Goal: Task Accomplishment & Management: Complete application form

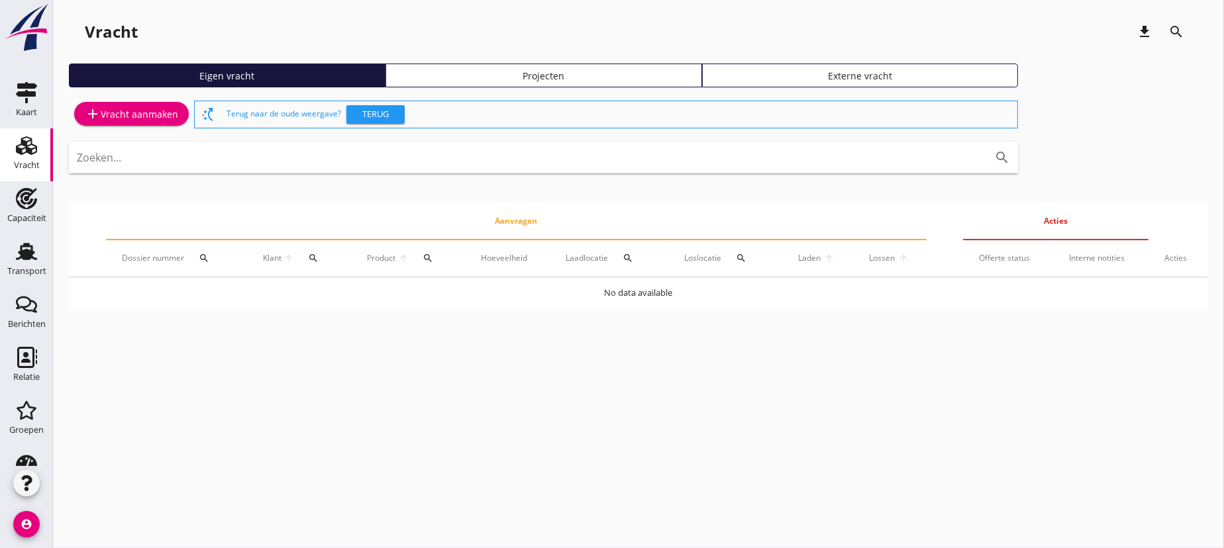
click at [130, 113] on div "add Vracht aanmaken" at bounding box center [131, 114] width 93 height 16
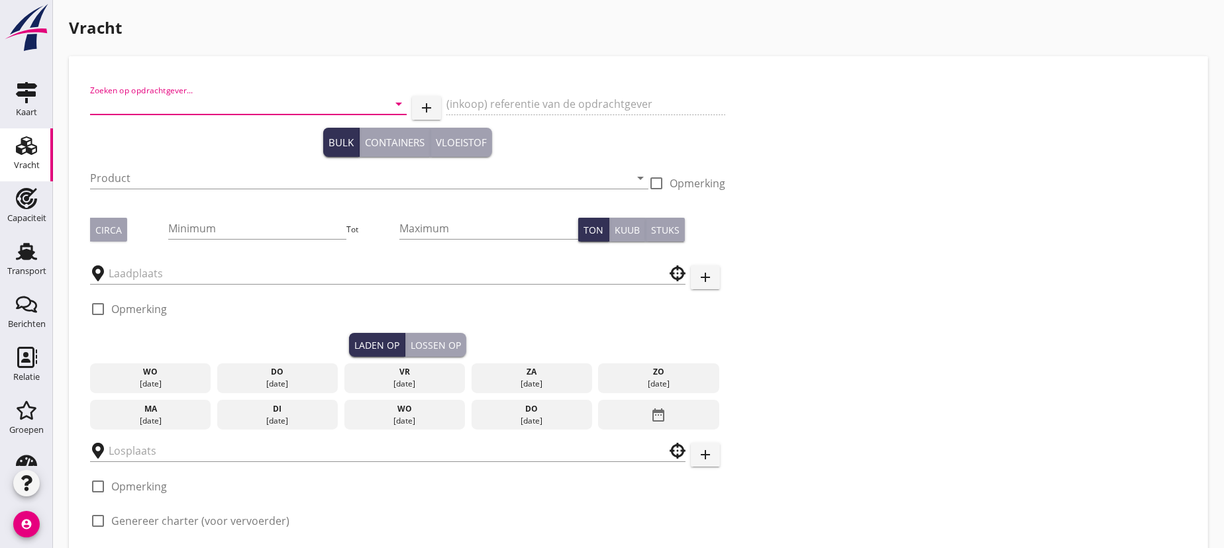
click at [143, 111] on input "Zoeken op opdrachtgever..." at bounding box center [229, 103] width 279 height 21
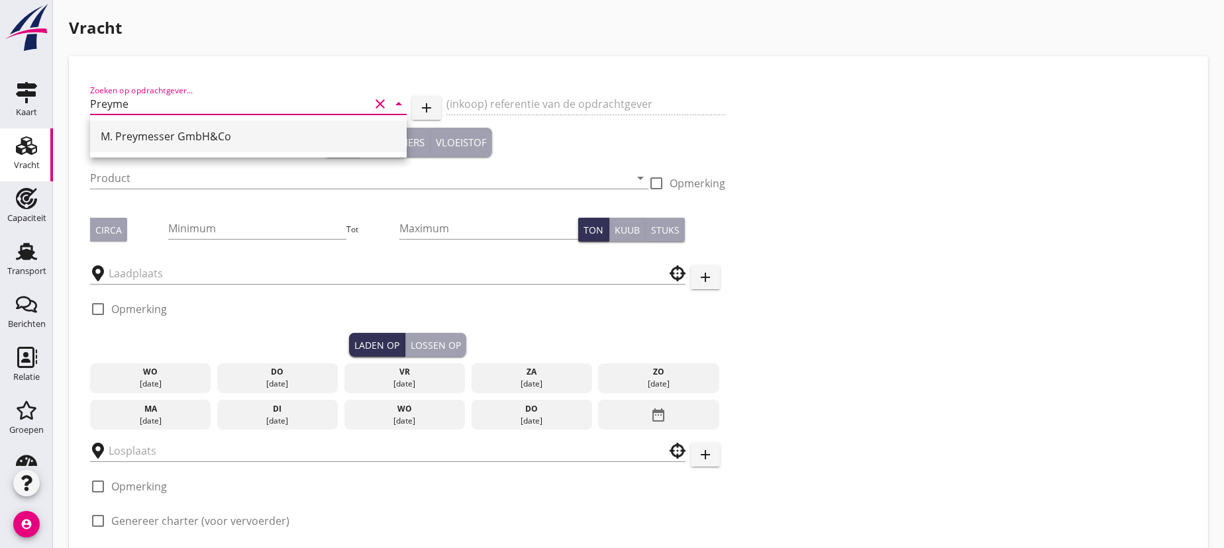
click at [160, 139] on div "M. Preymesser GmbH&Co" at bounding box center [248, 136] width 295 height 16
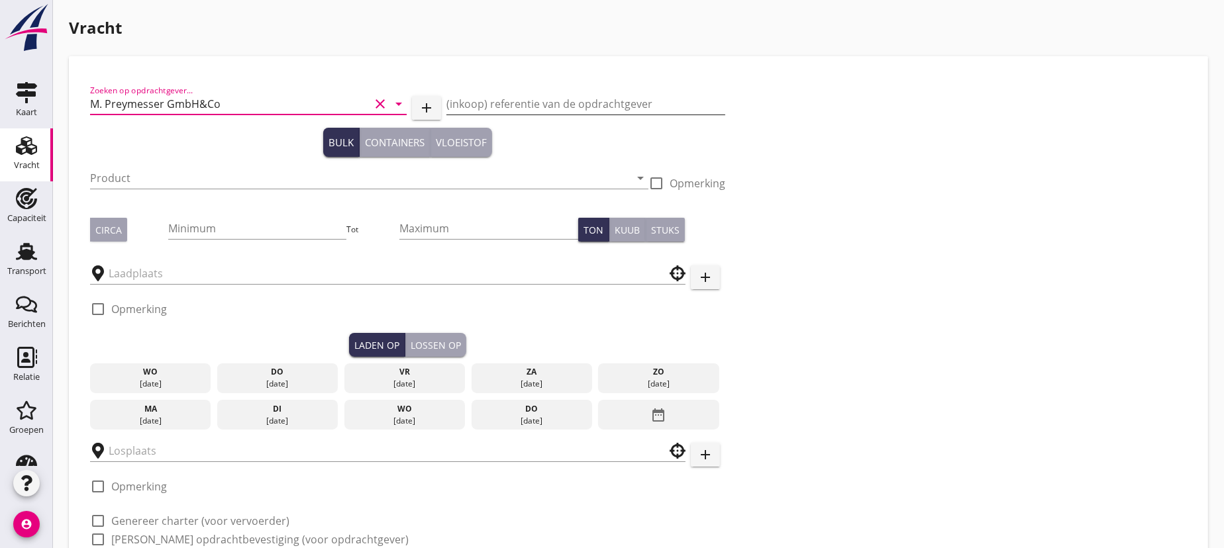
type input "M. Preymesser GmbH&Co"
click at [514, 103] on input "(inkoop) referentie van de opdrachtgever" at bounding box center [585, 103] width 279 height 21
click at [503, 105] on input "(inkoop) referentie van de opdrachtgever" at bounding box center [585, 103] width 279 height 21
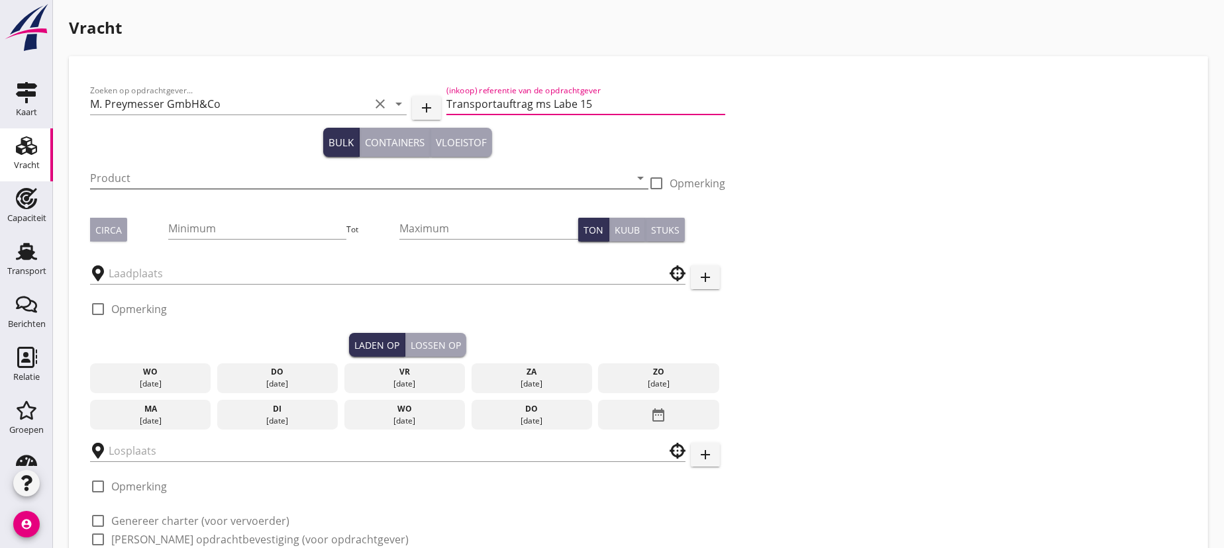
type input "Transportauftrag ms Labe 15"
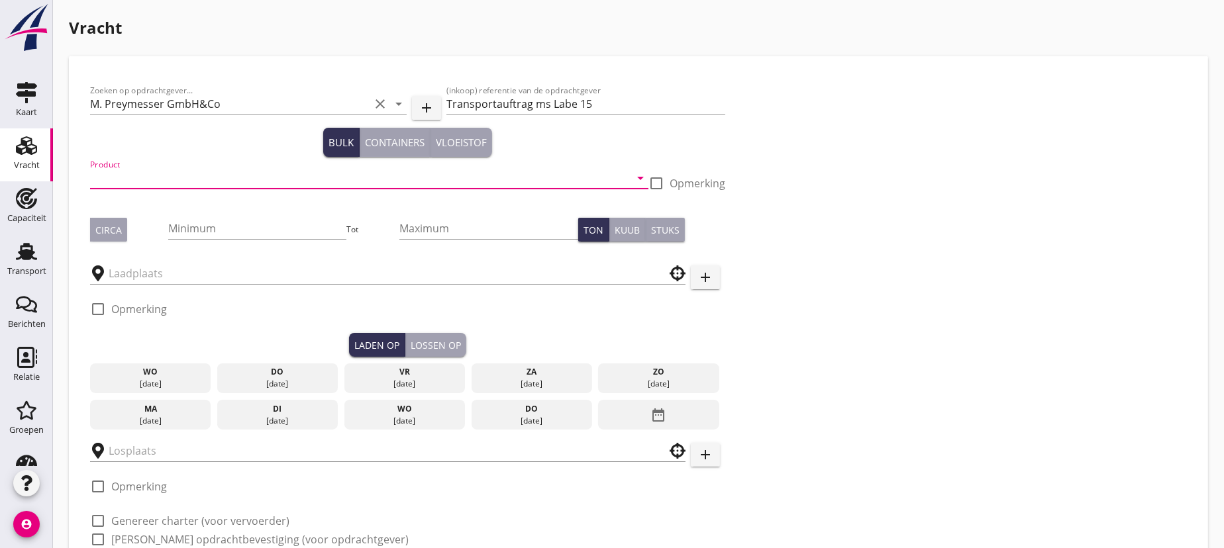
click at [142, 175] on input "Product" at bounding box center [360, 178] width 540 height 21
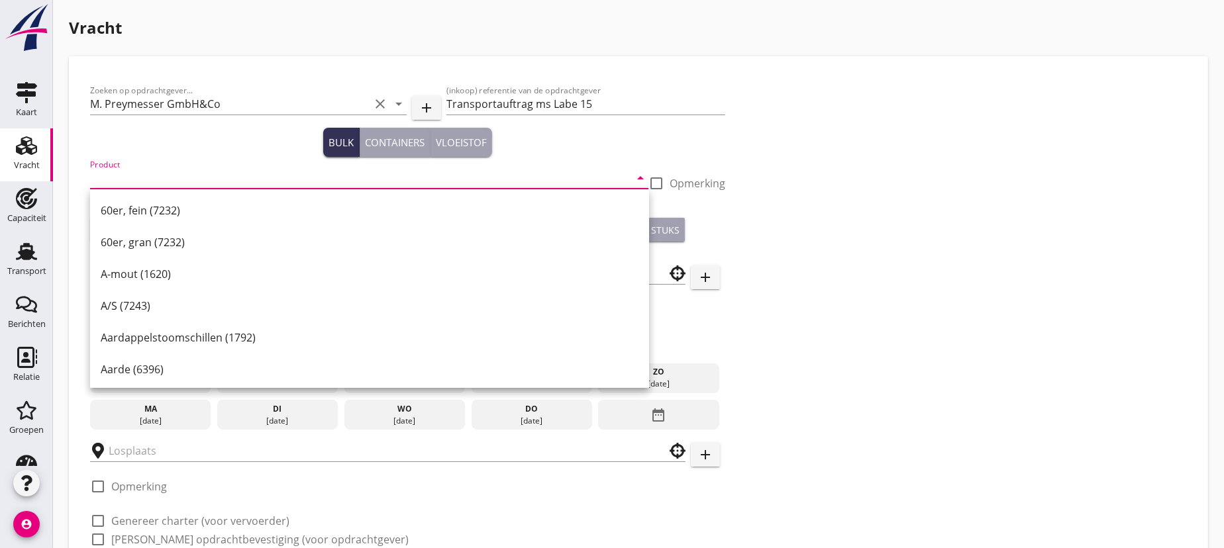
click at [118, 173] on input "Product" at bounding box center [360, 178] width 540 height 21
type input "v"
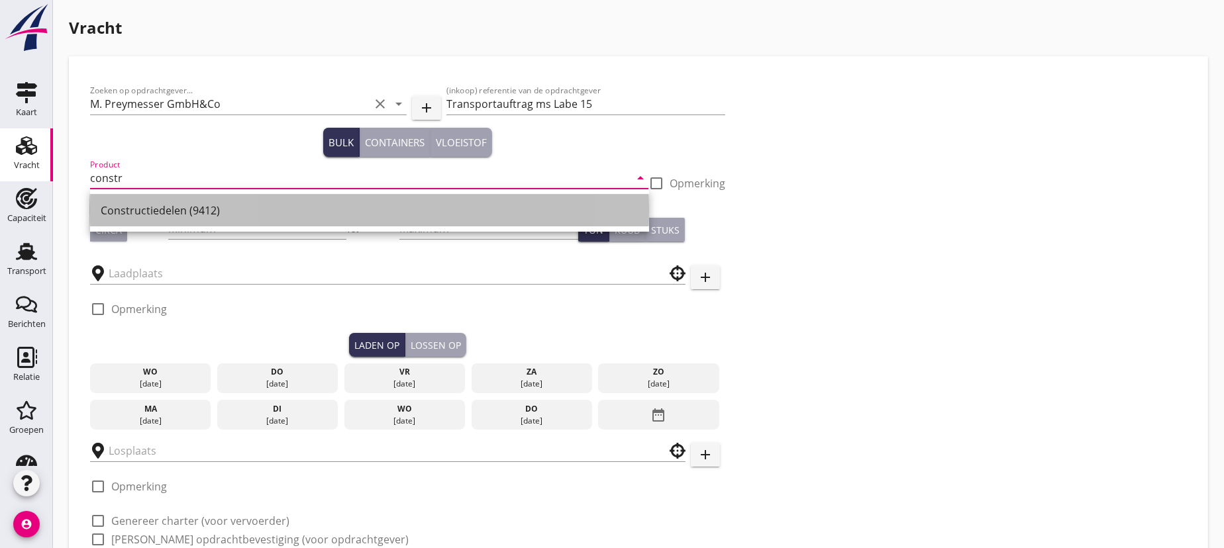
click at [170, 210] on div "Constructiedelen (9412)" at bounding box center [370, 211] width 538 height 16
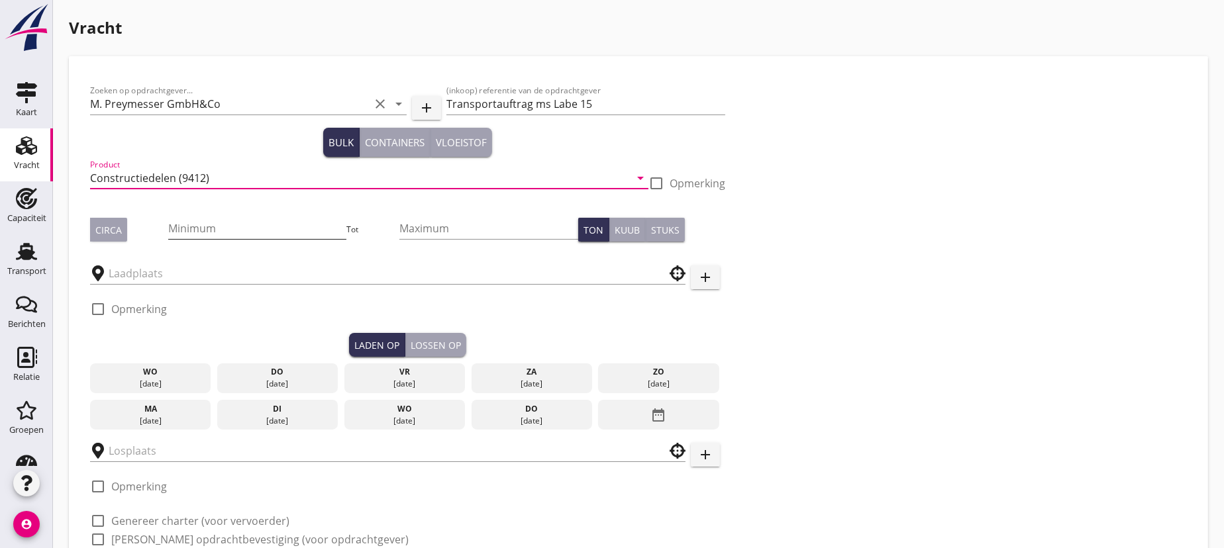
type input "Constructiedelen (9412)"
click at [203, 228] on input "Minimum" at bounding box center [257, 228] width 179 height 21
click at [226, 225] on input "Minimum" at bounding box center [257, 228] width 179 height 21
type input "75"
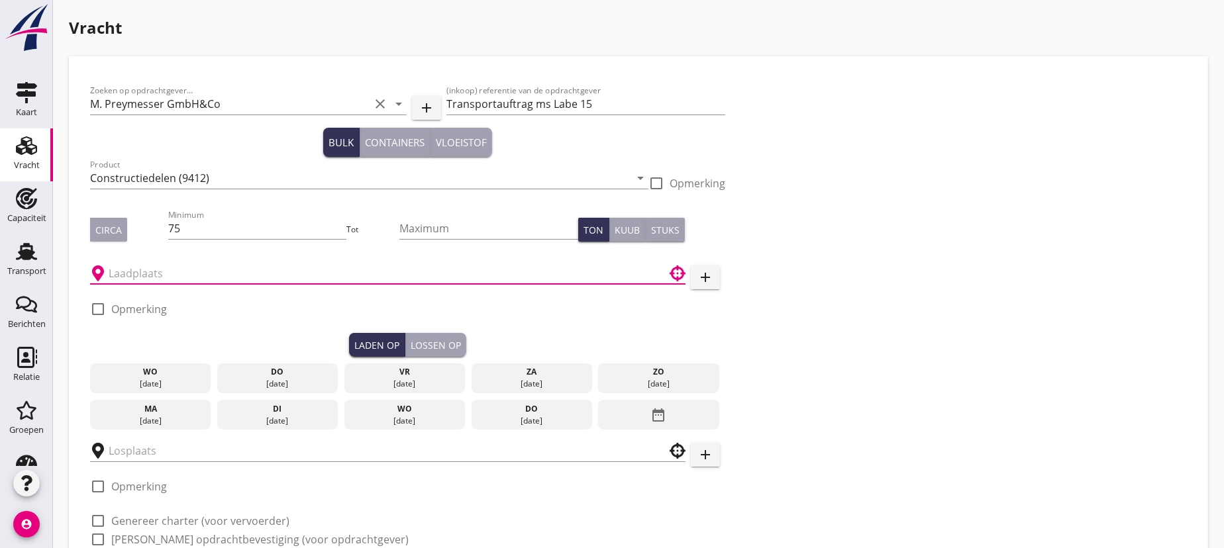
click at [184, 271] on input "text" at bounding box center [379, 273] width 540 height 21
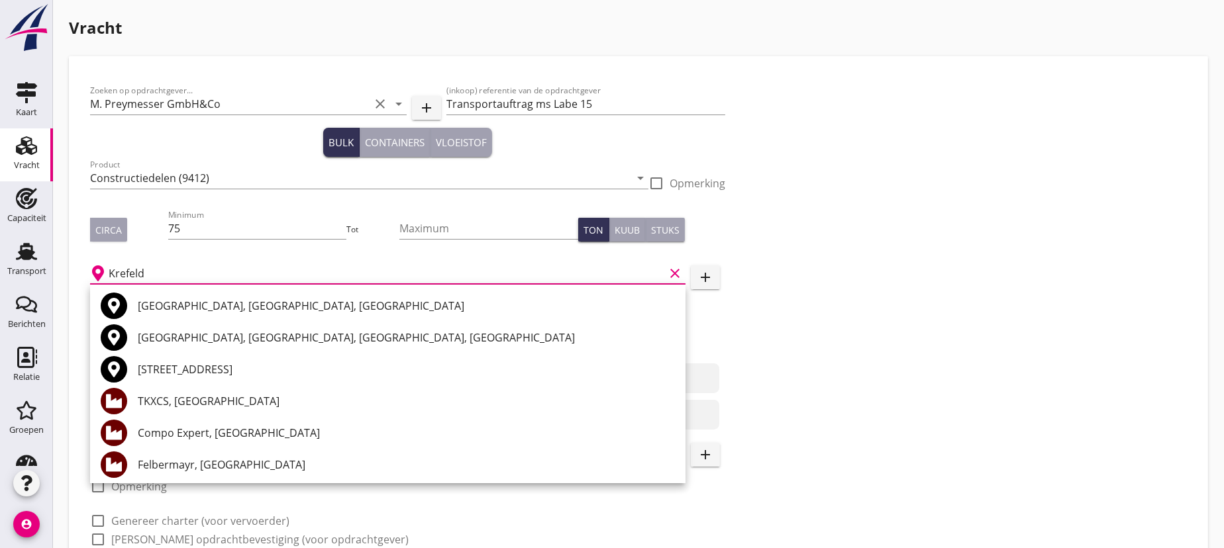
click at [207, 305] on div "[GEOGRAPHIC_DATA], [GEOGRAPHIC_DATA], [GEOGRAPHIC_DATA]" at bounding box center [406, 306] width 537 height 16
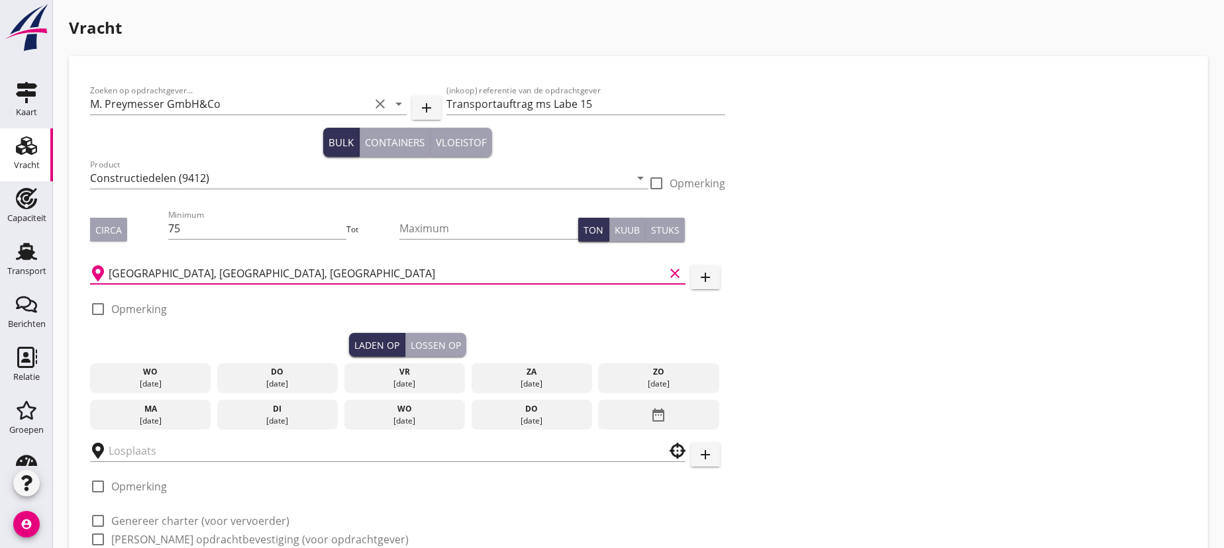
type input "[GEOGRAPHIC_DATA], [GEOGRAPHIC_DATA], [GEOGRAPHIC_DATA]"
click at [97, 310] on div at bounding box center [98, 309] width 23 height 23
checkbox input "true"
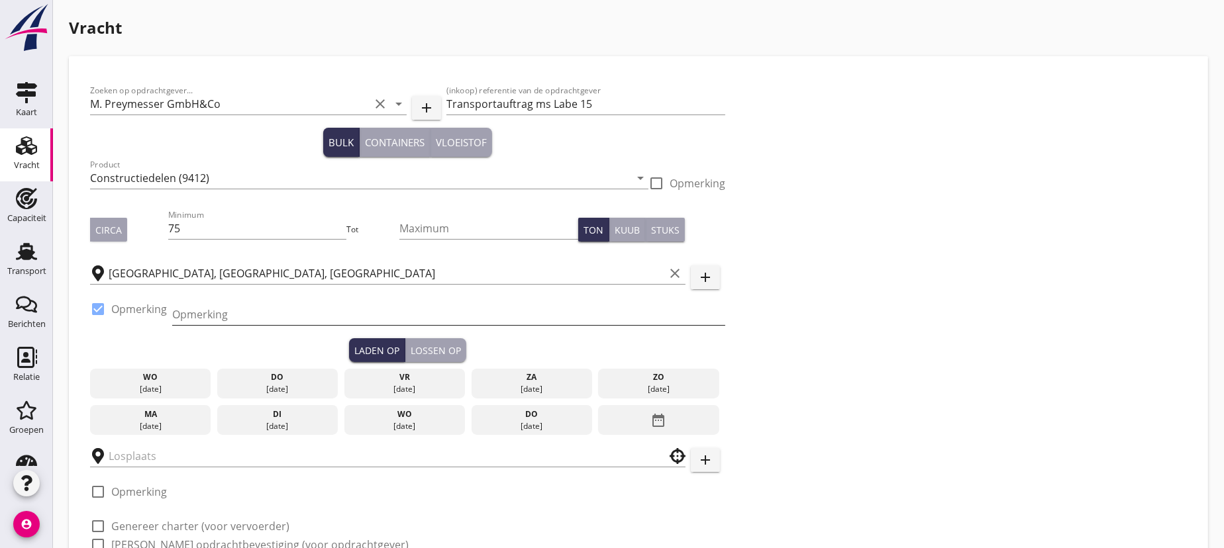
click at [212, 311] on input "Opmerking" at bounding box center [448, 314] width 553 height 21
drag, startPoint x: 360, startPoint y: 315, endPoint x: 233, endPoint y: 316, distance: 126.5
click at [233, 316] on input "Felbermayer Tel: [PHONE_NUMBER]" at bounding box center [448, 314] width 553 height 21
type input "Felbermayer"
click at [141, 340] on div "Laden op Lossen op" at bounding box center [407, 350] width 635 height 24
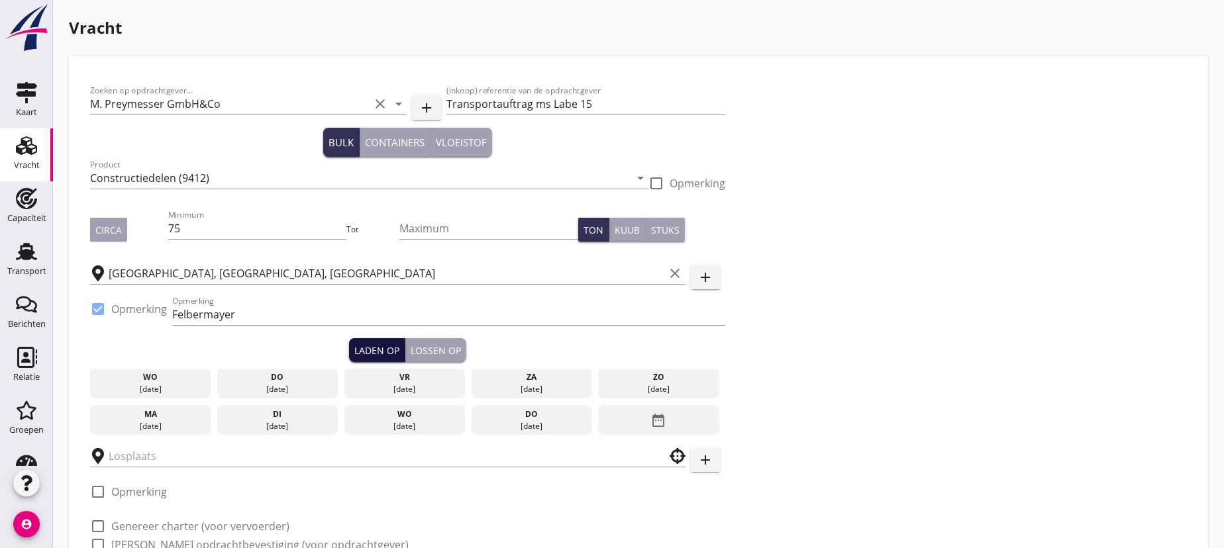
click at [379, 344] on div "Laden op" at bounding box center [376, 351] width 45 height 14
click at [152, 382] on div "wo" at bounding box center [150, 377] width 115 height 12
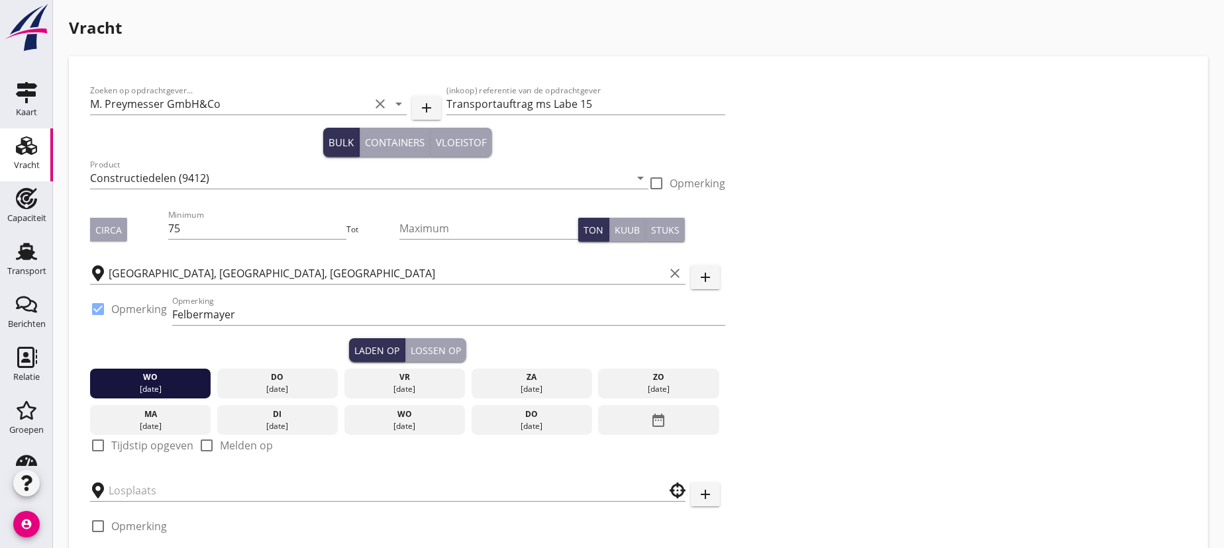
click at [99, 444] on div at bounding box center [98, 445] width 23 height 23
checkbox input "true"
click at [99, 493] on input "06:00" at bounding box center [407, 490] width 635 height 21
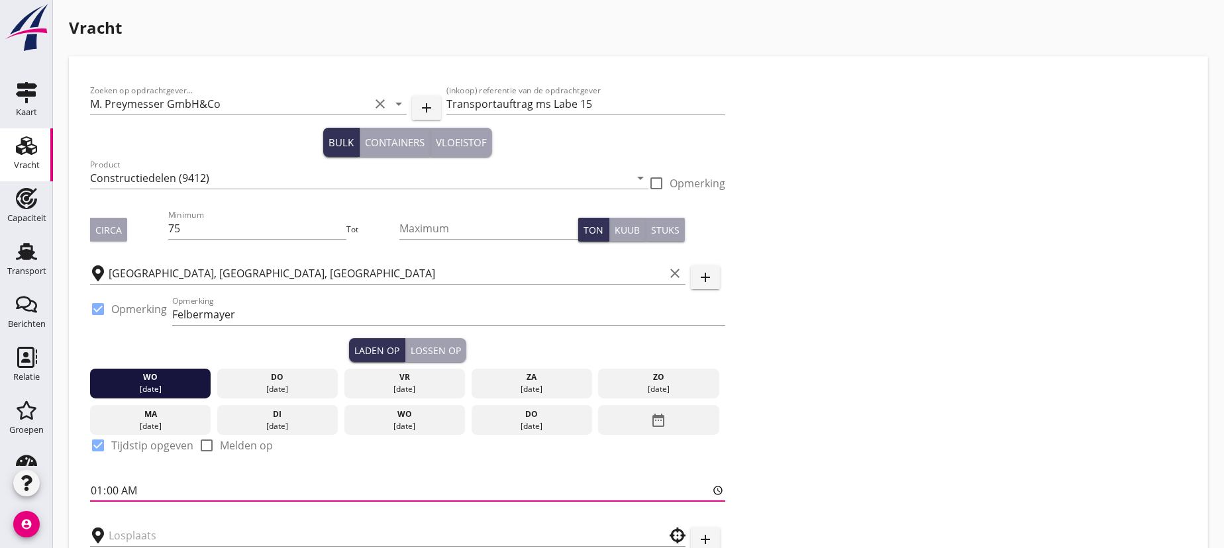
type input "17:00"
click at [176, 495] on input "17:00" at bounding box center [407, 490] width 635 height 21
click at [212, 529] on input "text" at bounding box center [379, 535] width 540 height 21
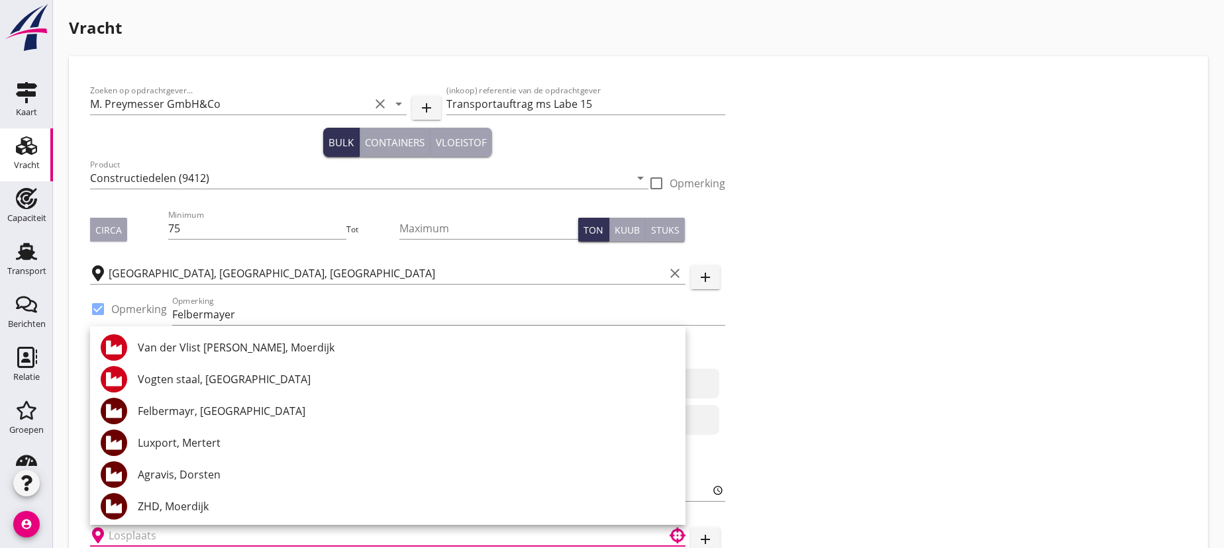
click at [1100, 418] on div "Zoeken op opdrachtgever... M. Preymesser GmbH&Co clear arrow_drop_down add (ink…" at bounding box center [638, 362] width 1107 height 571
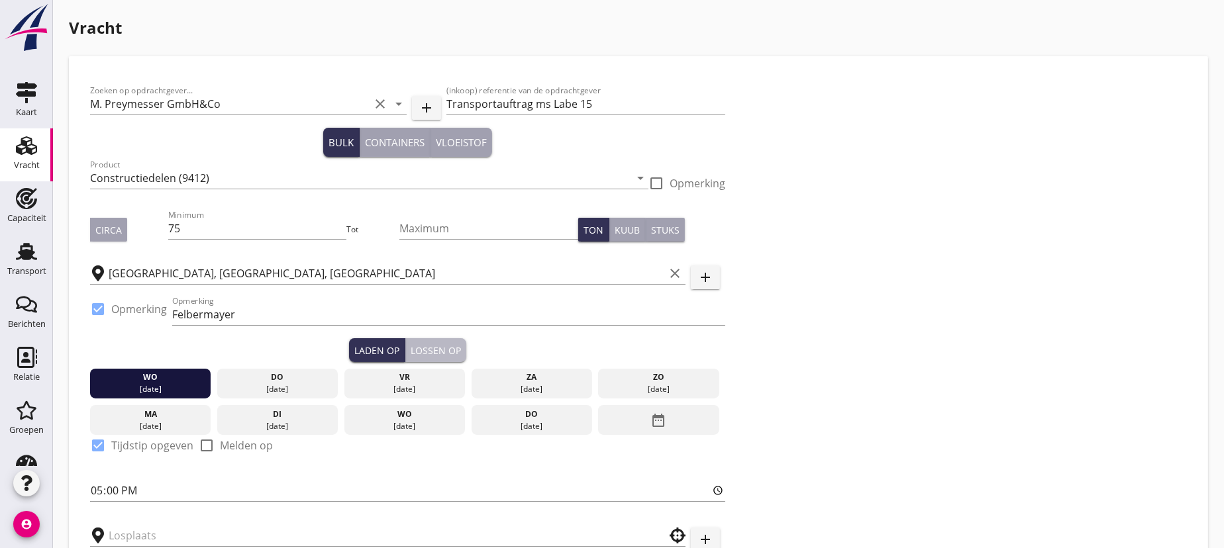
click at [425, 338] on button "Lossen op" at bounding box center [435, 350] width 61 height 24
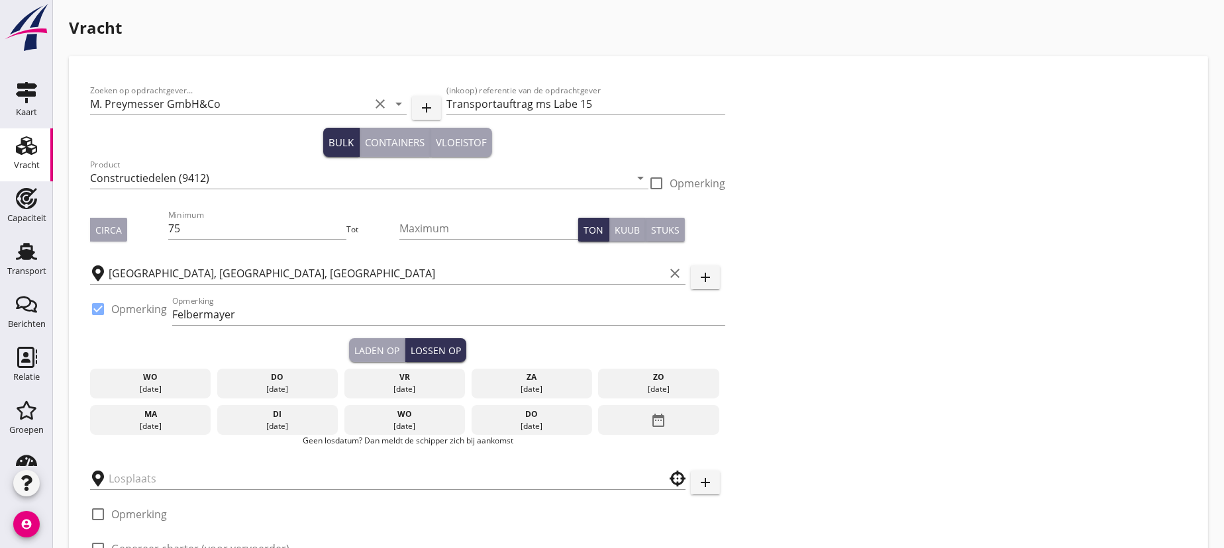
scroll to position [120, 0]
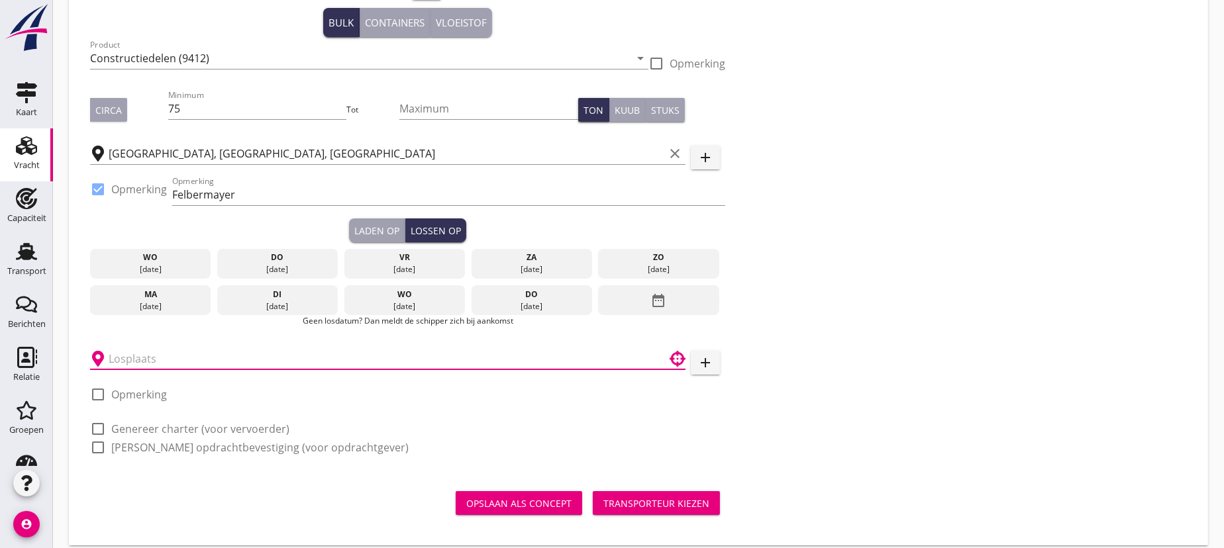
click at [132, 361] on input "text" at bounding box center [379, 358] width 540 height 21
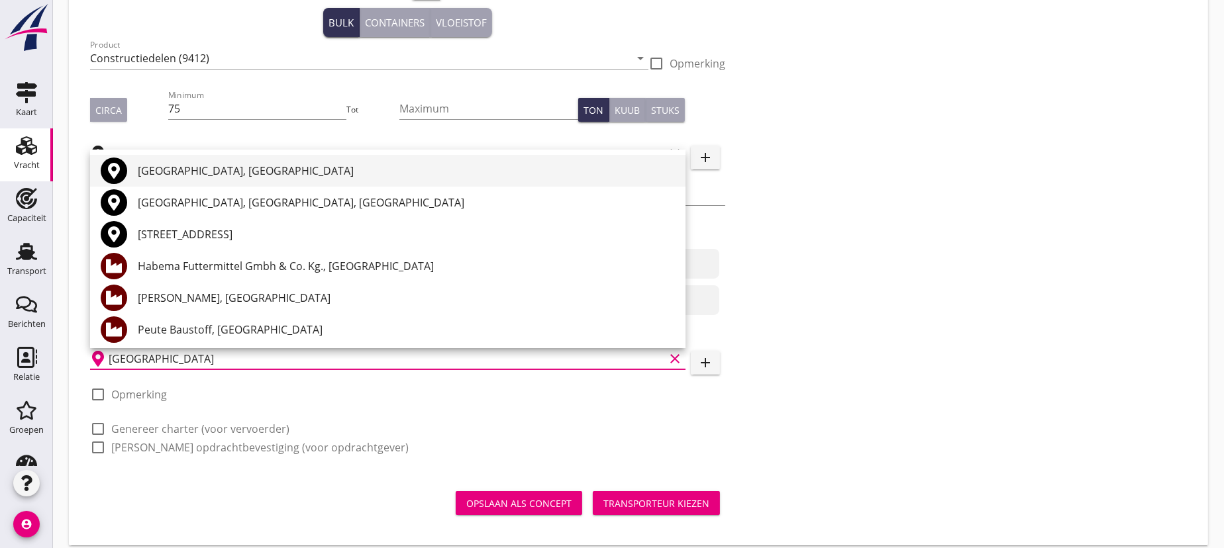
click at [197, 164] on div "[GEOGRAPHIC_DATA], [GEOGRAPHIC_DATA]" at bounding box center [406, 171] width 537 height 16
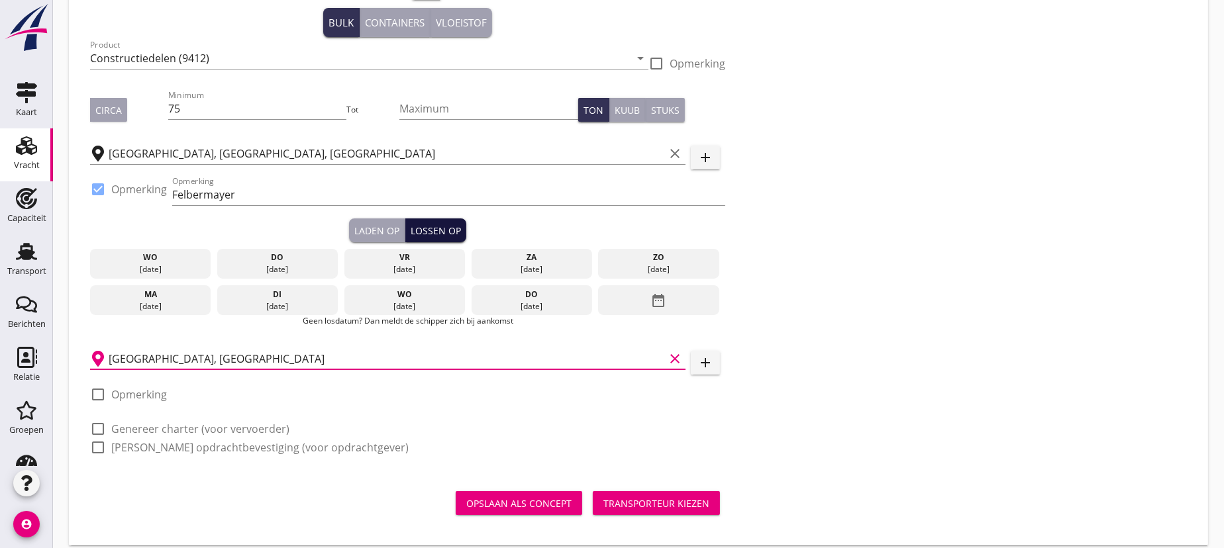
type input "[GEOGRAPHIC_DATA], [GEOGRAPHIC_DATA]"
click at [428, 226] on div "Lossen op" at bounding box center [436, 231] width 50 height 14
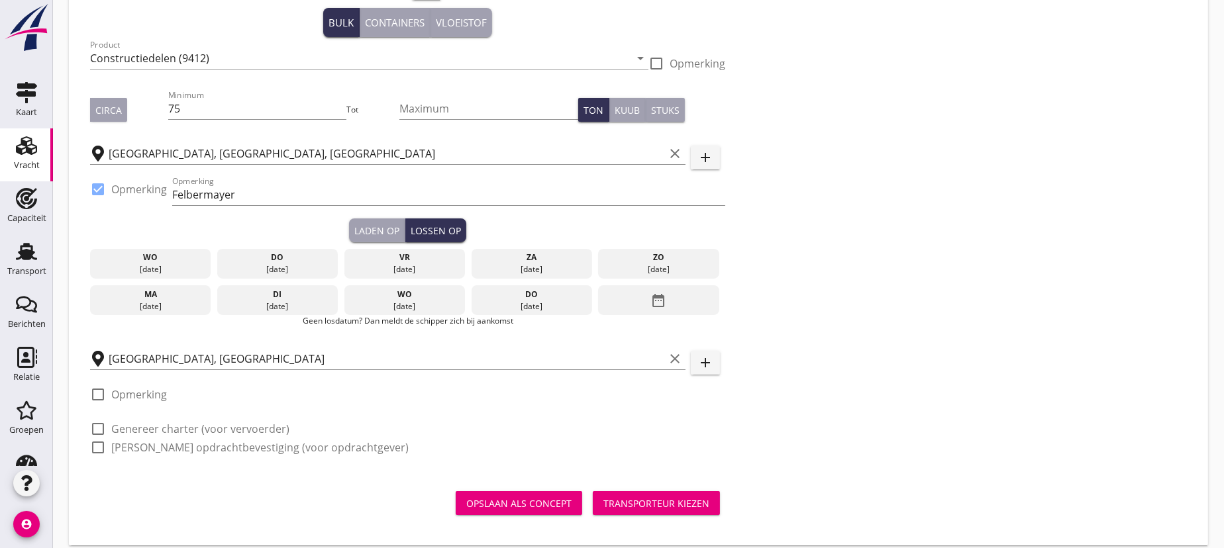
scroll to position [132, 0]
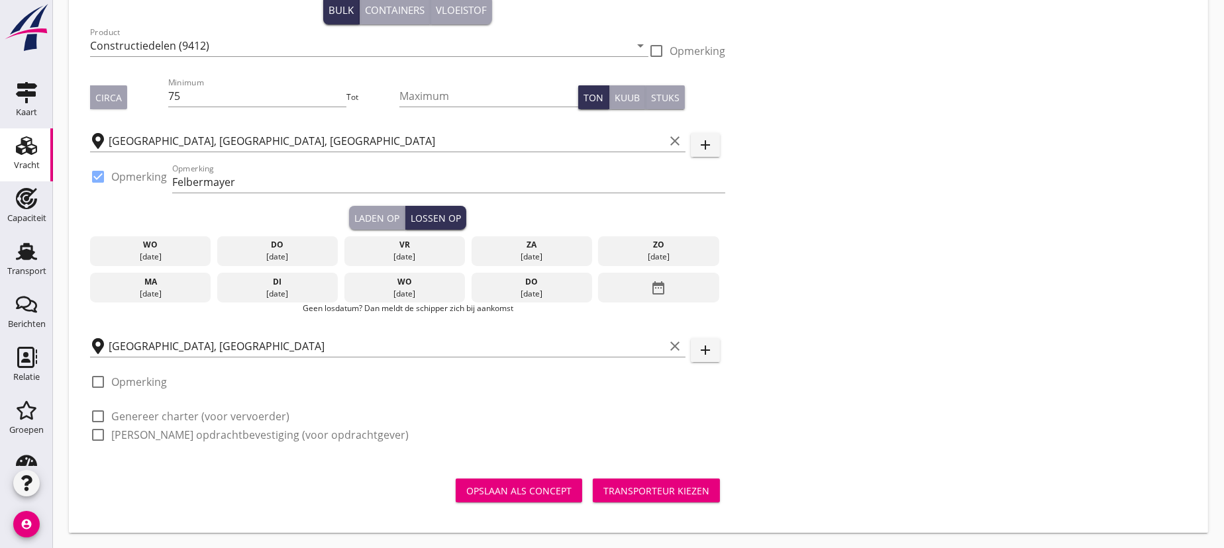
click at [95, 413] on div at bounding box center [98, 416] width 23 height 23
checkbox input "true"
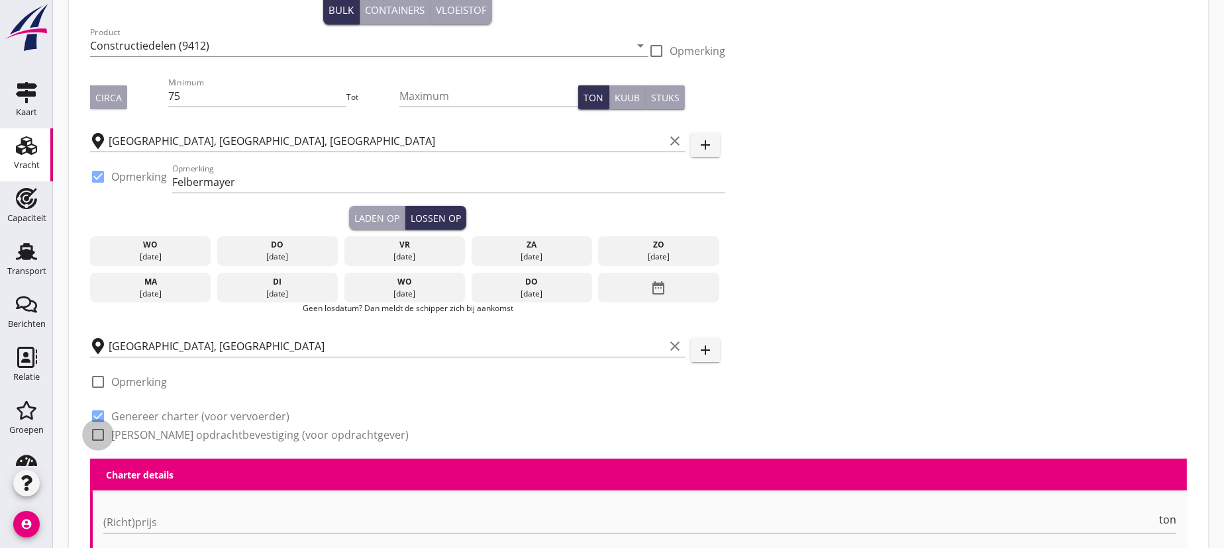
click at [92, 438] on div at bounding box center [98, 435] width 23 height 23
checkbox input "true"
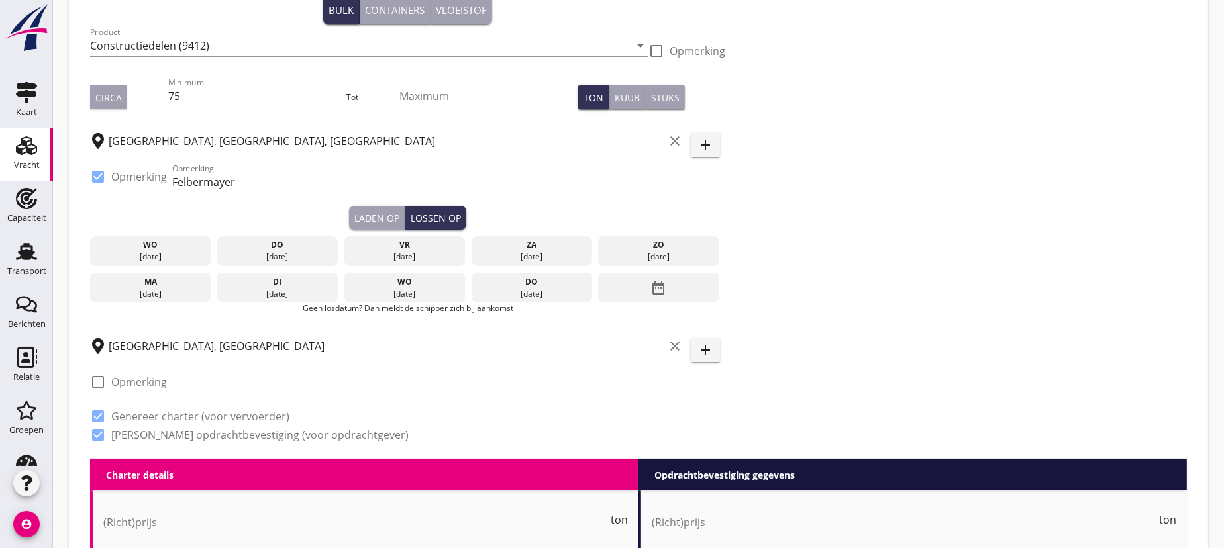
scroll to position [193, 0]
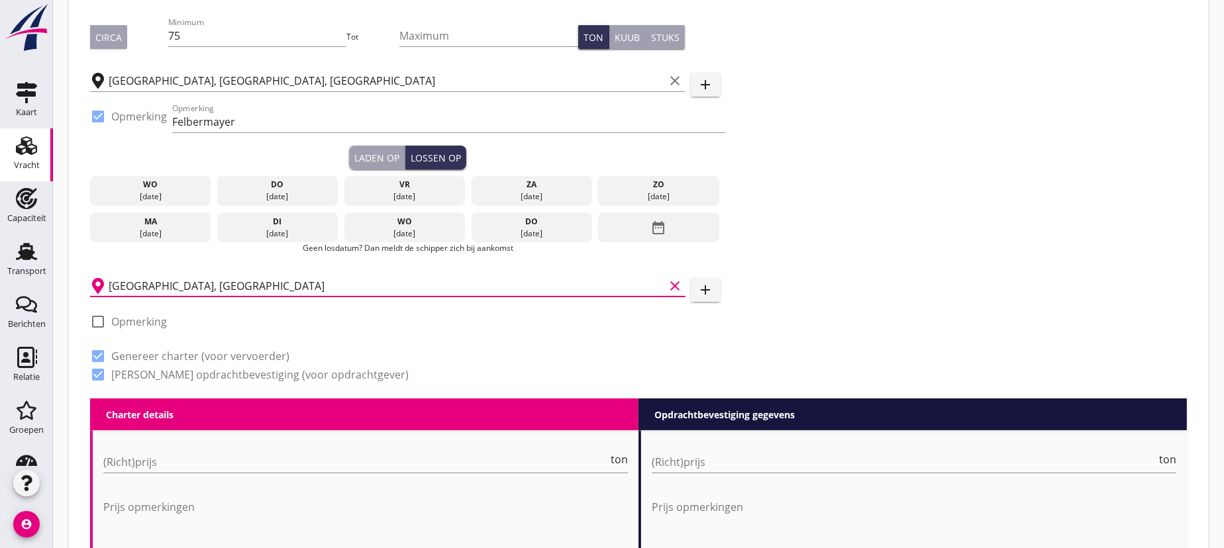
click at [237, 282] on input "[GEOGRAPHIC_DATA], [GEOGRAPHIC_DATA]" at bounding box center [387, 285] width 556 height 21
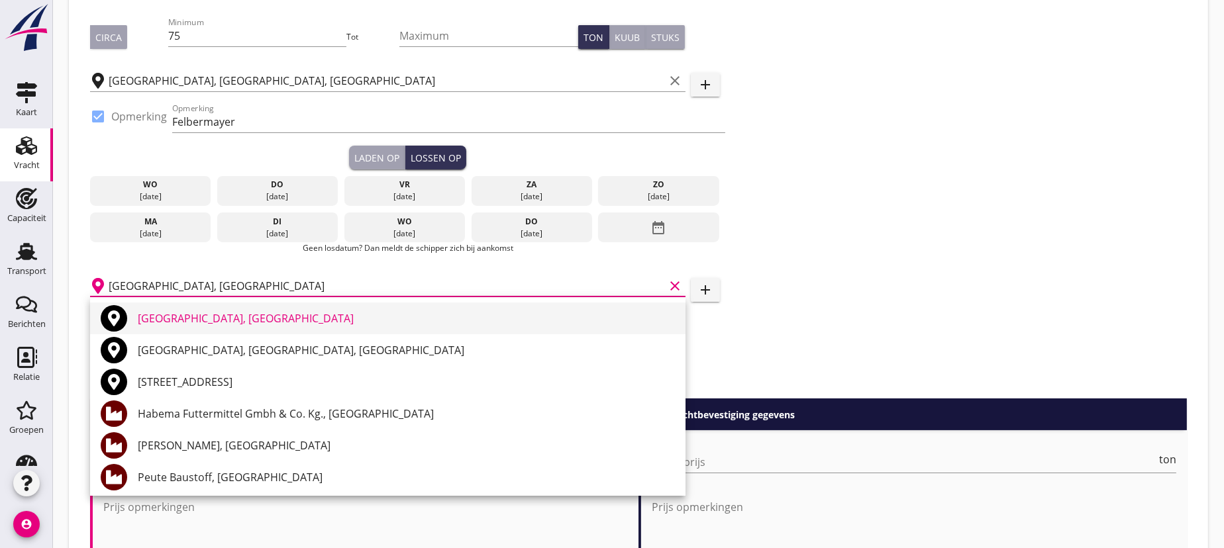
click at [179, 318] on div "[GEOGRAPHIC_DATA], [GEOGRAPHIC_DATA]" at bounding box center [406, 319] width 537 height 16
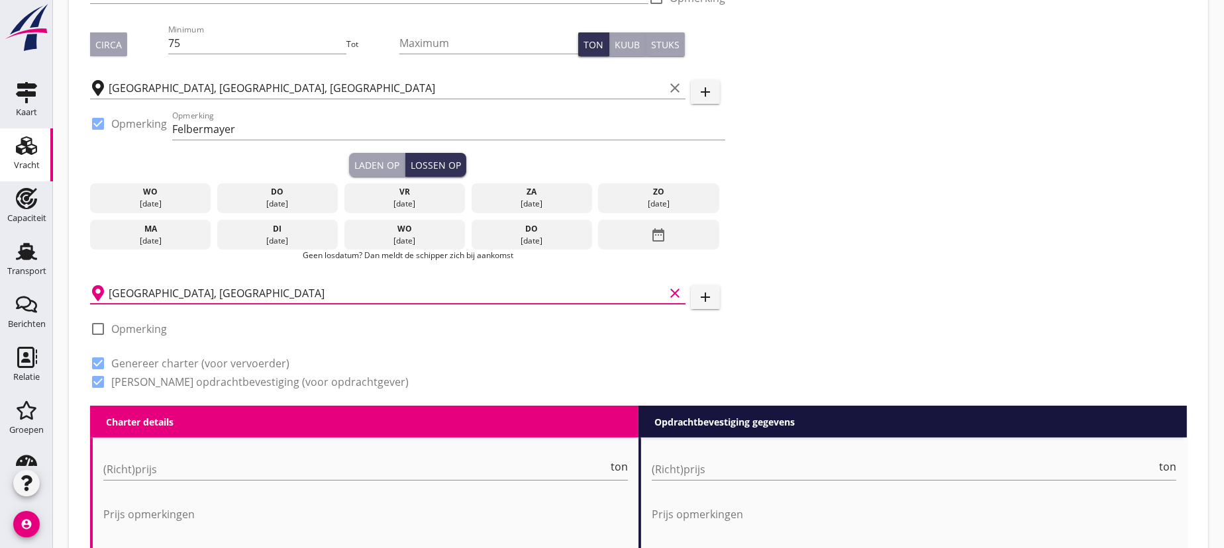
scroll to position [0, 0]
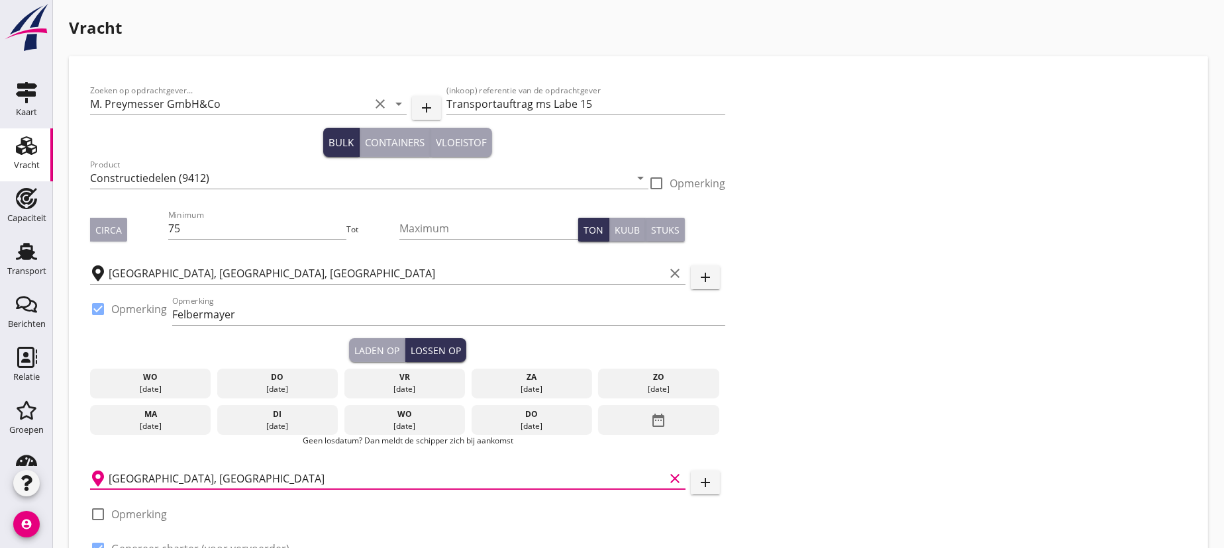
click at [657, 181] on div at bounding box center [656, 183] width 23 height 23
checkbox input "true"
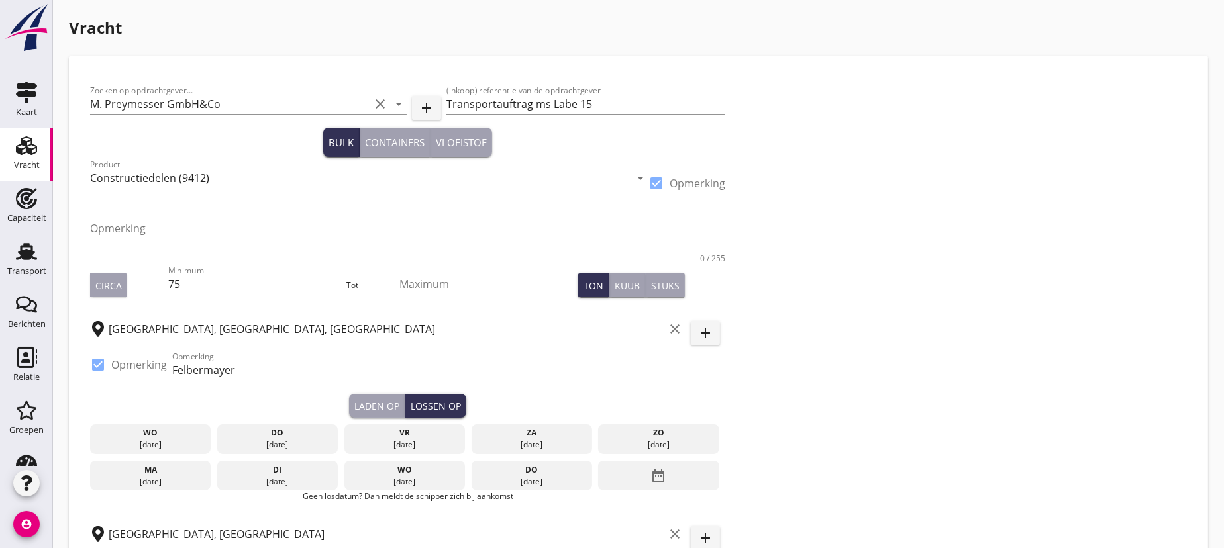
click at [160, 228] on textarea "Opmerking" at bounding box center [407, 234] width 635 height 32
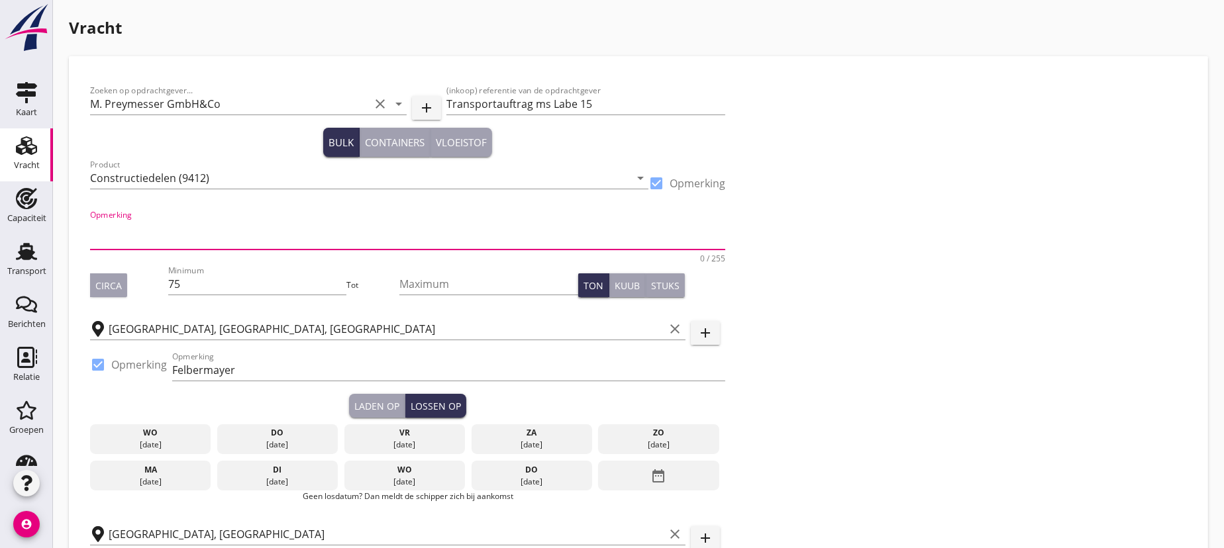
paste textarea "Kiste K136854 mit 765x615x380 cm – 28.000 kg / Order-Nr. 7037674 Kiste K131C93 …"
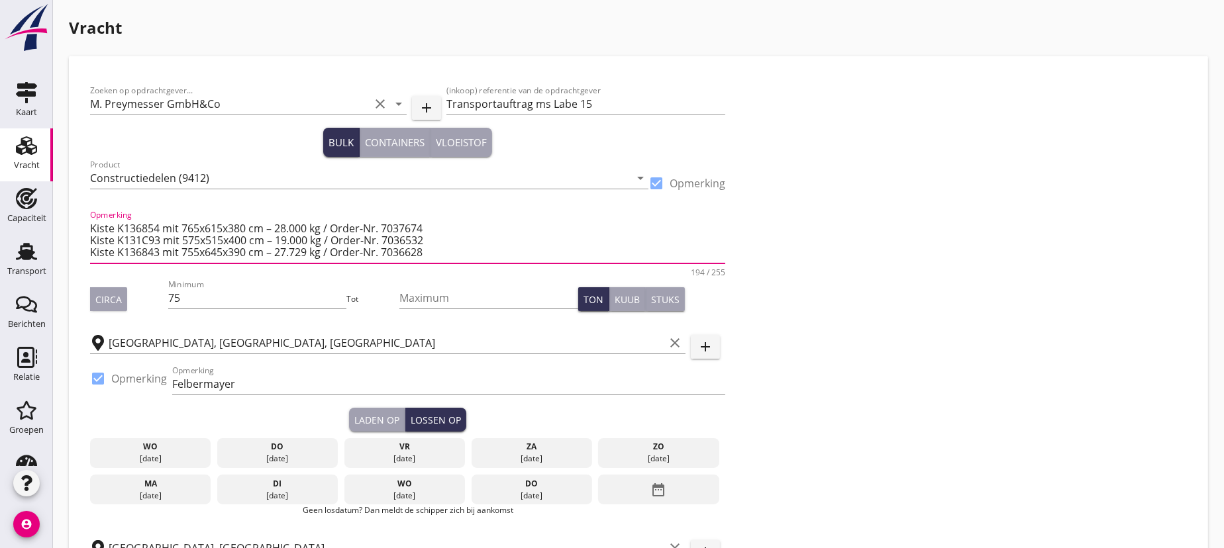
type textarea "Kiste K136854 mit 765x615x380 cm – 28.000 kg / Order-Nr. 7037674 Kiste K131C93 …"
click at [1112, 397] on div "Zoeken op opdrachtgever... M. Preymesser GmbH&Co clear arrow_drop_down add (ink…" at bounding box center [638, 368] width 1107 height 583
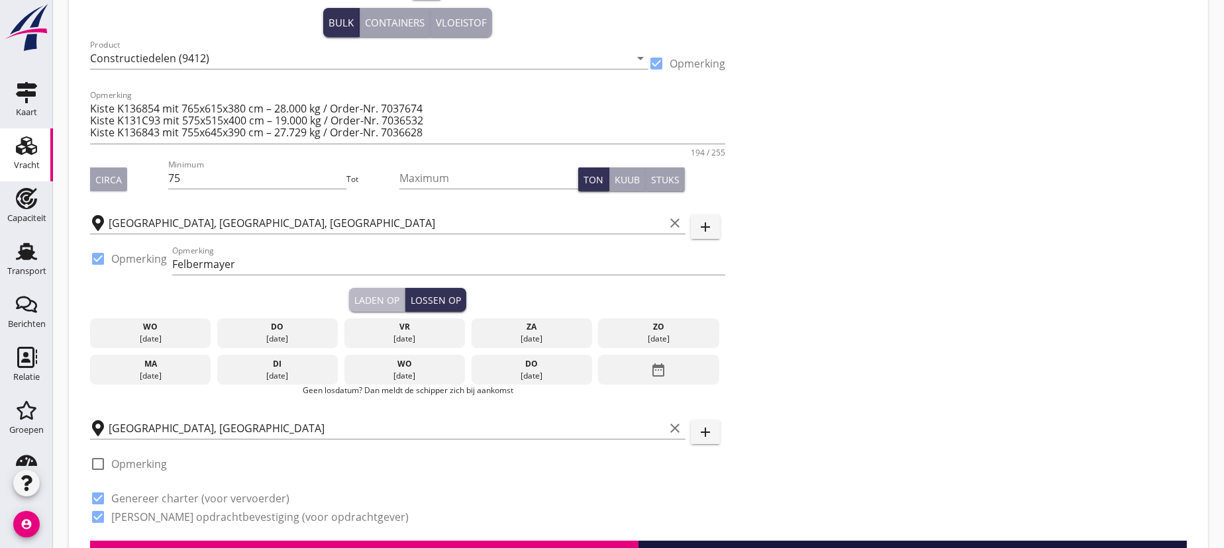
click at [375, 295] on div "Laden op" at bounding box center [376, 300] width 45 height 14
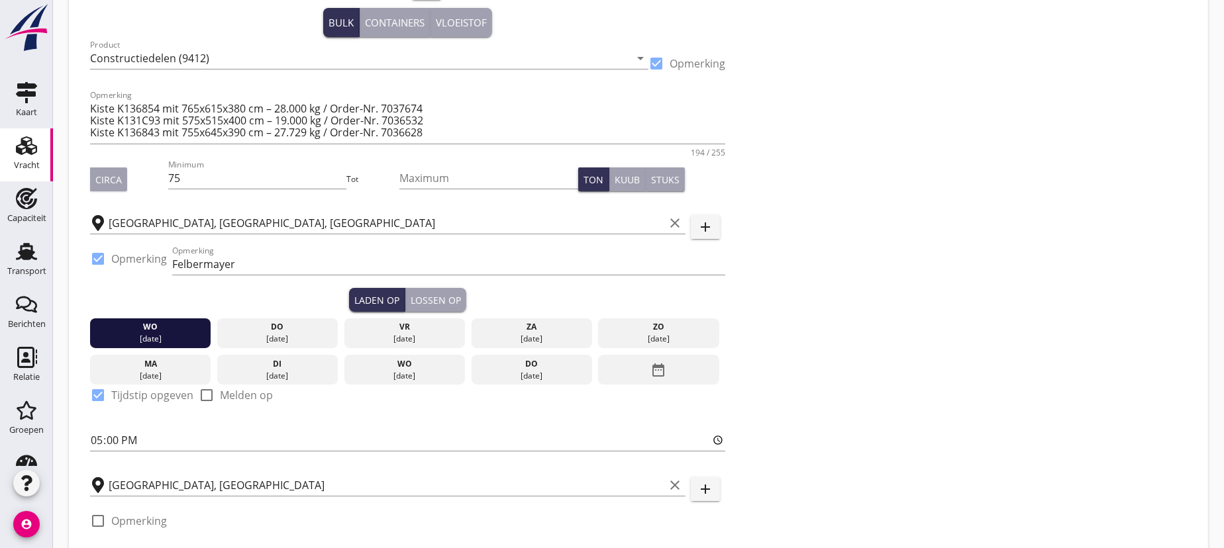
click at [144, 328] on div "wo" at bounding box center [150, 327] width 115 height 12
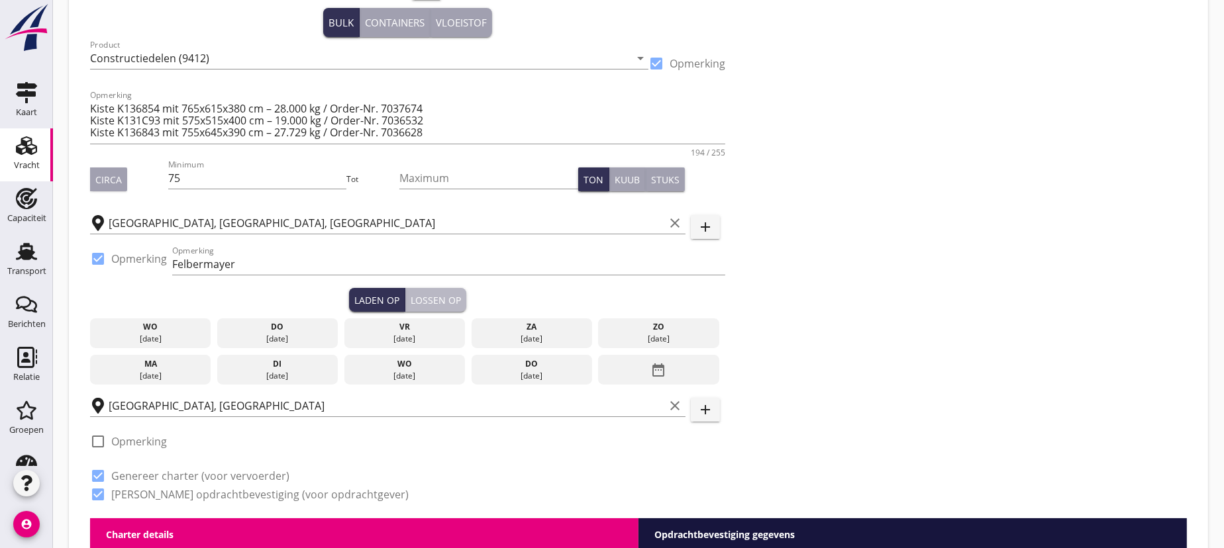
click at [424, 293] on div "Lossen op" at bounding box center [436, 300] width 50 height 14
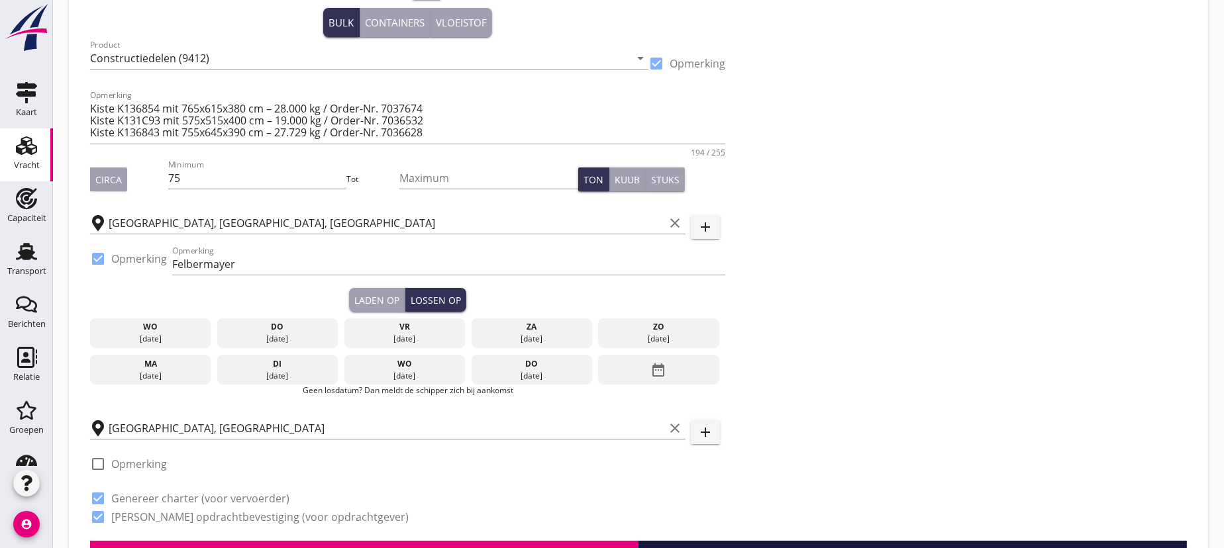
click at [194, 289] on div "Laden op Lossen op" at bounding box center [407, 300] width 635 height 24
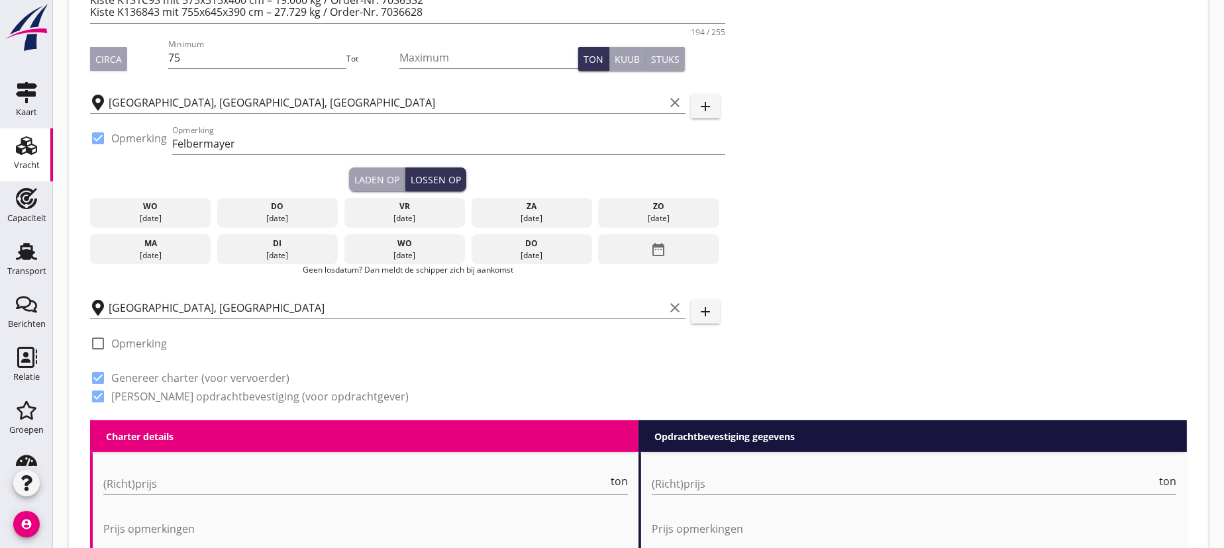
scroll to position [361, 0]
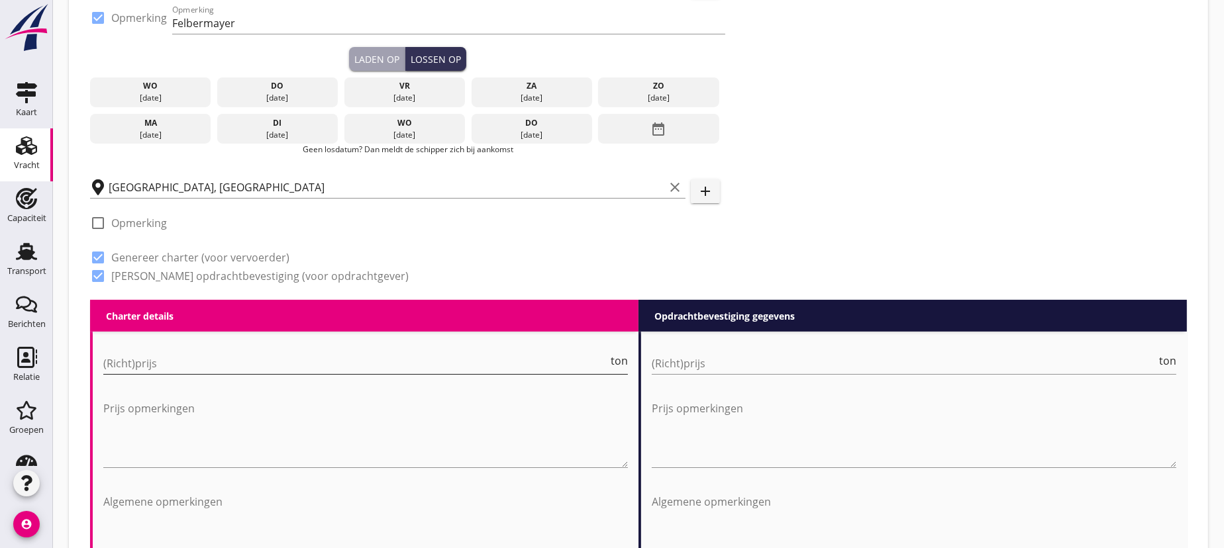
click at [161, 364] on input "(Richt)prijs" at bounding box center [355, 363] width 505 height 21
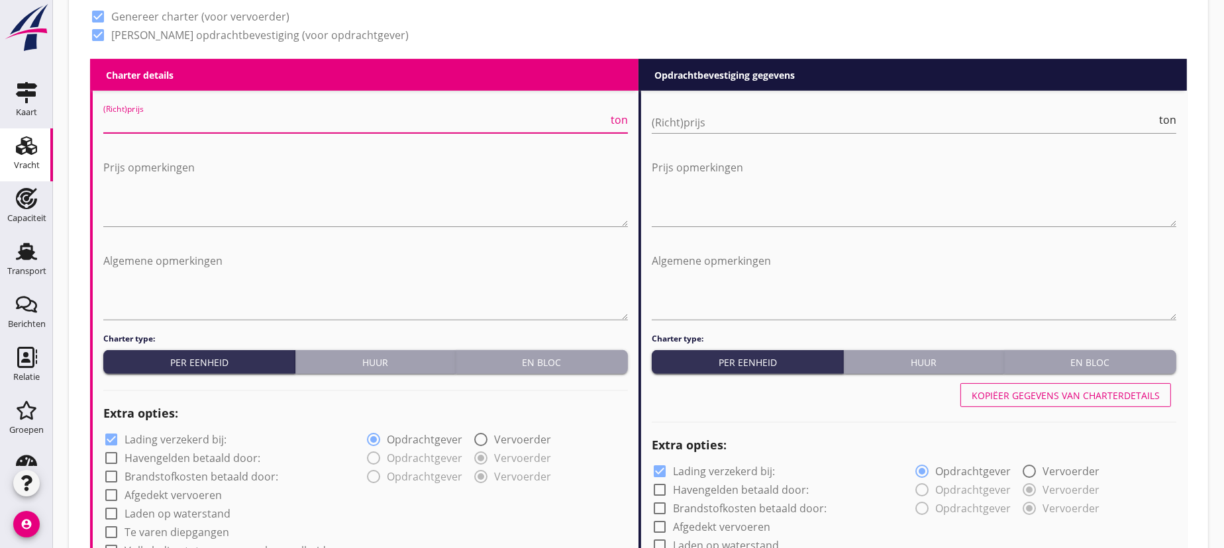
scroll to position [662, 0]
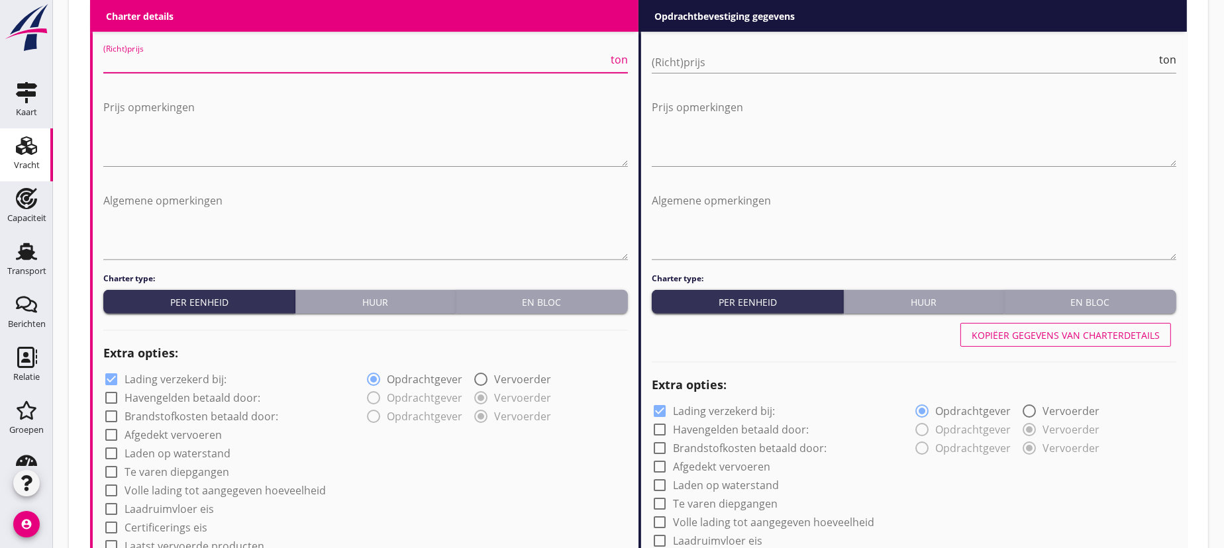
click at [570, 303] on div "En bloc" at bounding box center [542, 302] width 162 height 14
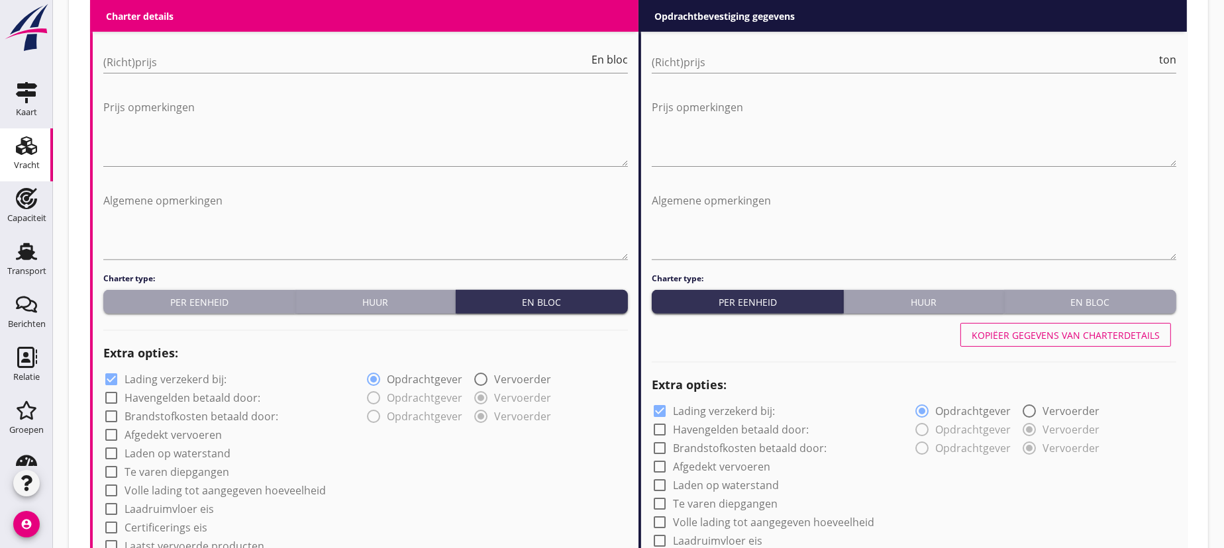
click at [1104, 290] on button "En bloc" at bounding box center [1090, 302] width 172 height 24
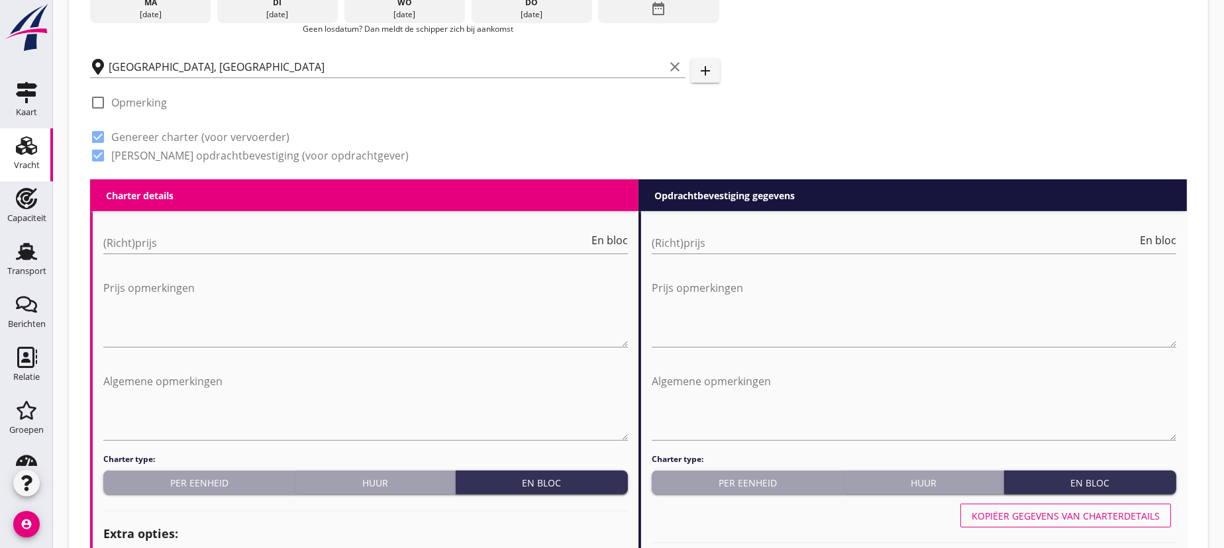
scroll to position [421, 0]
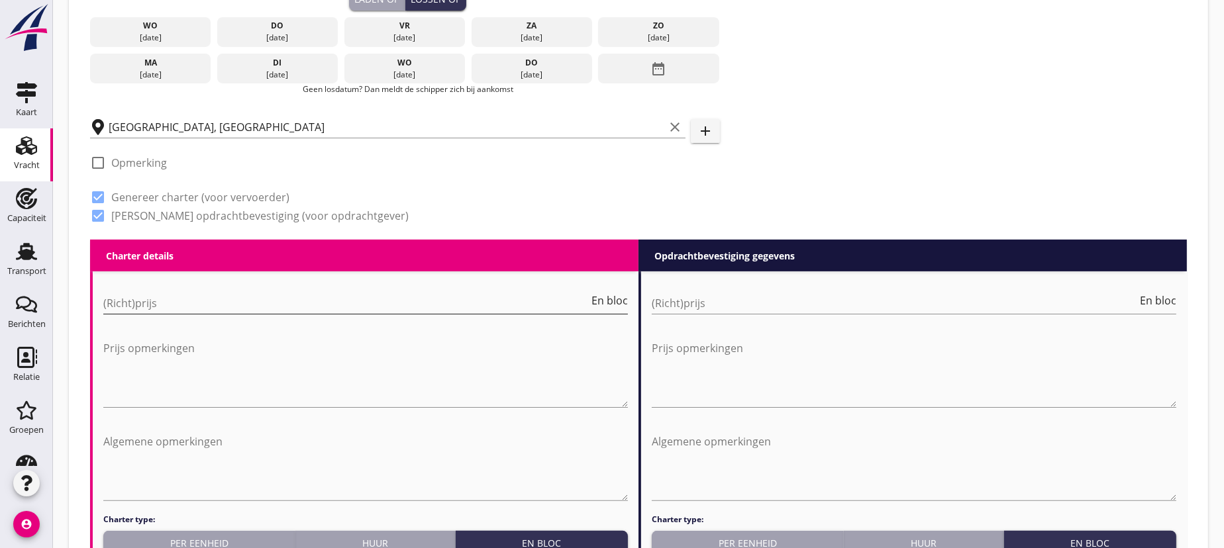
click at [243, 301] on input "(Richt)prijs" at bounding box center [345, 303] width 485 height 21
type input "13750"
click at [759, 311] on input "(Richt)prijs" at bounding box center [894, 303] width 485 height 21
type input "13350"
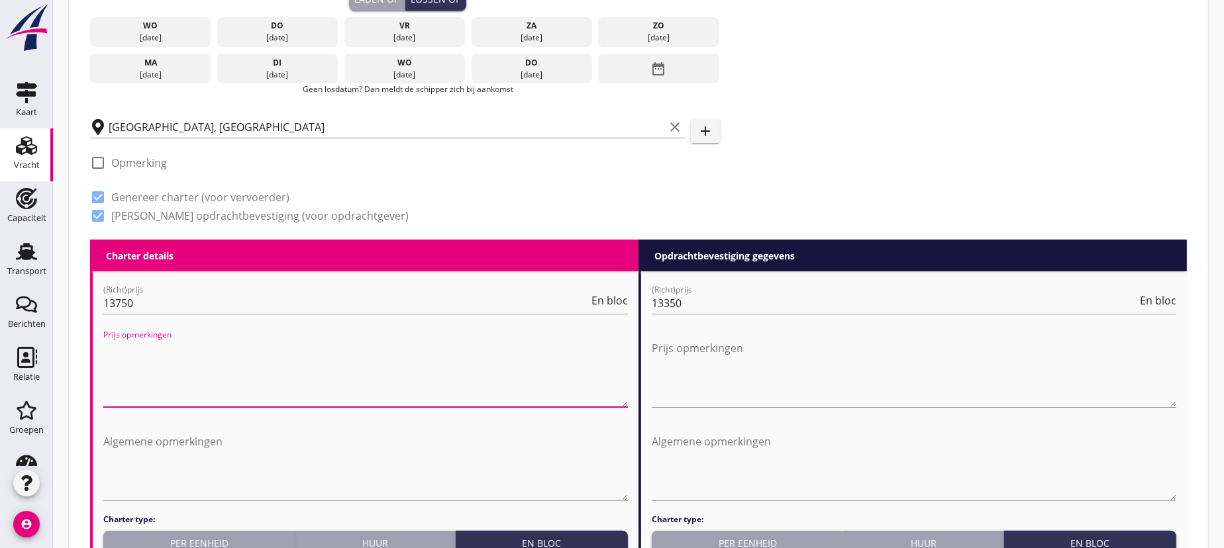
click at [587, 360] on textarea "Prijs opmerkingen" at bounding box center [365, 373] width 524 height 70
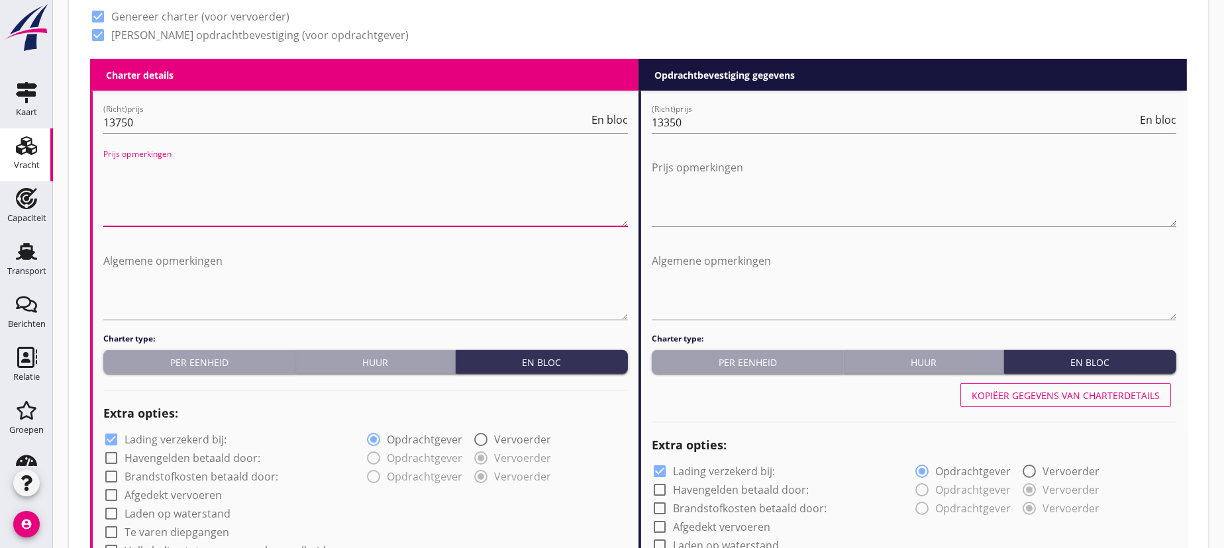
scroll to position [662, 0]
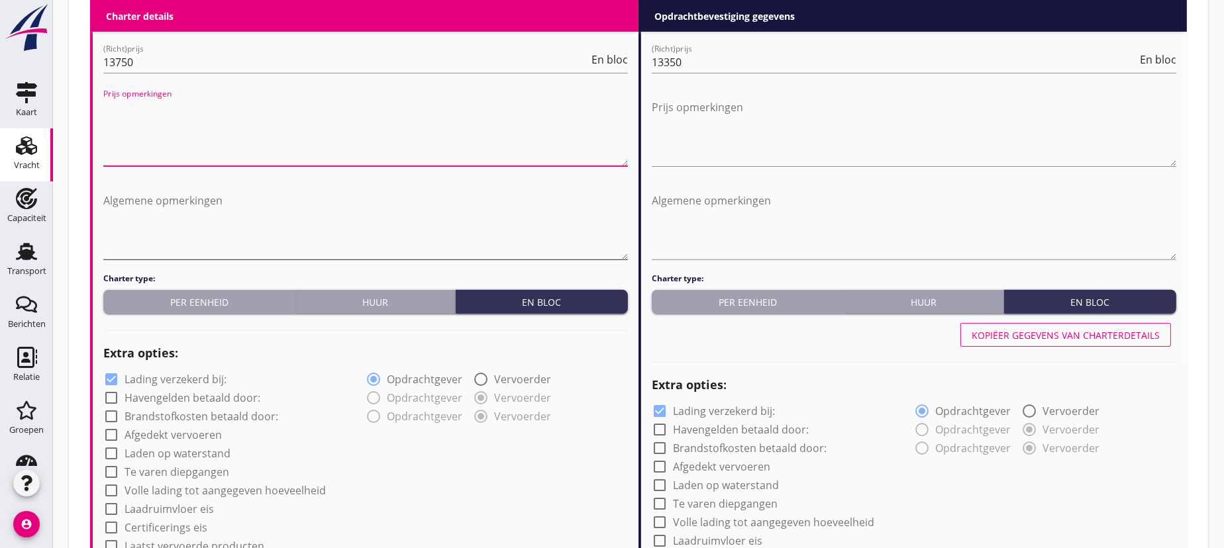
click at [172, 203] on textarea "Algemene opmerkingen" at bounding box center [365, 225] width 524 height 70
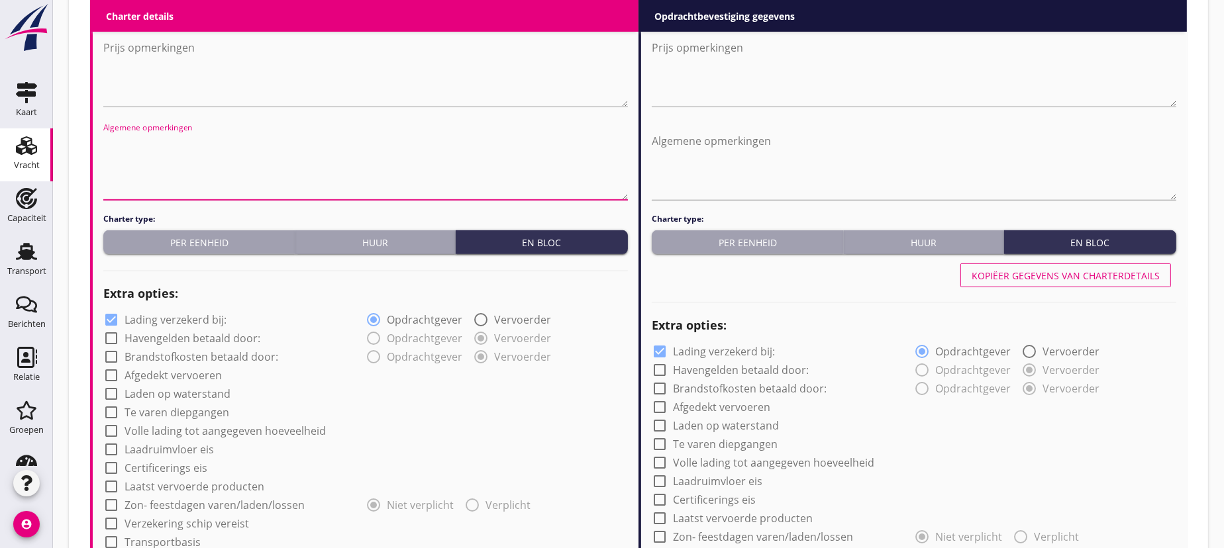
scroll to position [782, 0]
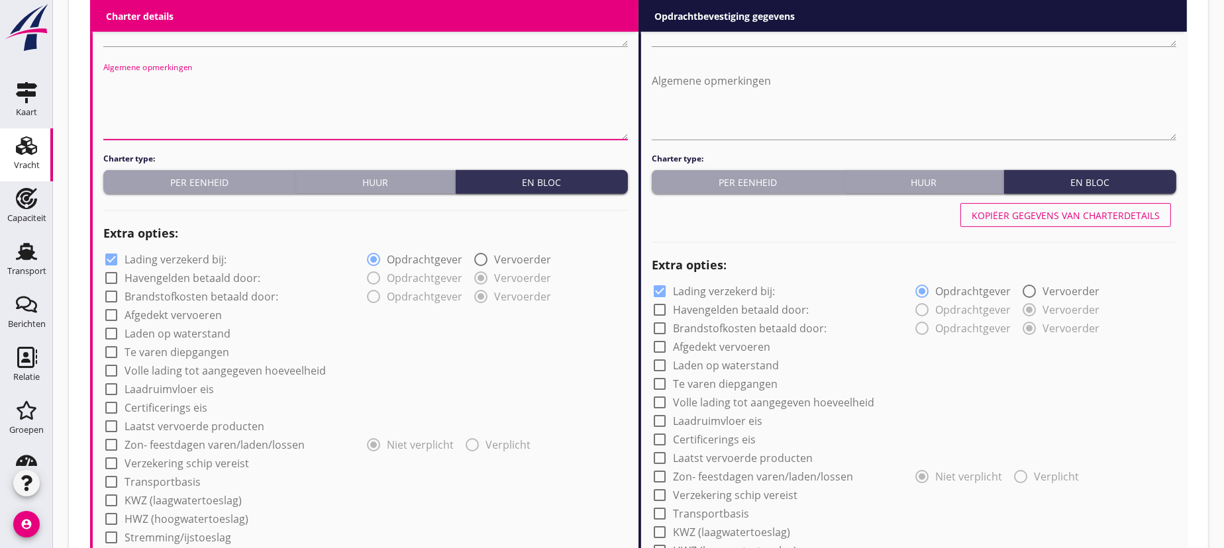
drag, startPoint x: 107, startPoint y: 257, endPoint x: 115, endPoint y: 254, distance: 8.4
click at [107, 257] on div at bounding box center [111, 259] width 23 height 23
checkbox input "false"
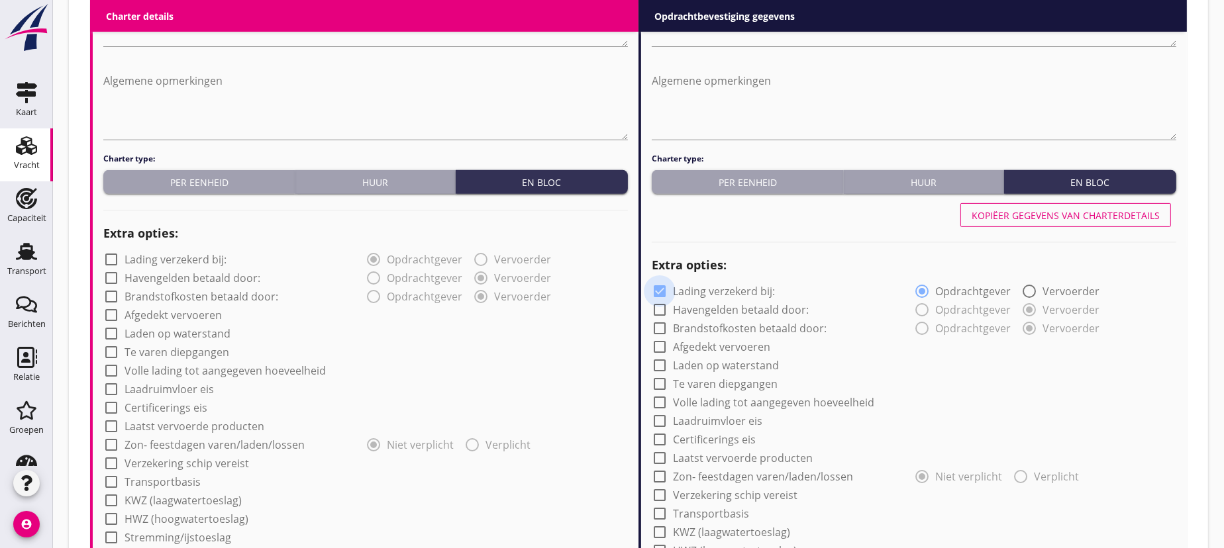
click at [660, 285] on div at bounding box center [659, 291] width 23 height 23
checkbox input "false"
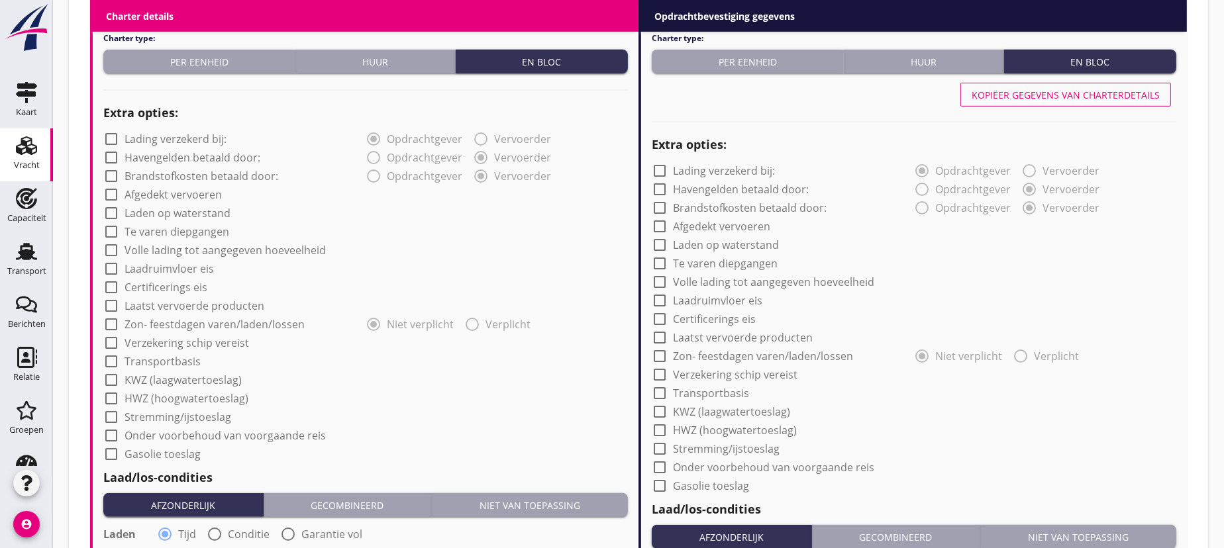
scroll to position [963, 0]
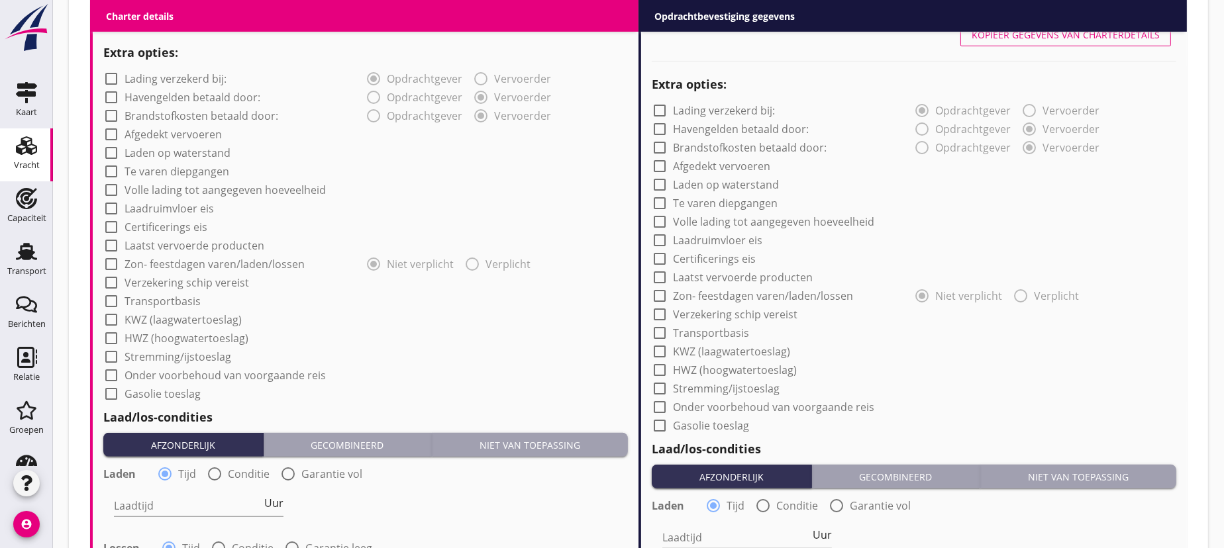
click at [110, 301] on div at bounding box center [111, 301] width 23 height 23
checkbox input "true"
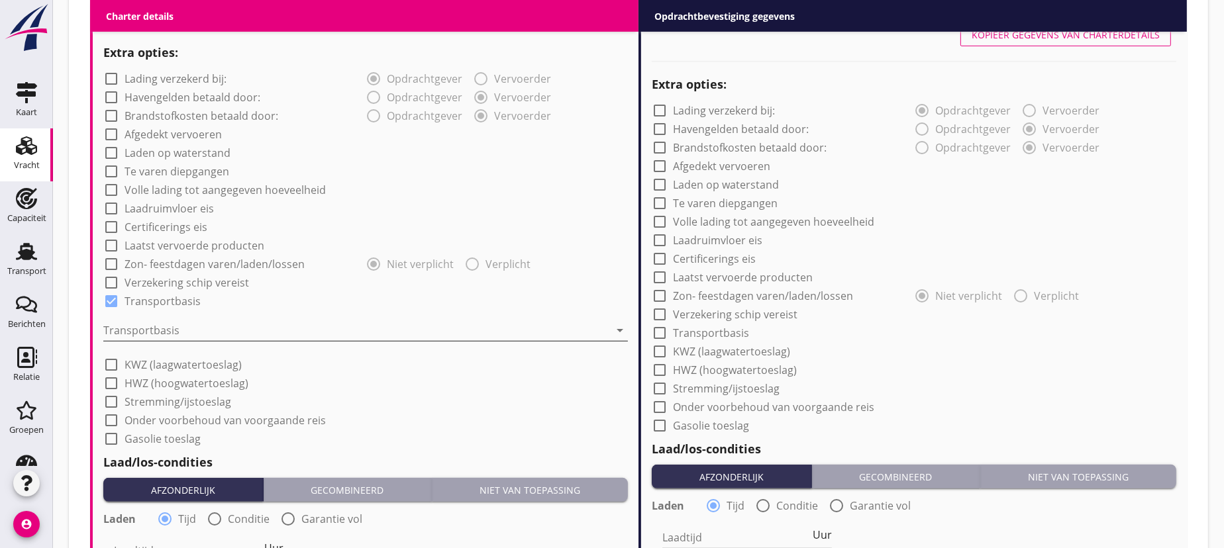
click at [163, 322] on div at bounding box center [356, 330] width 506 height 21
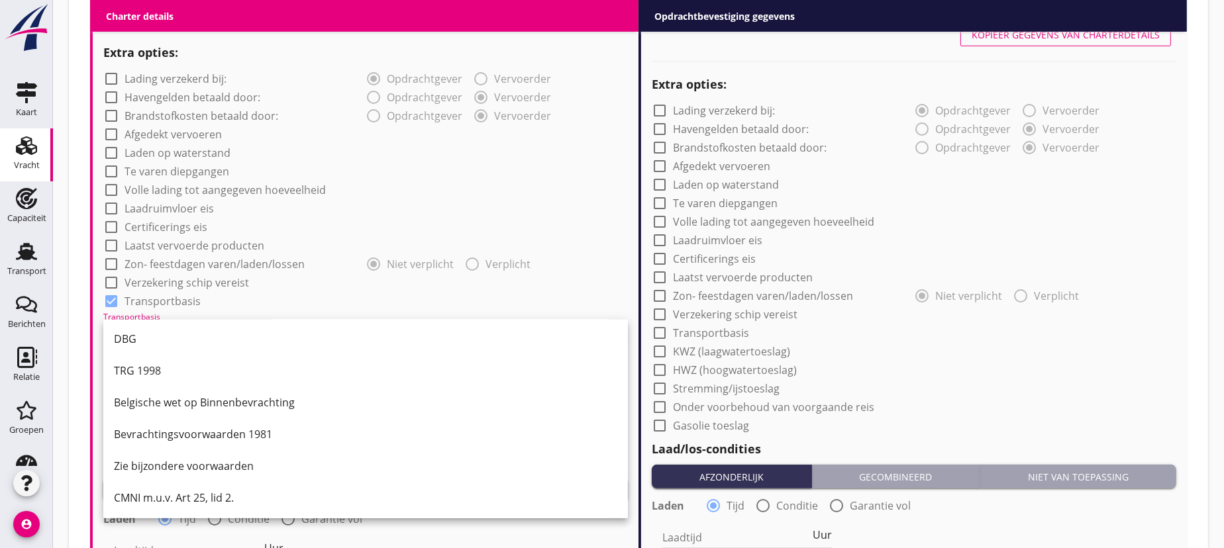
scroll to position [1264, 0]
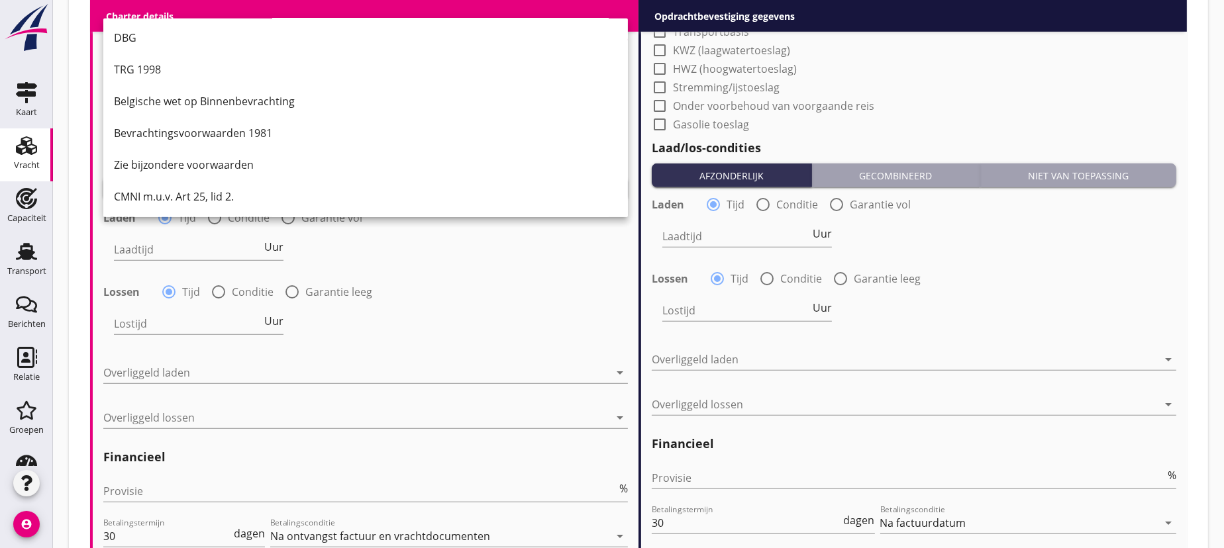
click at [164, 196] on div "CMNI m.u.v. Art 25, lid 2." at bounding box center [365, 197] width 503 height 16
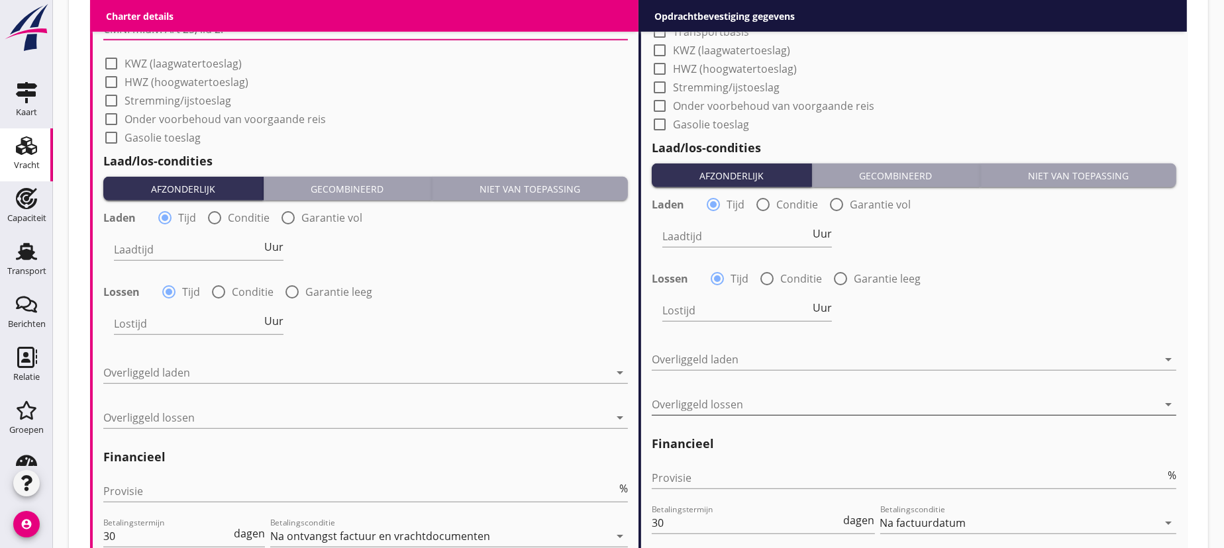
scroll to position [1023, 0]
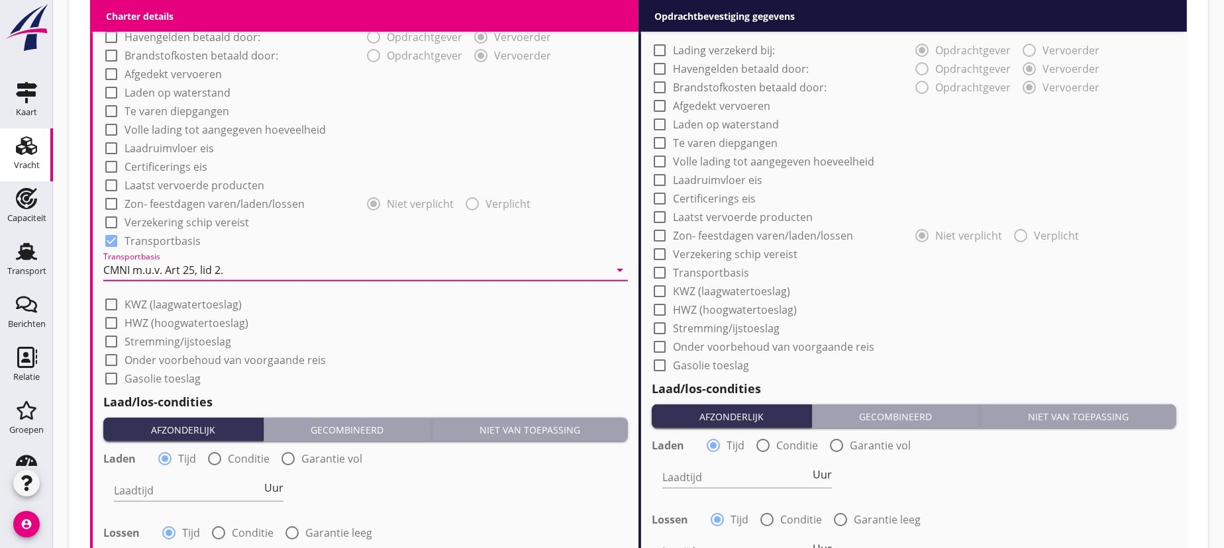
click at [662, 271] on div at bounding box center [659, 273] width 23 height 23
checkbox input "true"
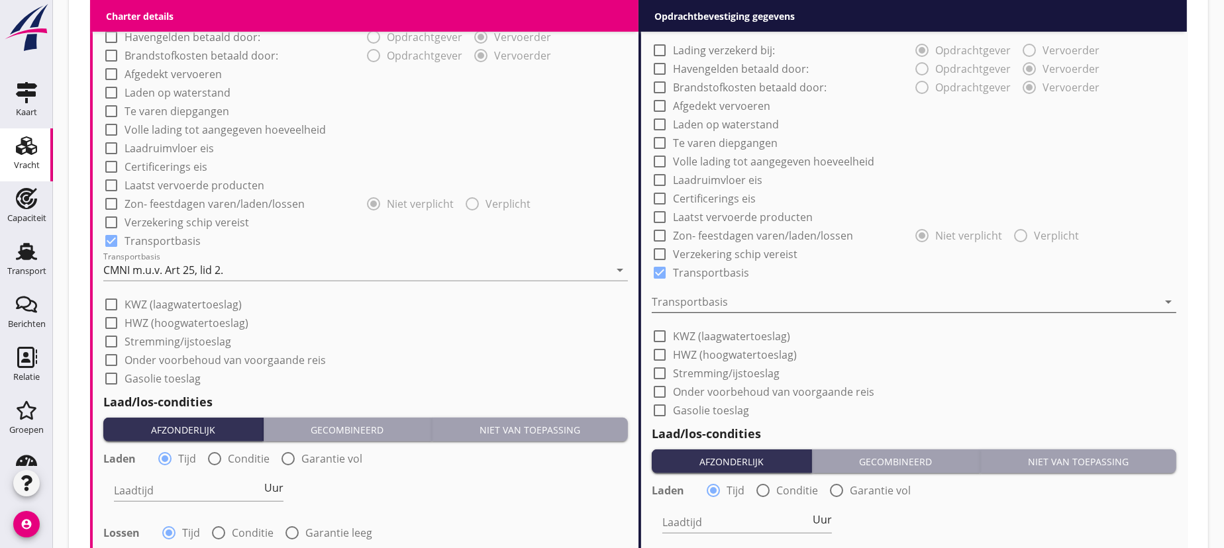
click at [692, 297] on div at bounding box center [905, 301] width 506 height 21
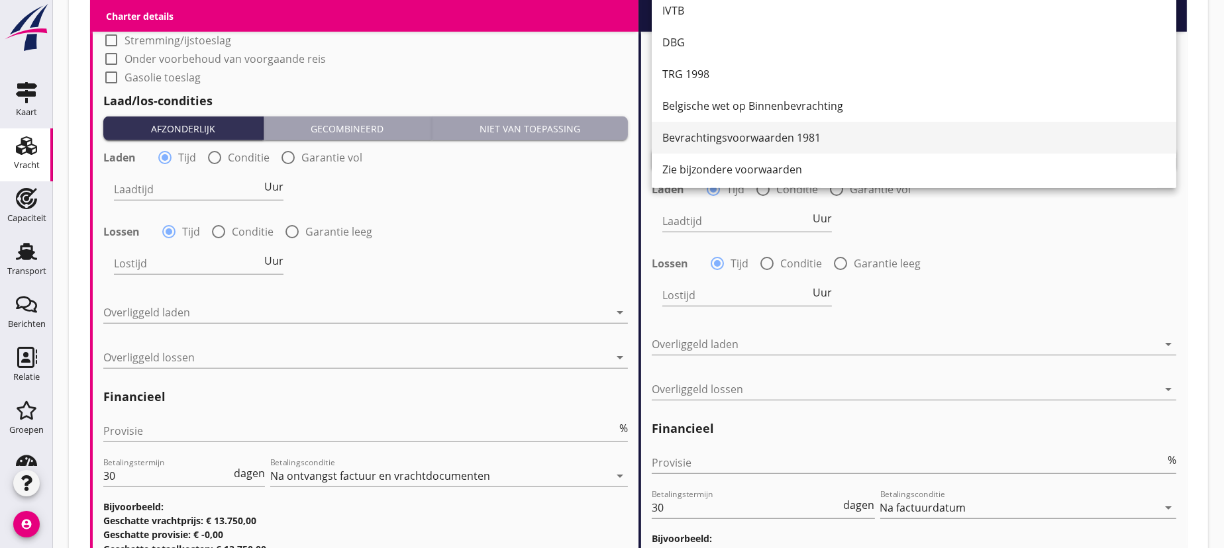
scroll to position [34, 0]
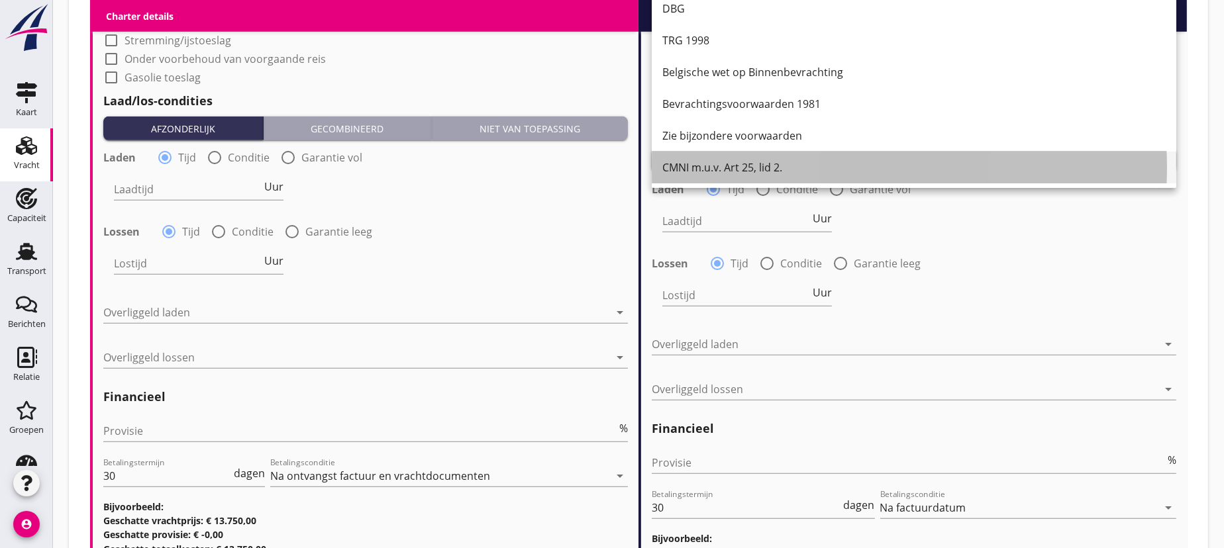
click at [715, 171] on div "CMNI m.u.v. Art 25, lid 2." at bounding box center [913, 168] width 503 height 16
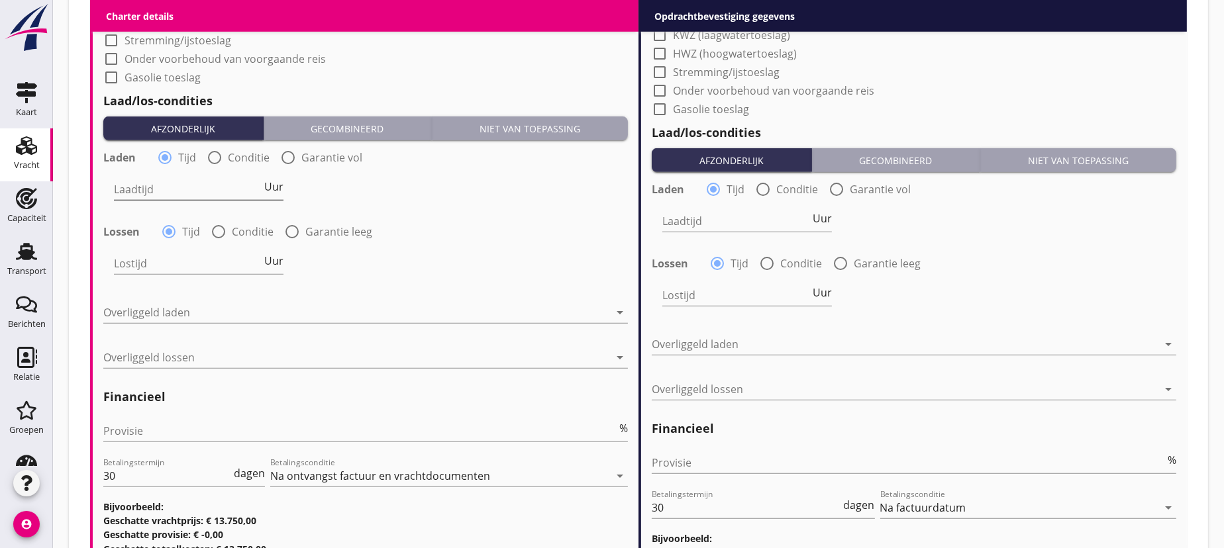
click at [275, 183] on span "Uur" at bounding box center [273, 186] width 19 height 11
click at [273, 258] on span "Uur" at bounding box center [273, 261] width 19 height 11
click at [205, 192] on input "Laadtijd" at bounding box center [187, 189] width 147 height 21
type input "1"
click at [172, 265] on input "Lostijd" at bounding box center [187, 263] width 147 height 21
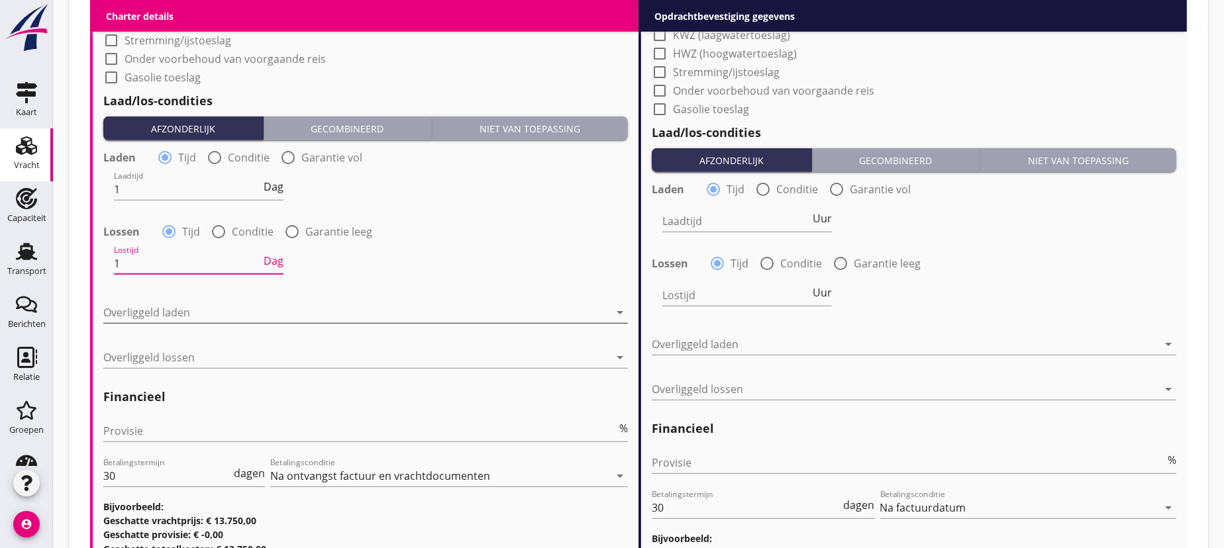
type input "1"
click at [172, 305] on div at bounding box center [356, 312] width 506 height 21
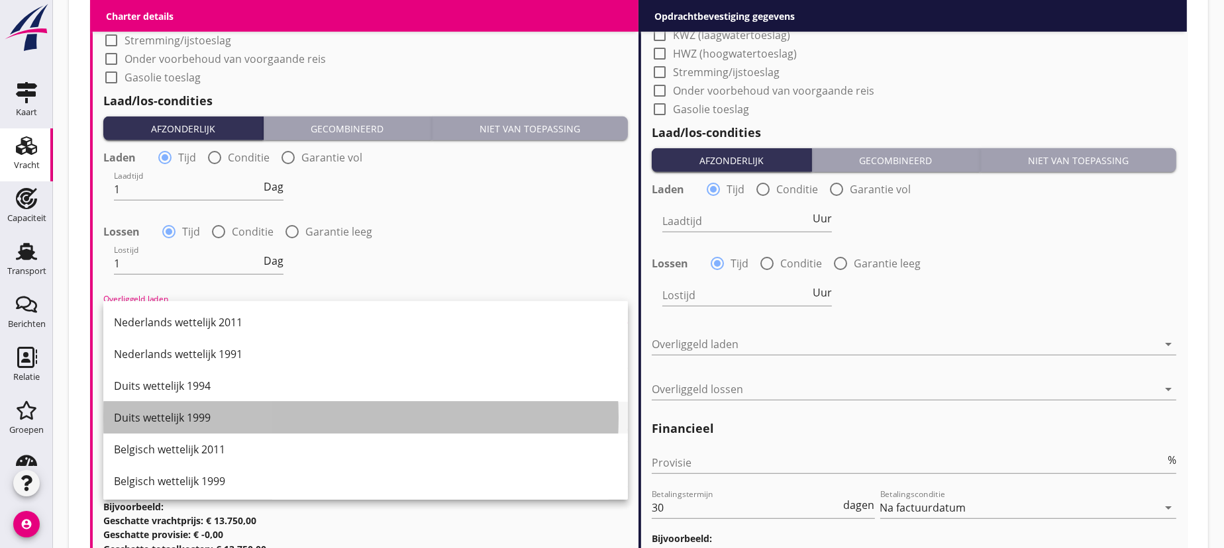
click at [195, 421] on div "Duits wettelijk 1999" at bounding box center [365, 418] width 503 height 16
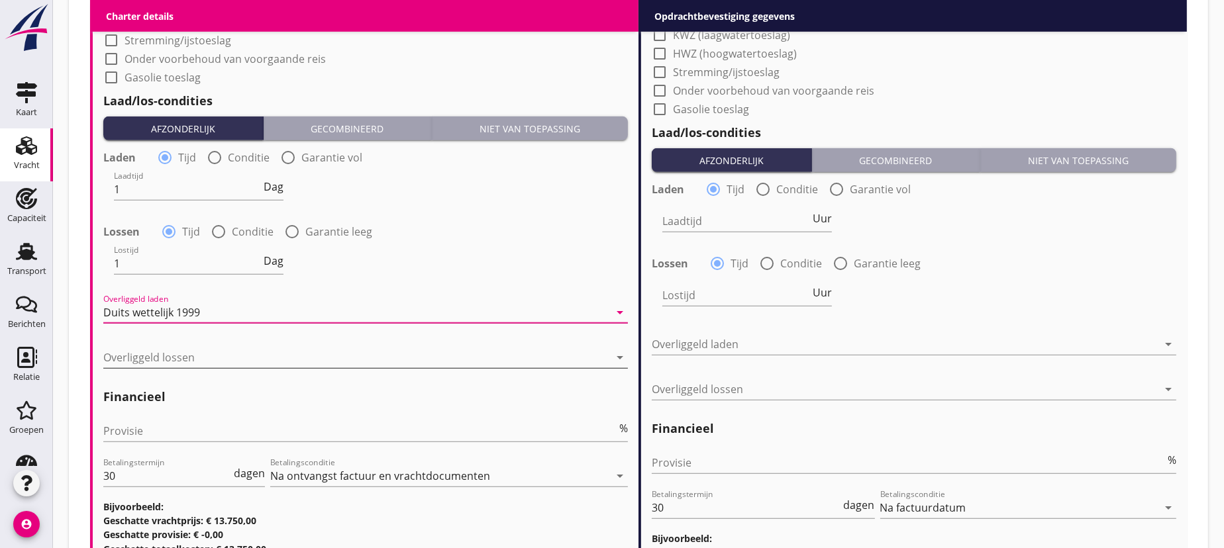
click at [152, 357] on div at bounding box center [356, 357] width 506 height 21
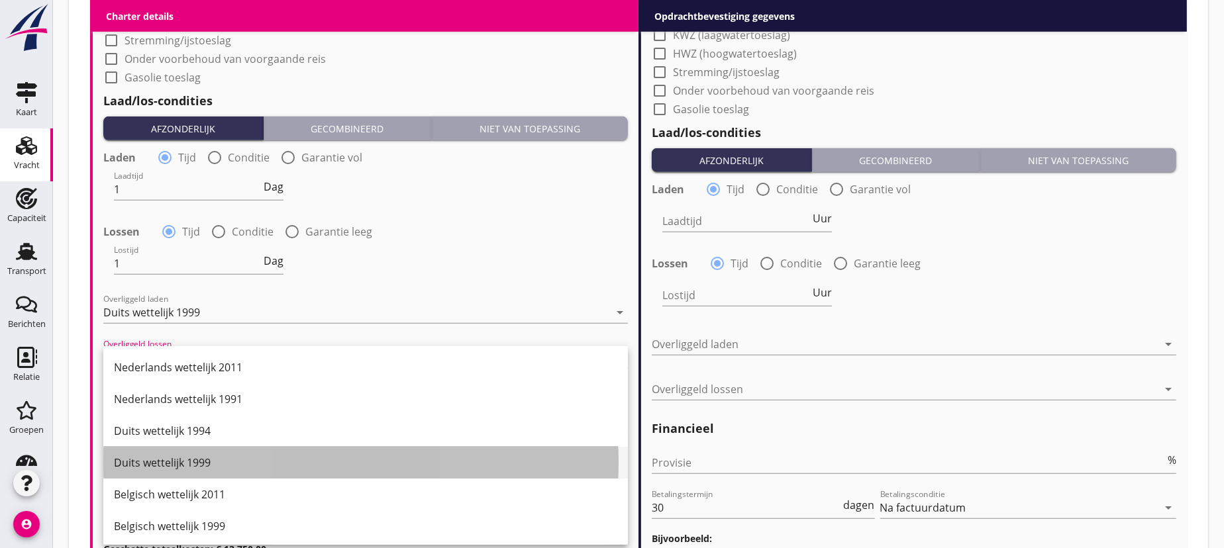
click at [172, 457] on div "Duits wettelijk 1999" at bounding box center [365, 463] width 503 height 16
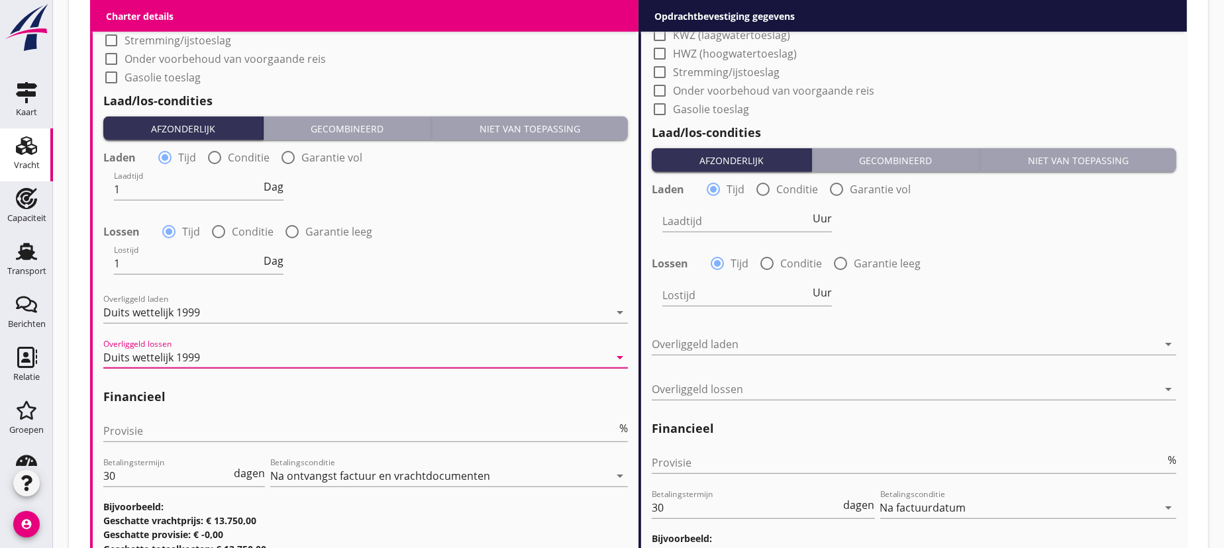
scroll to position [1444, 0]
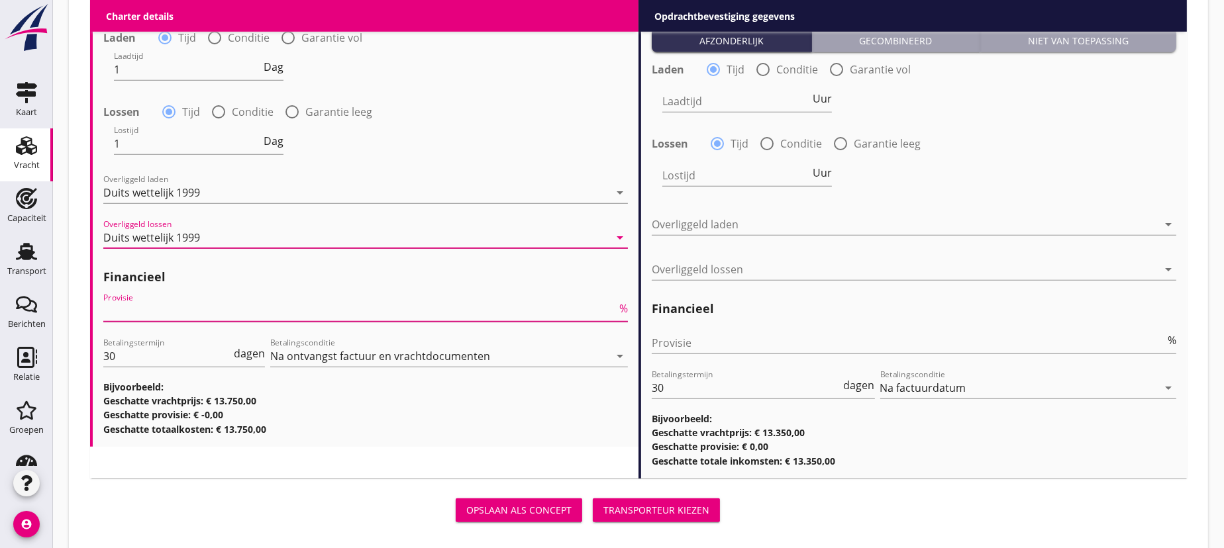
click at [137, 317] on input "Provisie" at bounding box center [359, 311] width 513 height 21
type input "5"
type input "0"
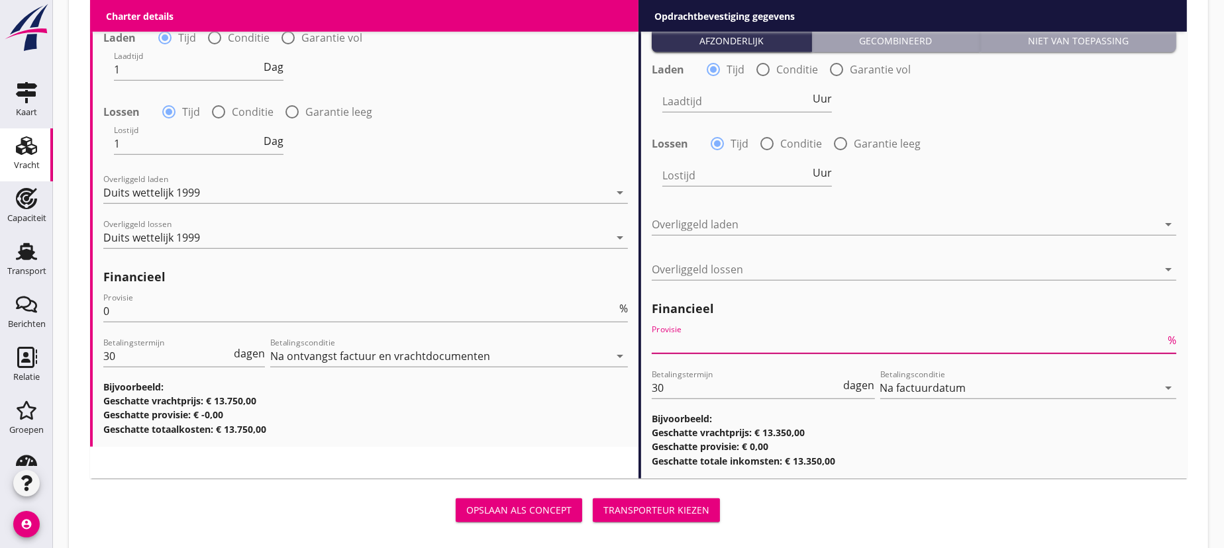
click at [679, 342] on input "Provisie" at bounding box center [908, 342] width 513 height 21
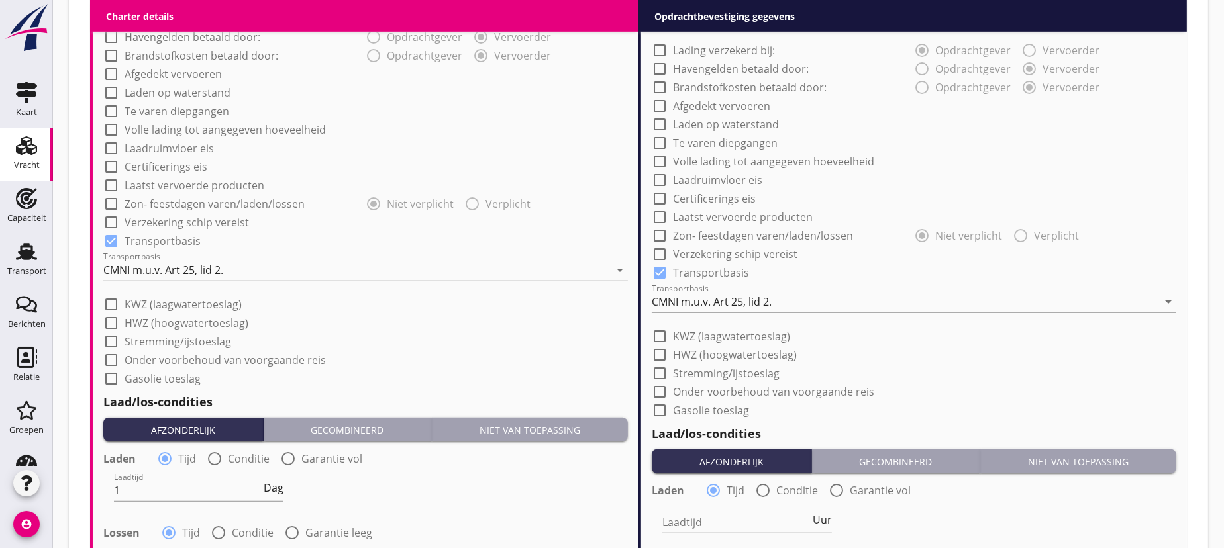
scroll to position [782, 0]
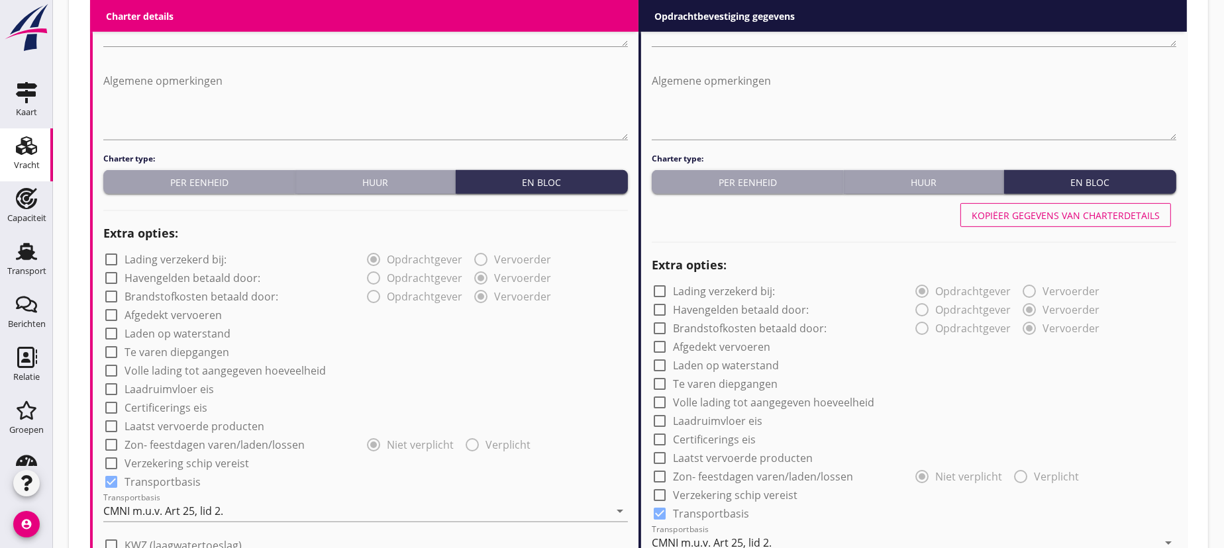
type input "0"
click at [1111, 211] on div "Kopiëer gegevens van charterdetails" at bounding box center [1065, 216] width 188 height 14
type input "1"
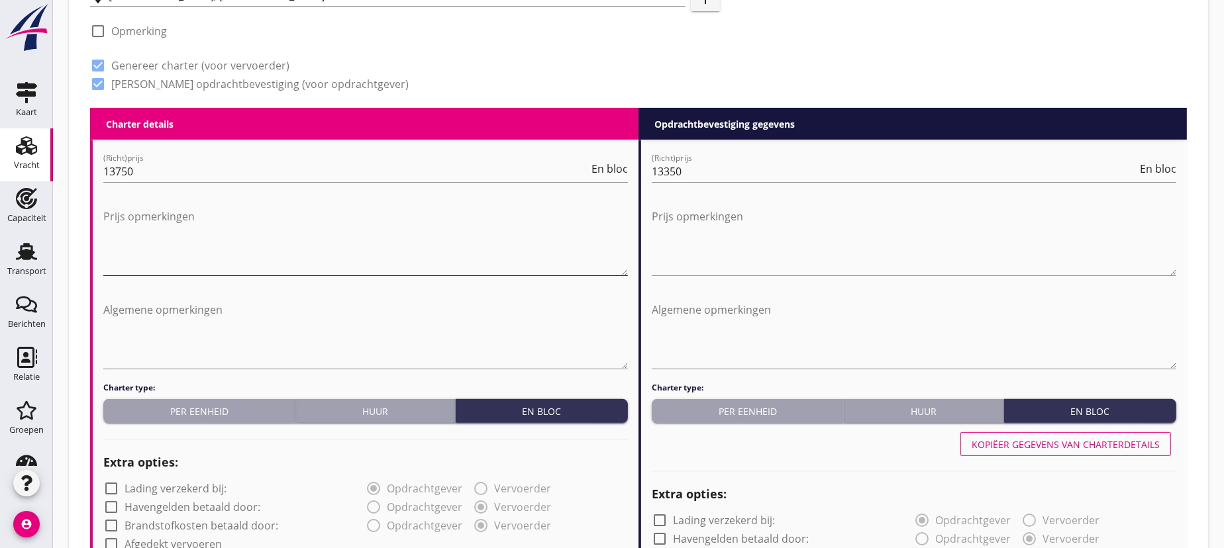
scroll to position [312, 0]
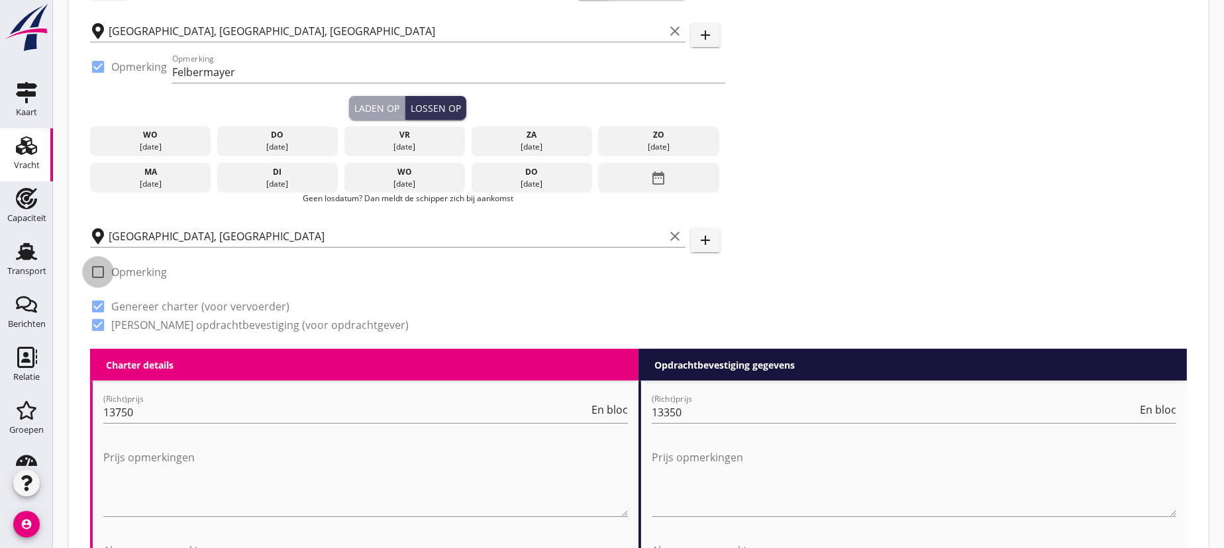
click at [94, 270] on div at bounding box center [98, 272] width 23 height 23
checkbox input "true"
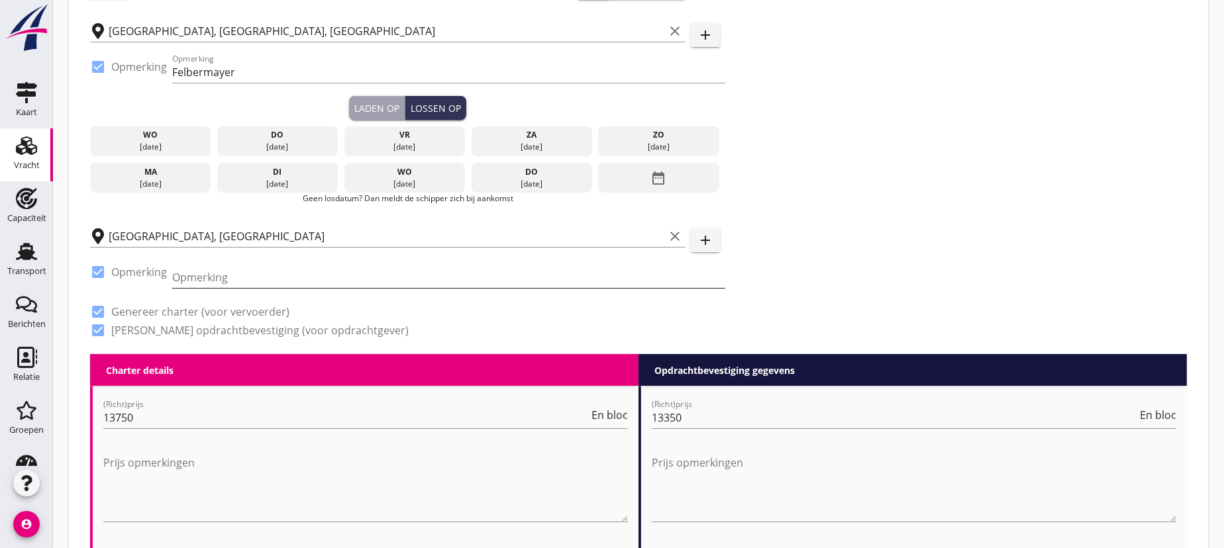
click at [230, 277] on input "Opmerking" at bounding box center [448, 277] width 553 height 21
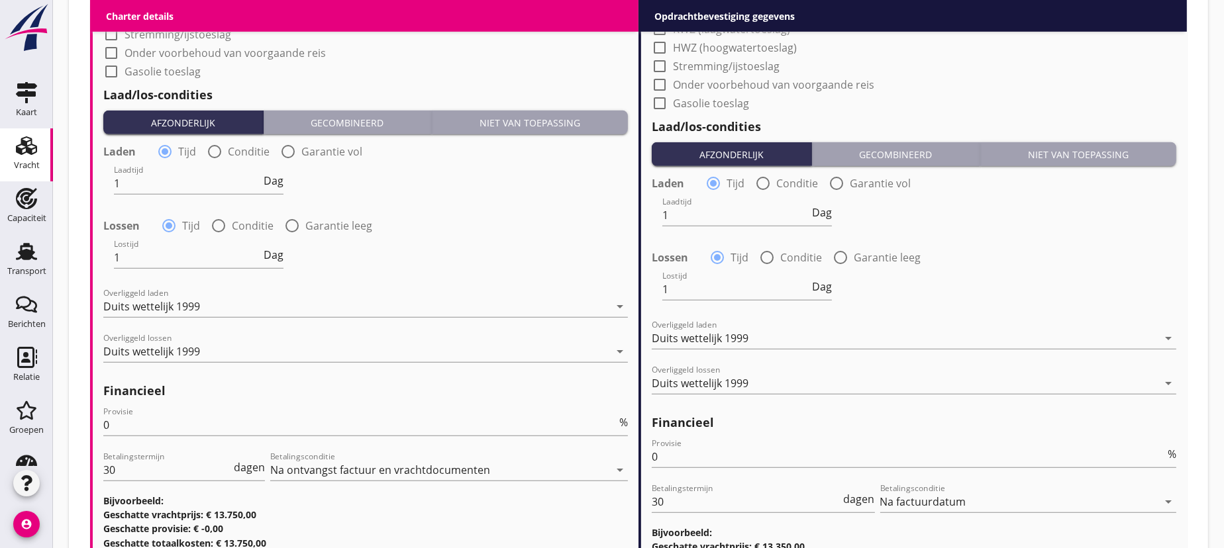
scroll to position [1456, 0]
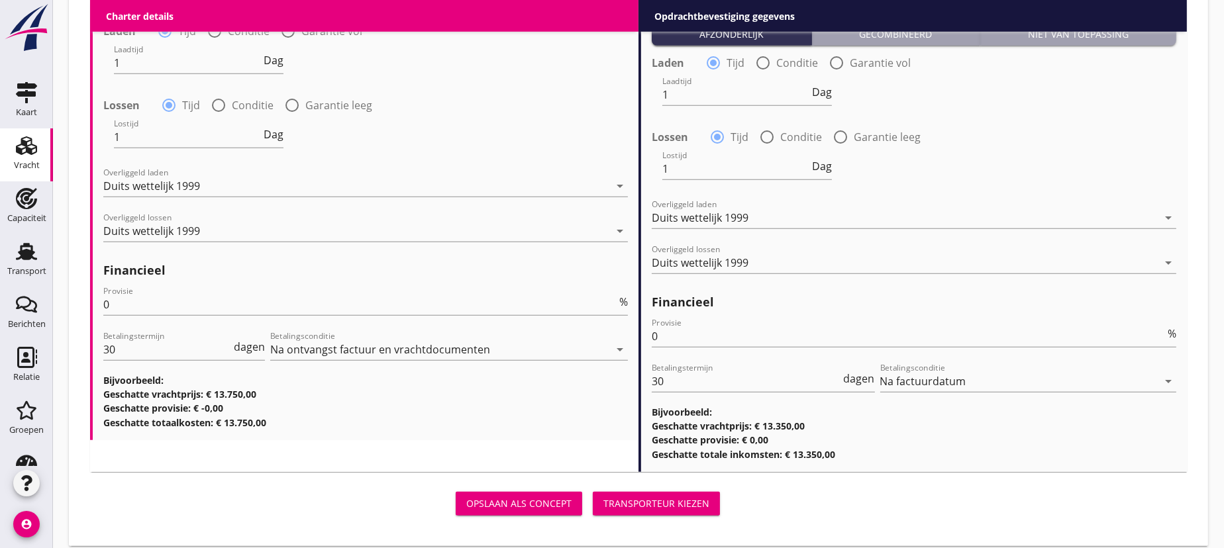
type input "1 oder 2 Terminals"
click at [666, 499] on div "Transporteur kiezen" at bounding box center [656, 504] width 106 height 14
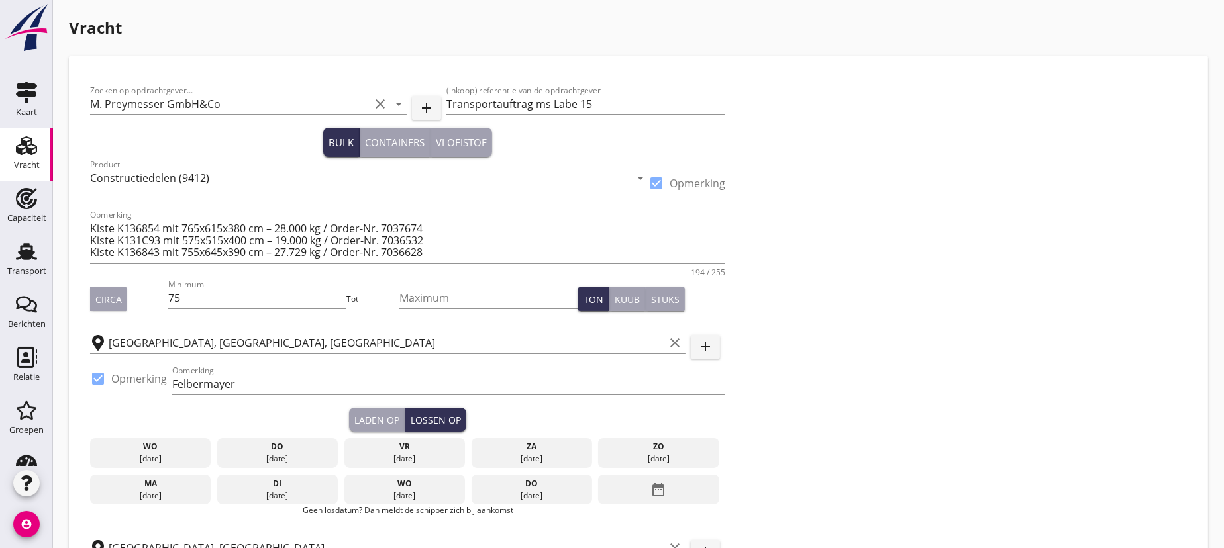
scroll to position [240, 0]
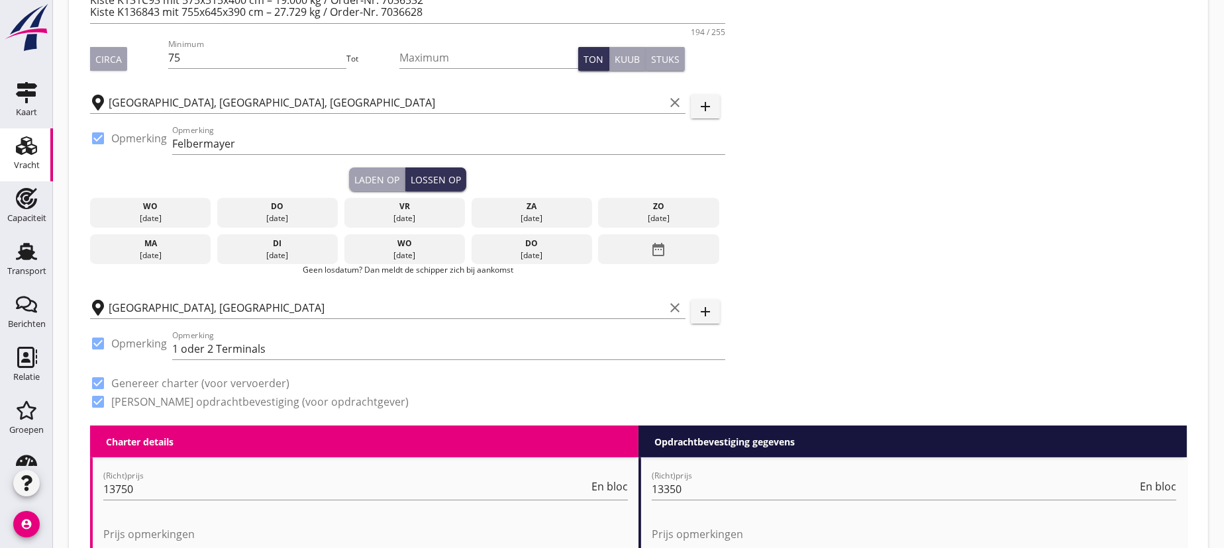
click at [374, 173] on div "Laden op" at bounding box center [376, 180] width 45 height 14
click at [164, 219] on div "[DATE]" at bounding box center [150, 219] width 115 height 12
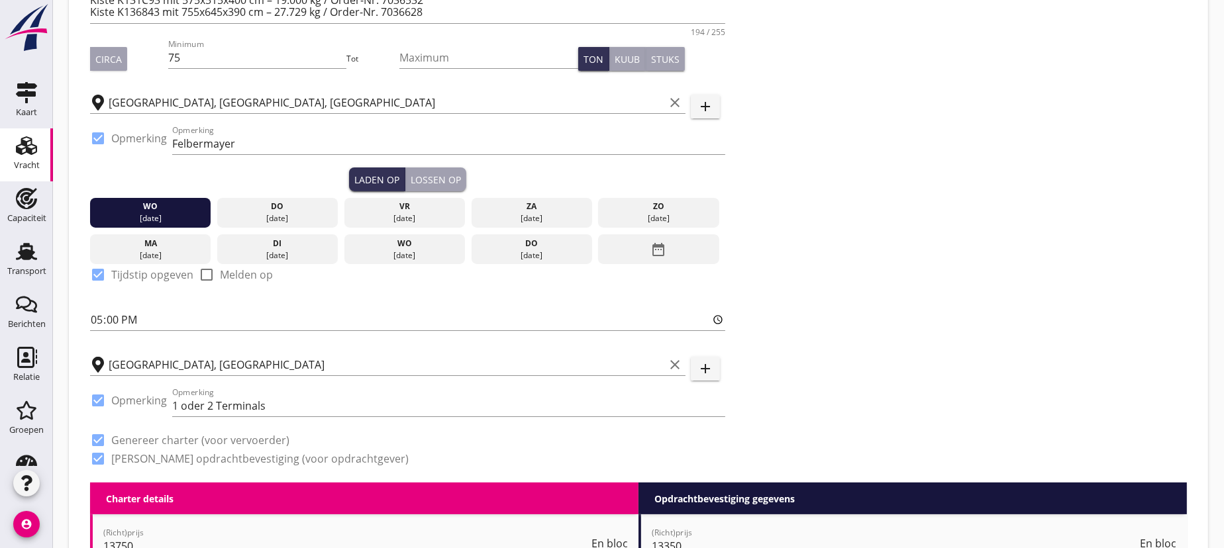
click at [440, 173] on div "Lossen op" at bounding box center [436, 180] width 50 height 14
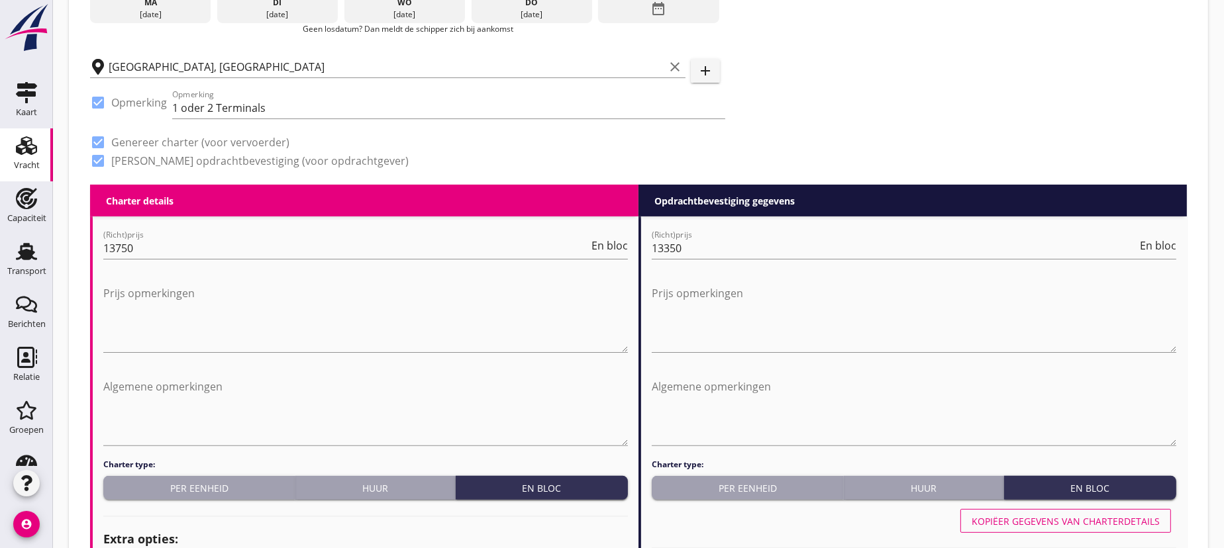
scroll to position [542, 0]
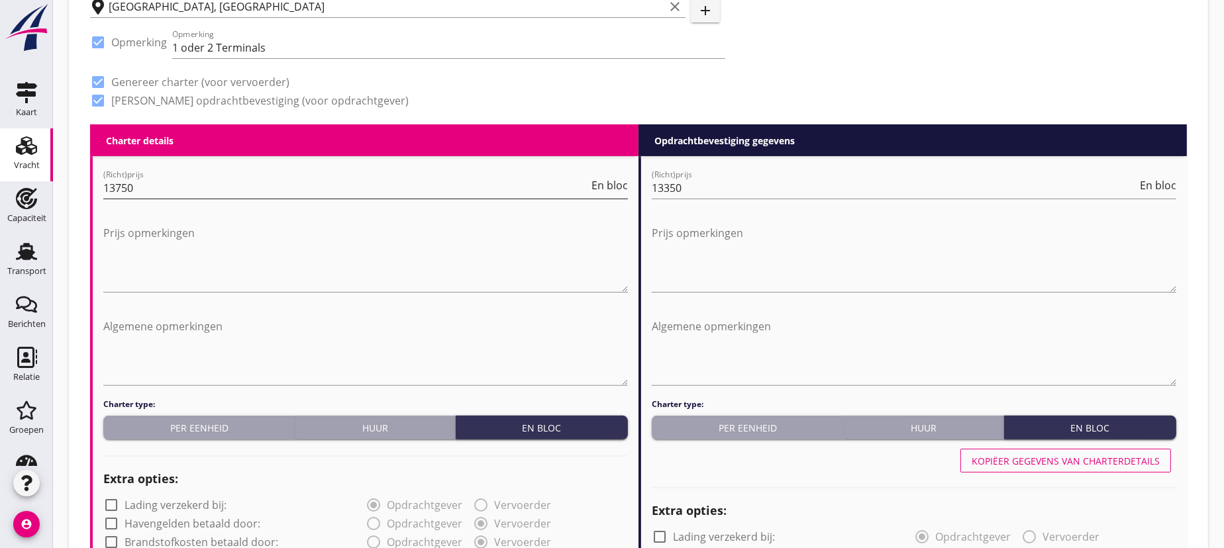
click at [148, 188] on input "13750" at bounding box center [345, 187] width 485 height 21
type input "13350"
click at [685, 191] on input "13350" at bounding box center [894, 187] width 485 height 21
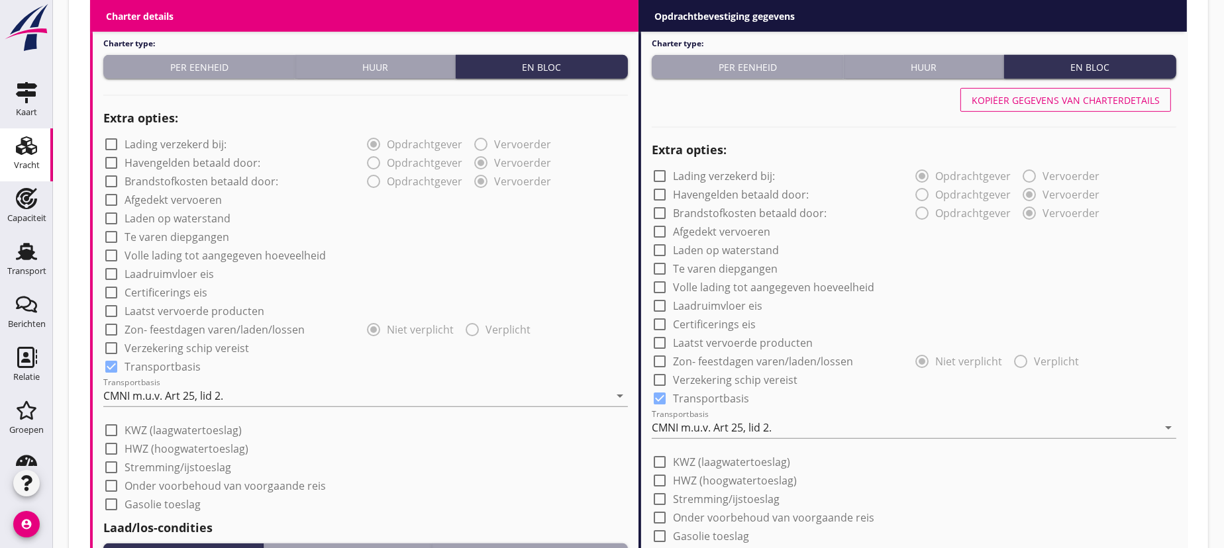
scroll to position [602, 0]
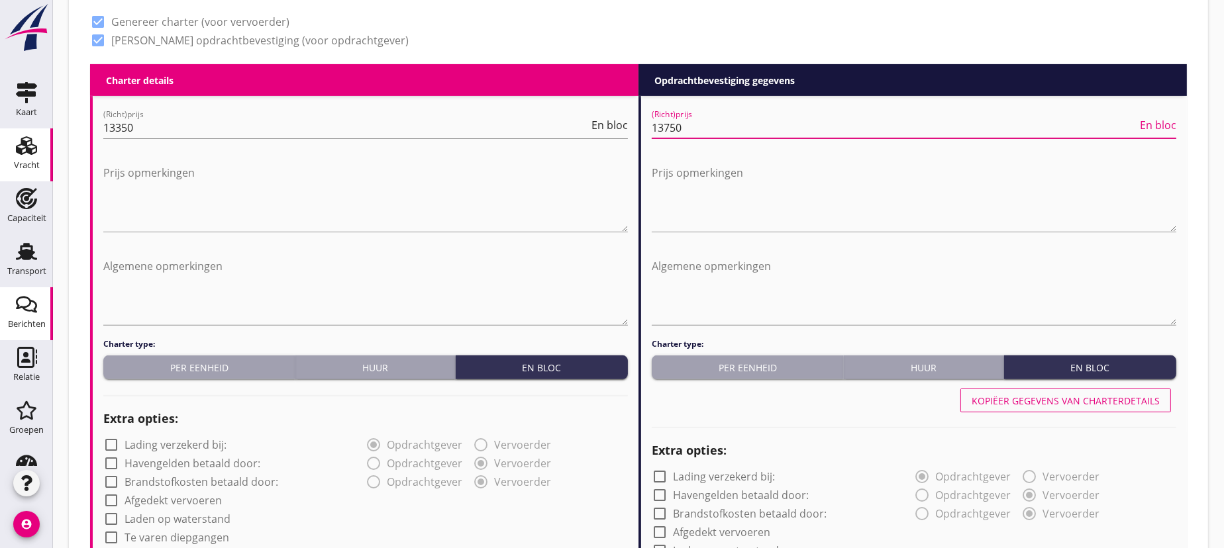
type input "13750"
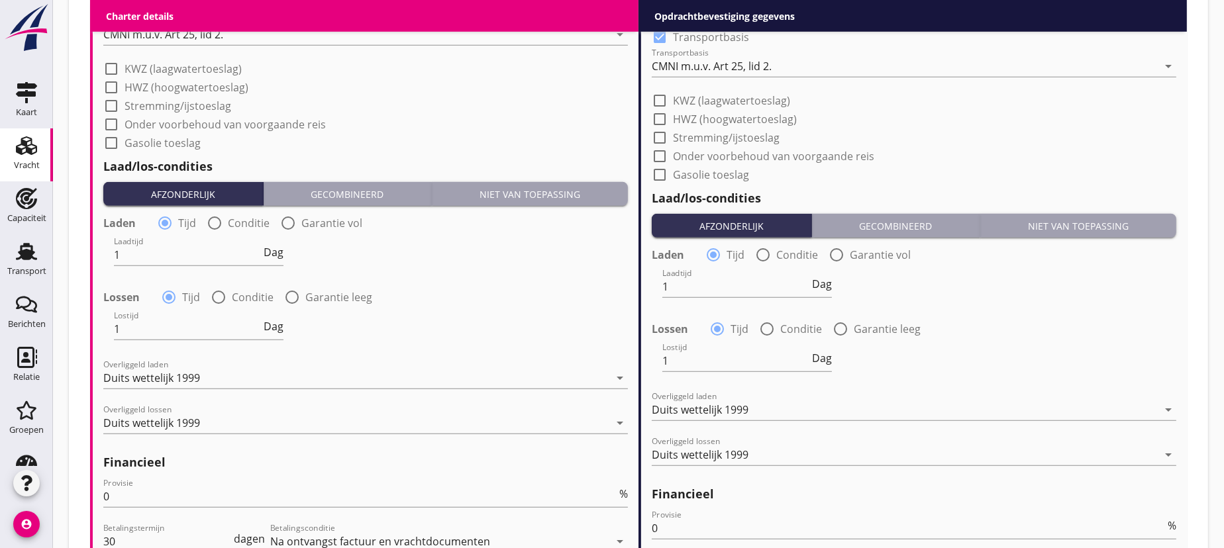
scroll to position [1469, 0]
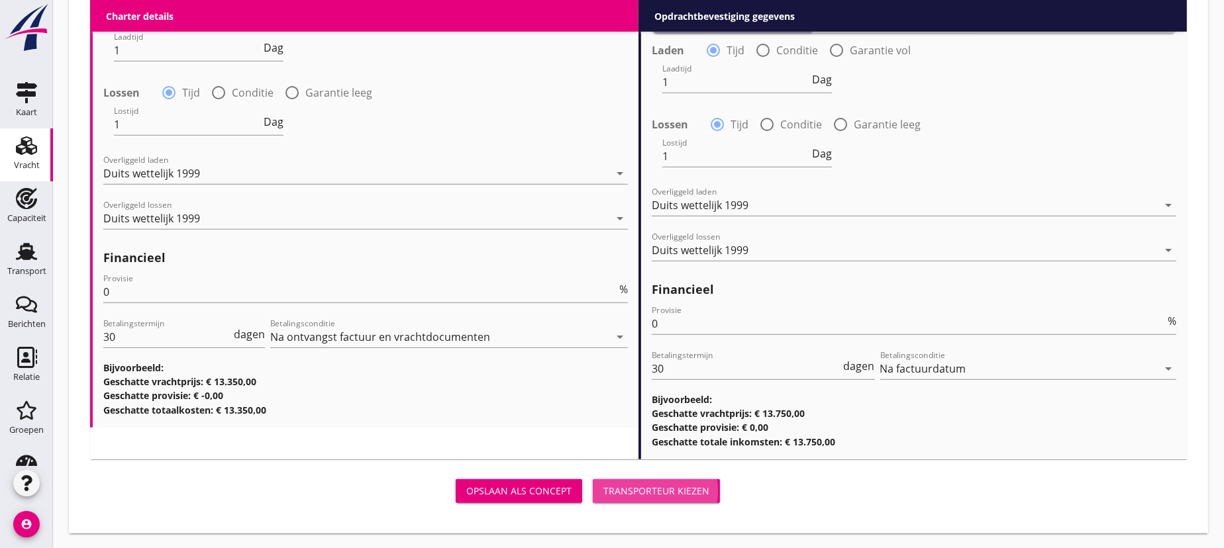
click at [655, 489] on div "Transporteur kiezen" at bounding box center [656, 491] width 106 height 14
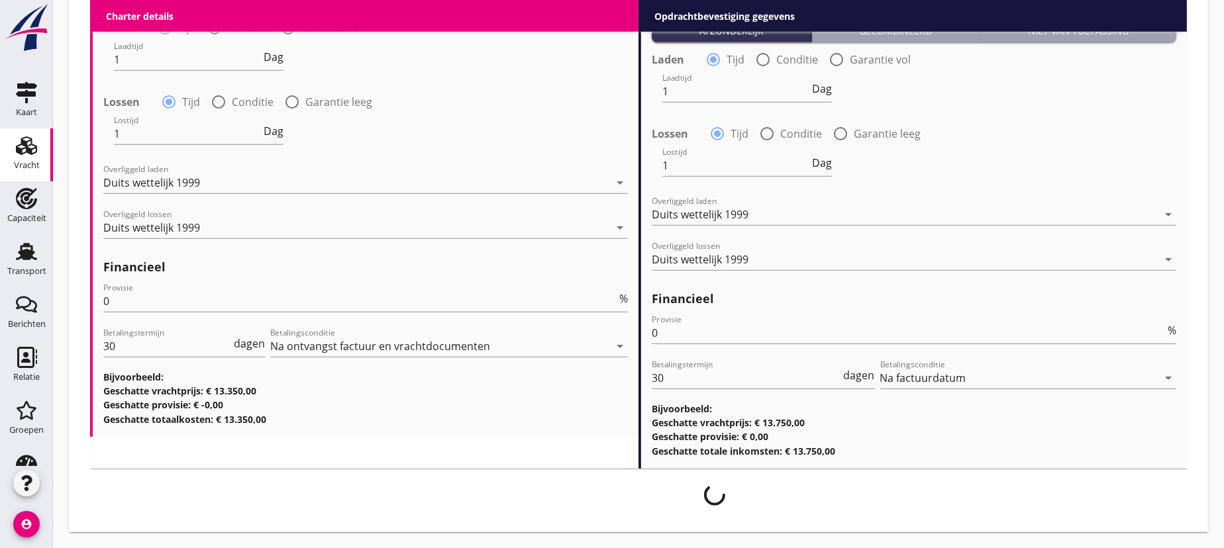
scroll to position [1457, 0]
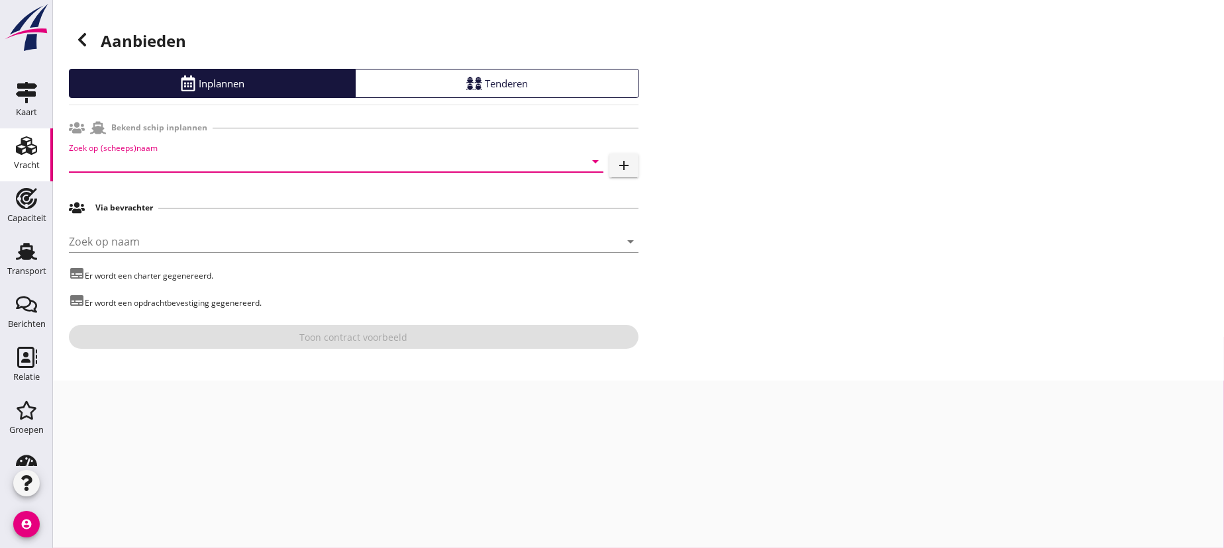
click at [544, 165] on input "Zoek op (scheeps)naam" at bounding box center [317, 161] width 497 height 21
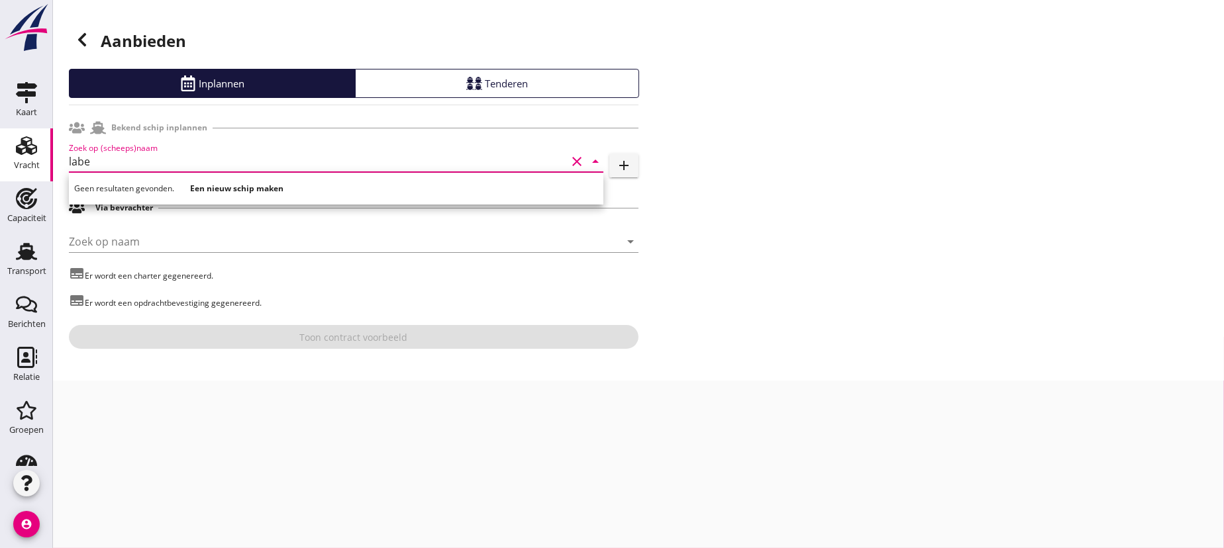
type input "labe"
click at [626, 164] on icon "add" at bounding box center [624, 166] width 16 height 16
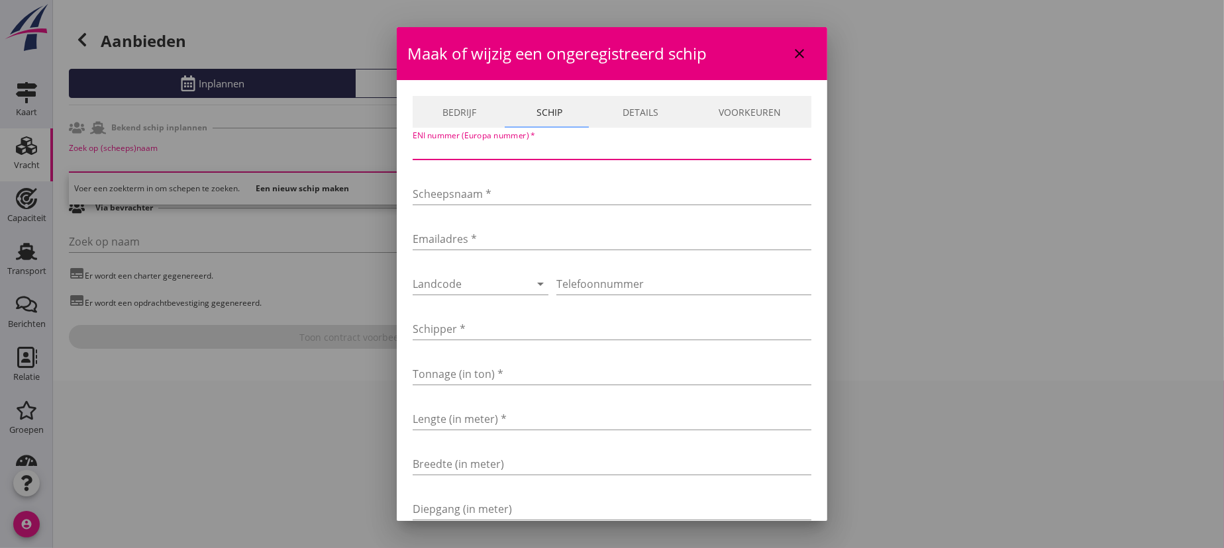
click at [454, 152] on input "ENI nummer (Europa nummer) *" at bounding box center [612, 148] width 399 height 21
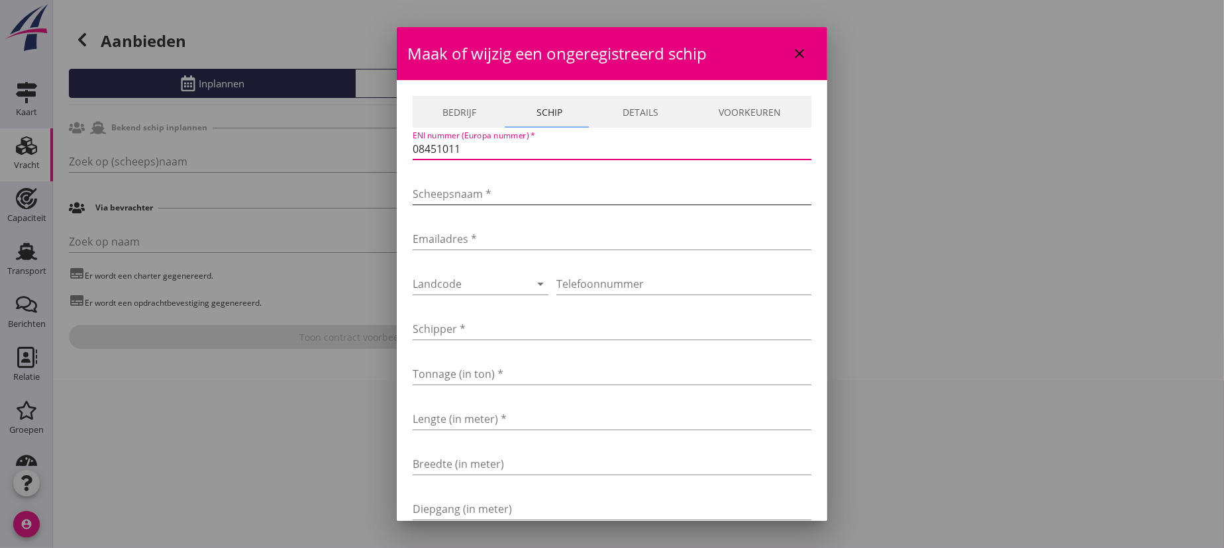
type input "08451011"
click at [444, 191] on input "Scheepsnaam *" at bounding box center [612, 193] width 399 height 21
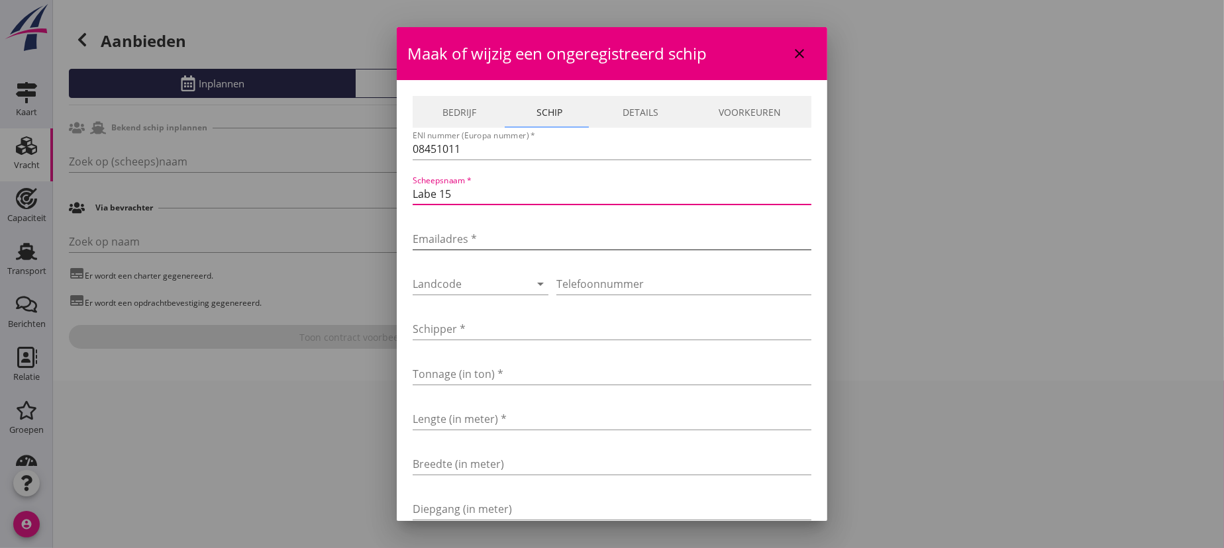
type input "Labe 15"
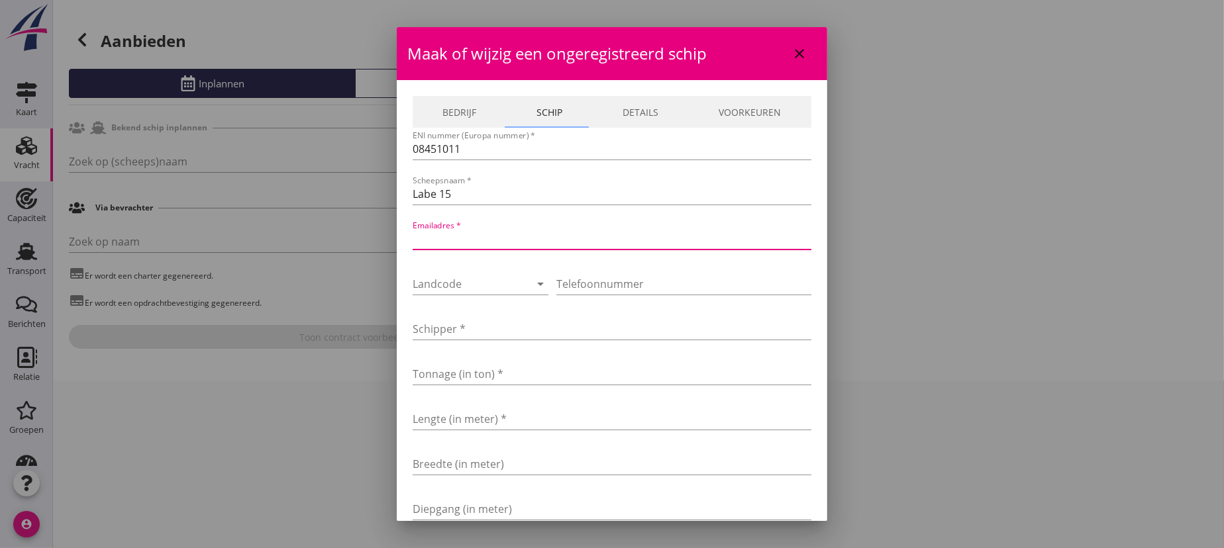
click at [439, 238] on input "Emailadres *" at bounding box center [612, 238] width 399 height 21
type input "[EMAIL_ADDRESS][DOMAIN_NAME]"
click at [458, 281] on div at bounding box center [462, 283] width 99 height 21
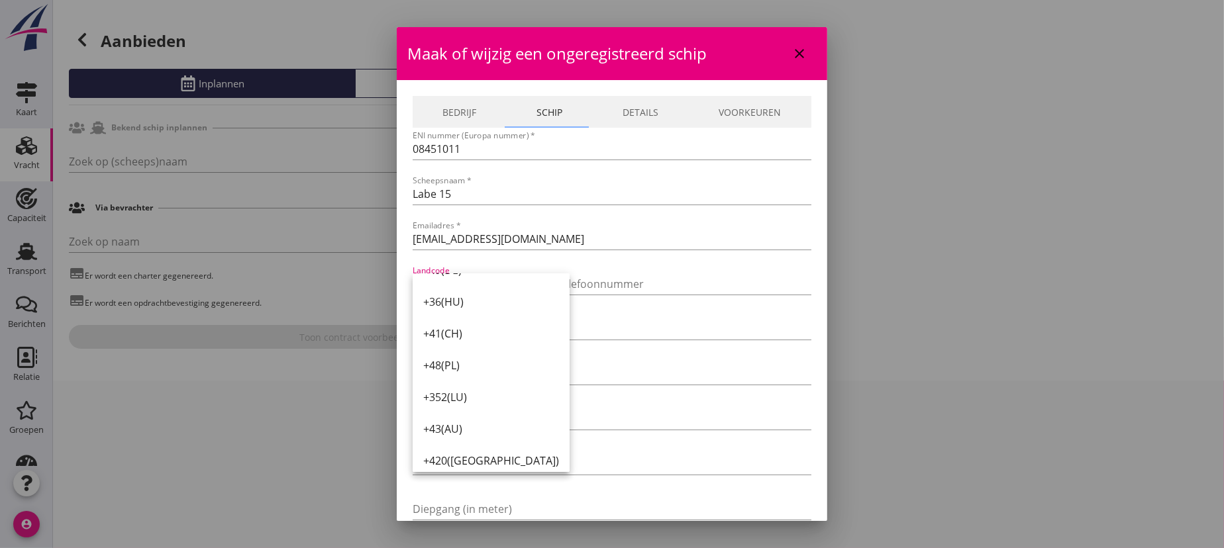
scroll to position [180, 0]
click at [447, 401] on div "+420([GEOGRAPHIC_DATA])" at bounding box center [491, 401] width 136 height 16
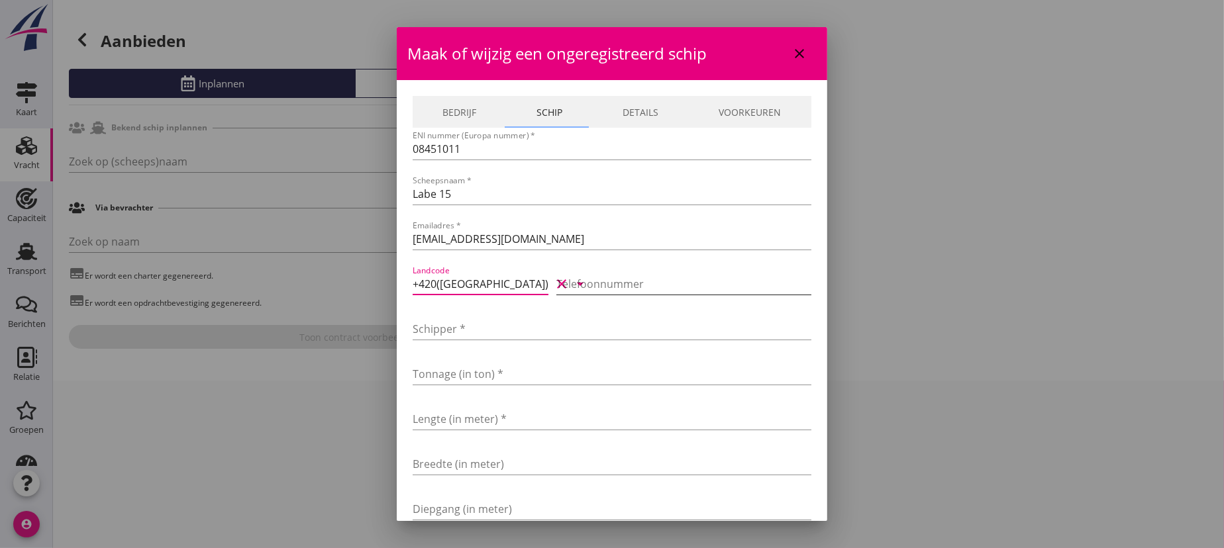
click at [575, 281] on input "Telefoonnummer" at bounding box center [683, 283] width 255 height 21
click at [601, 286] on input "Telefoonnummer" at bounding box center [683, 283] width 255 height 21
type input "724555515"
click at [451, 330] on input "Schipper *" at bounding box center [612, 329] width 399 height 21
click at [434, 324] on input "Schipper *" at bounding box center [612, 329] width 399 height 21
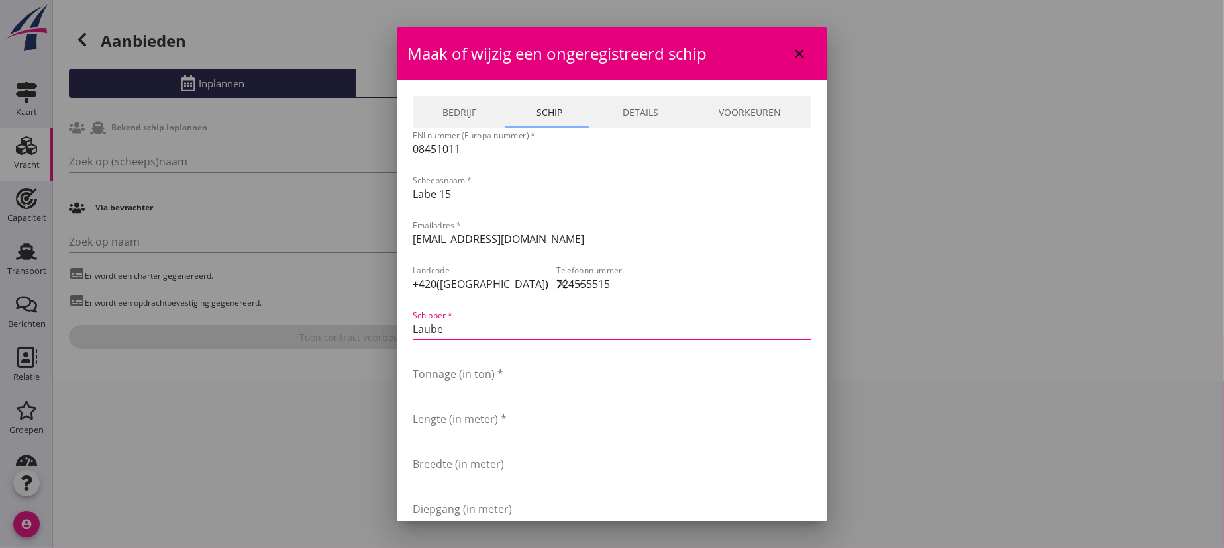
type input "Laube"
click at [453, 377] on input "Tonnage (in ton) *" at bounding box center [612, 374] width 399 height 21
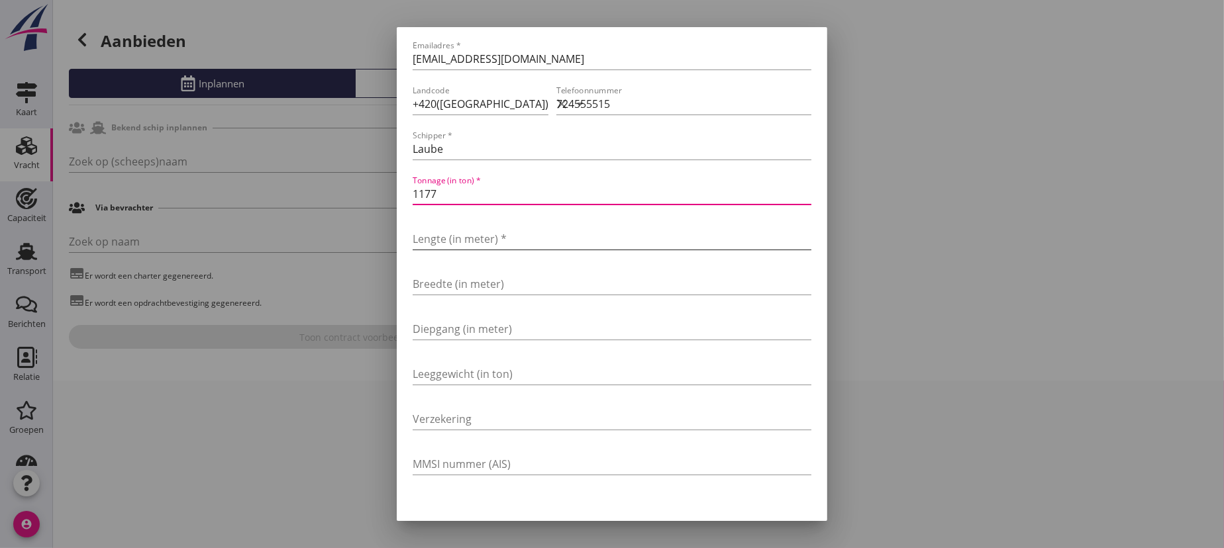
type input "1177"
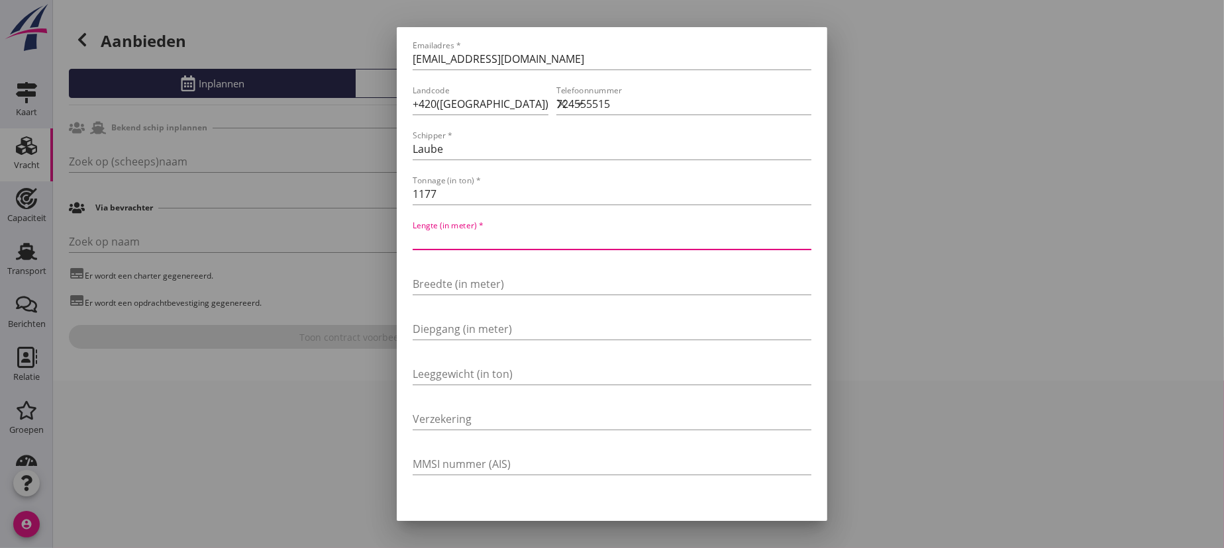
click at [442, 237] on input "Lengte (in meter) *" at bounding box center [612, 238] width 399 height 21
click at [442, 240] on input "Lengte (in meter) *" at bounding box center [612, 238] width 399 height 21
type input "7"
type input "80"
click at [441, 290] on input "Breedte (in meter)" at bounding box center [612, 283] width 399 height 21
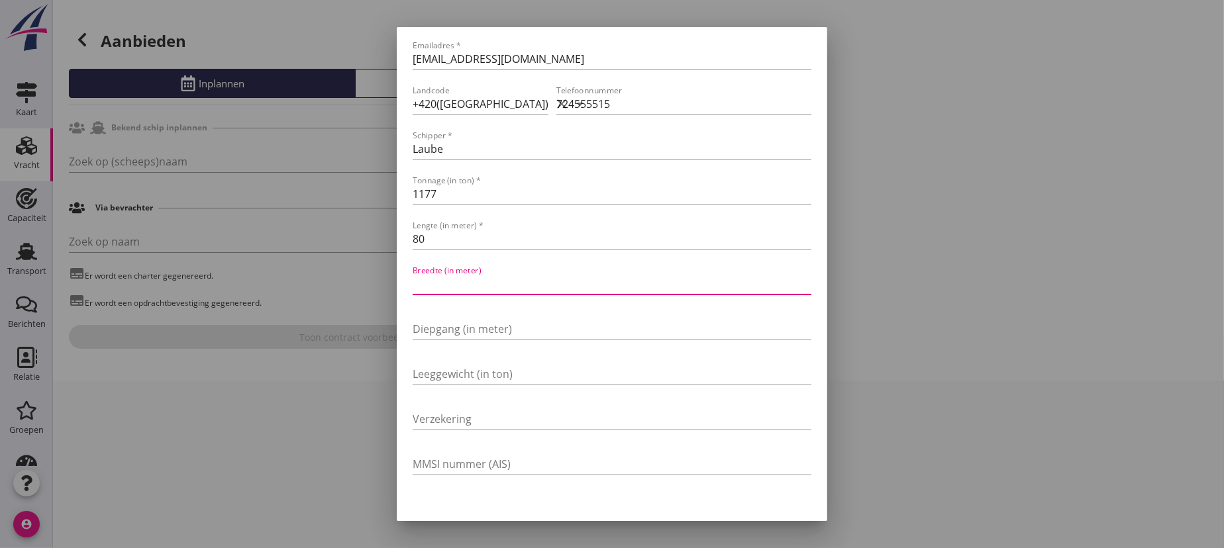
type input "9"
type input "9.35"
click at [446, 330] on input "Diepgang (in meter)" at bounding box center [612, 329] width 399 height 21
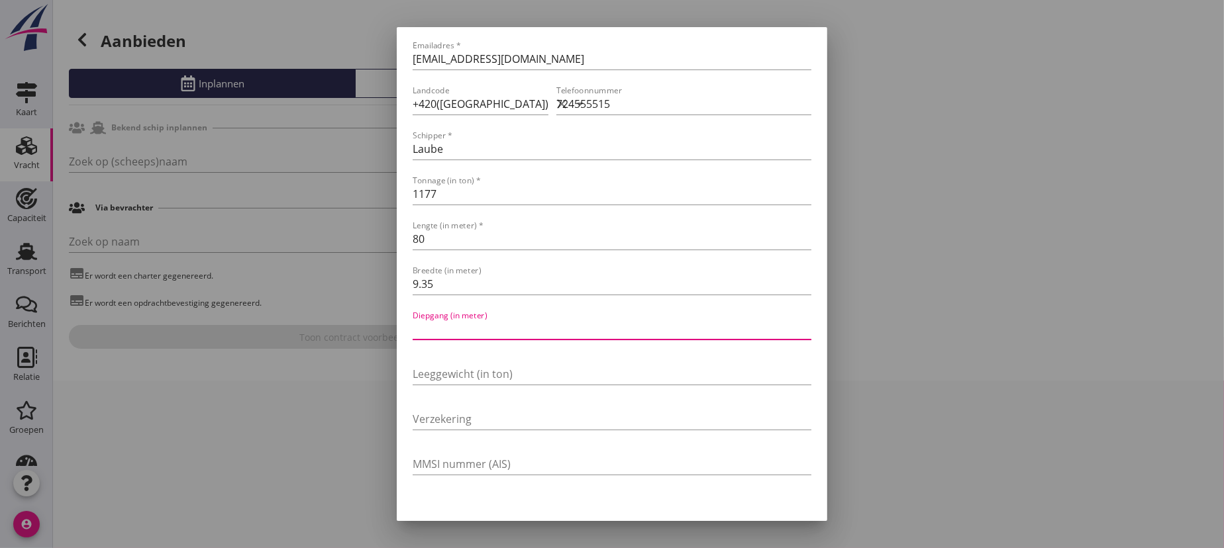
click at [456, 324] on input "Diepgang (in meter)" at bounding box center [612, 329] width 399 height 21
type input "5"
click at [414, 328] on input "5.50" at bounding box center [612, 329] width 399 height 21
type input "0"
type input "2"
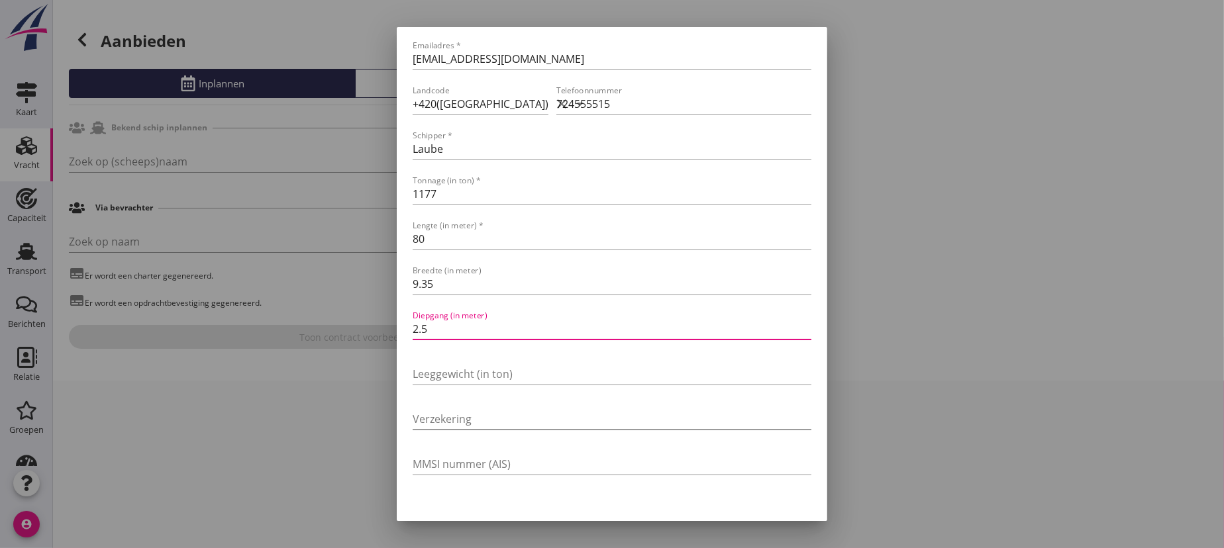
type input "2.5"
click at [449, 413] on input "Verzekering" at bounding box center [612, 419] width 399 height 21
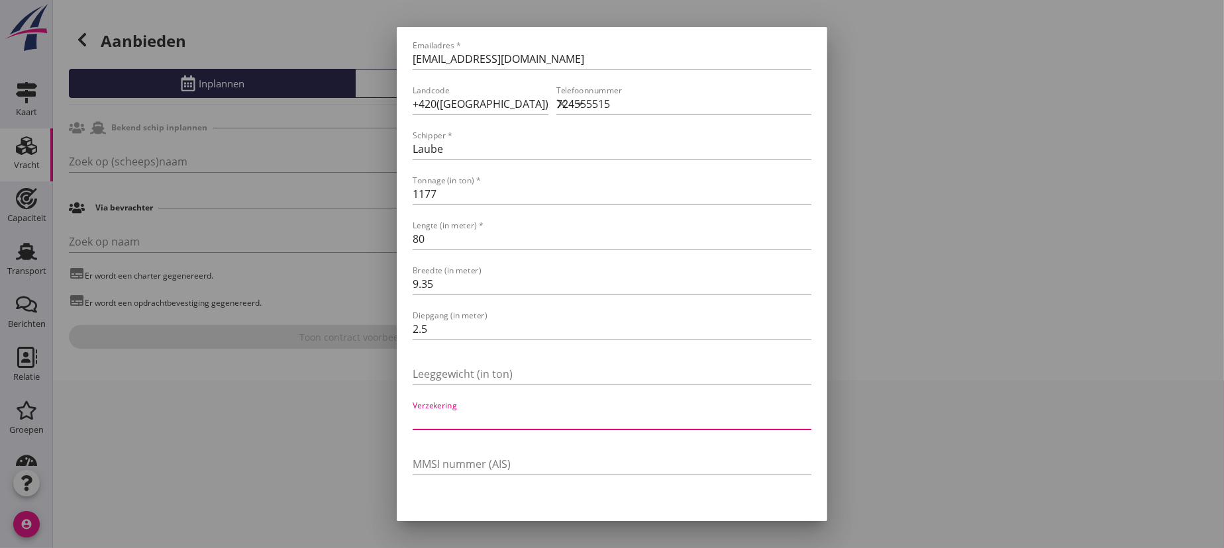
click at [483, 418] on input "Verzekering" at bounding box center [612, 419] width 399 height 21
click at [451, 418] on input "Verzekering" at bounding box center [612, 419] width 399 height 21
click at [430, 418] on input "Verzekering" at bounding box center [612, 419] width 399 height 21
click at [480, 417] on input "Verzekering" at bounding box center [612, 419] width 399 height 21
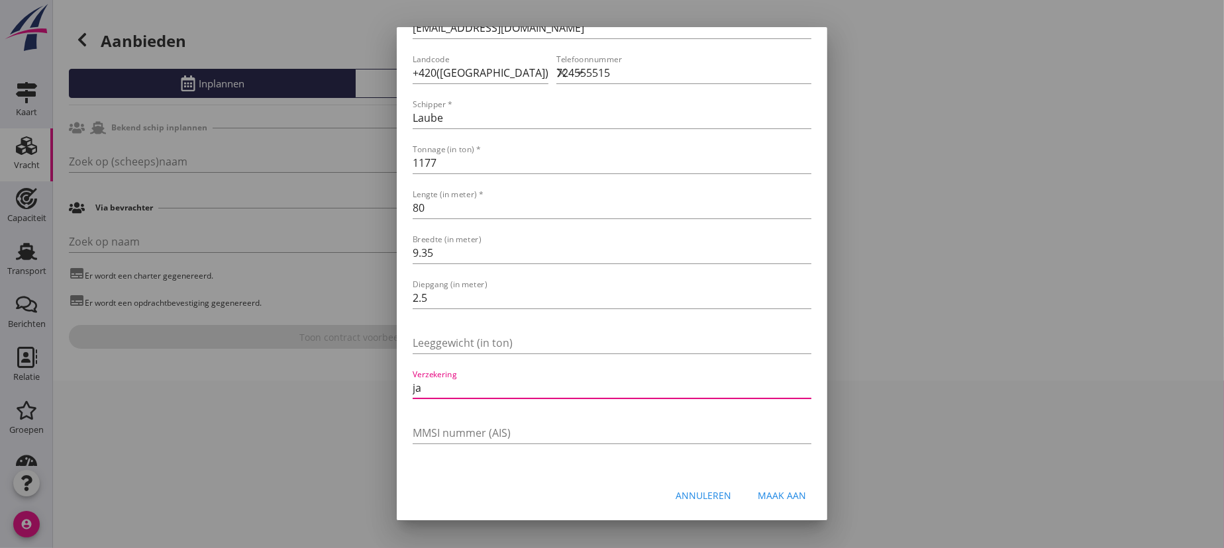
scroll to position [0, 0]
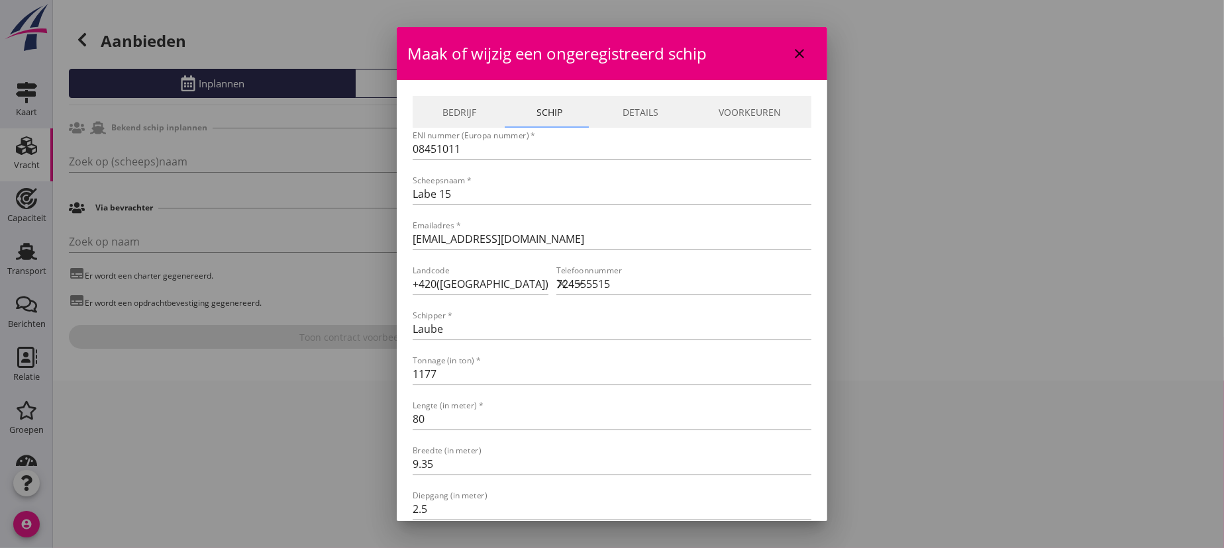
type input "ja"
click at [445, 113] on link "Bedrijf" at bounding box center [460, 112] width 94 height 32
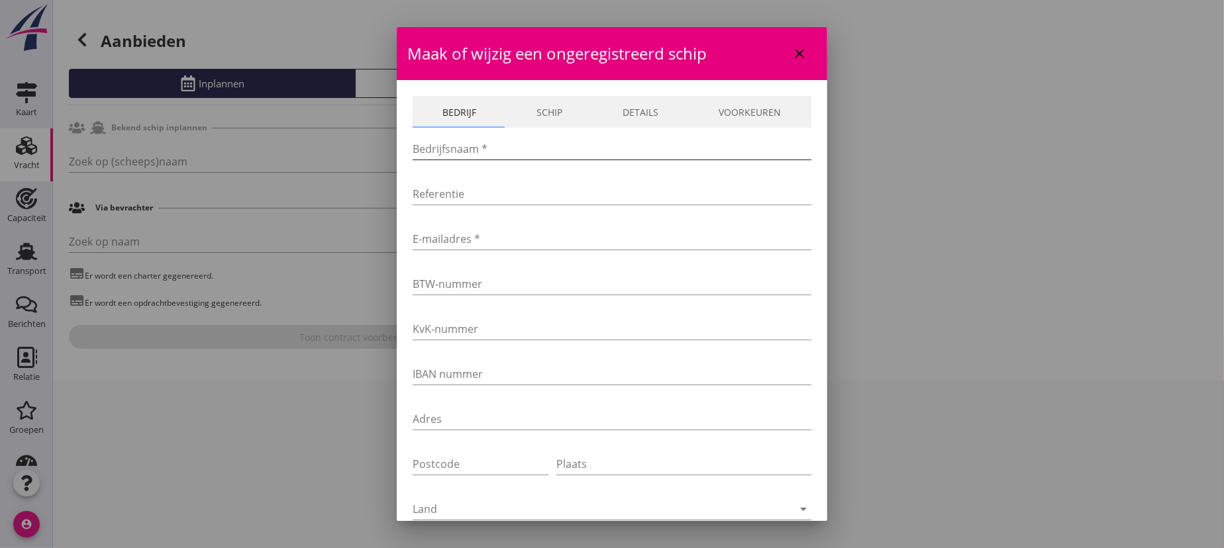
click at [492, 148] on input "Bedrijfsnaam *" at bounding box center [612, 148] width 399 height 21
type input "FSK"
click at [430, 240] on input "E-mailadres *" at bounding box center [612, 238] width 399 height 21
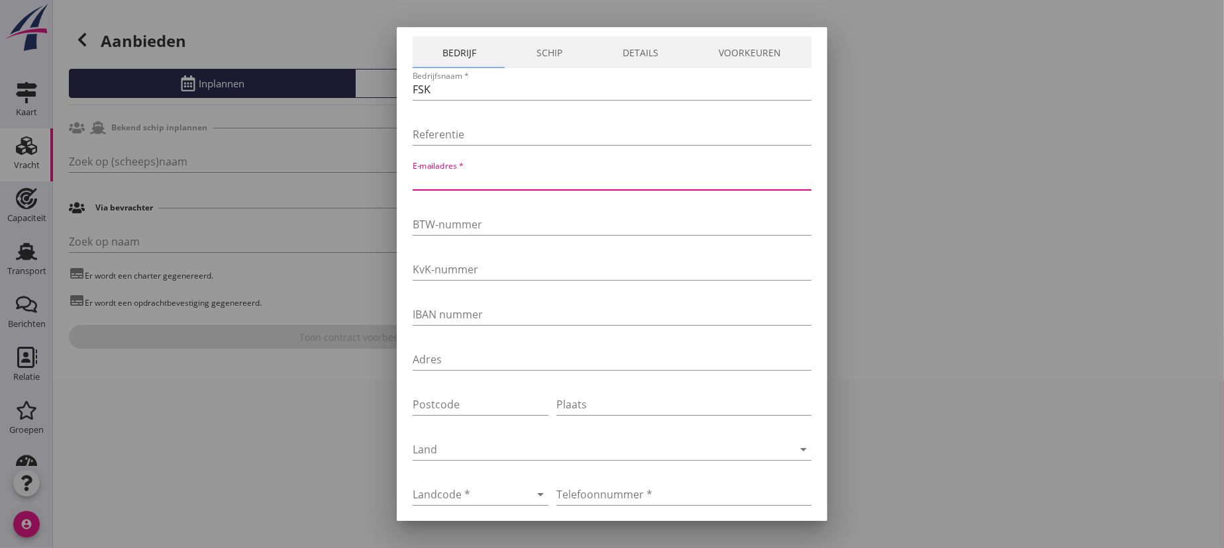
click at [428, 178] on input "E-mailadres *" at bounding box center [612, 179] width 399 height 21
click at [444, 179] on input "E-mailadres *" at bounding box center [612, 179] width 399 height 21
type input "j"
type input "i"
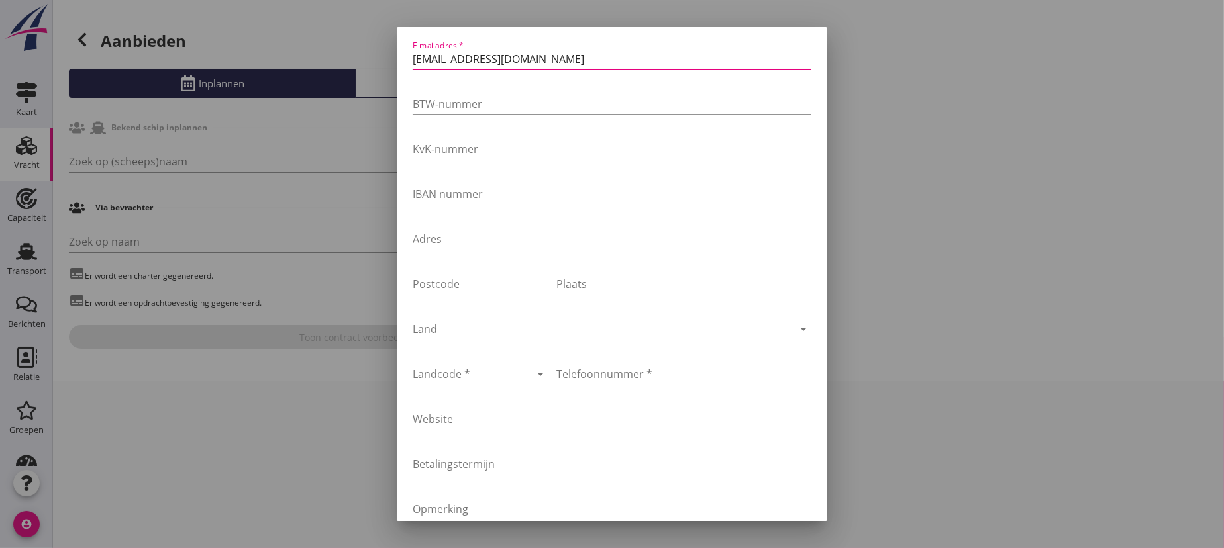
type input "[EMAIL_ADDRESS][DOMAIN_NAME]"
click at [479, 371] on div at bounding box center [462, 374] width 99 height 21
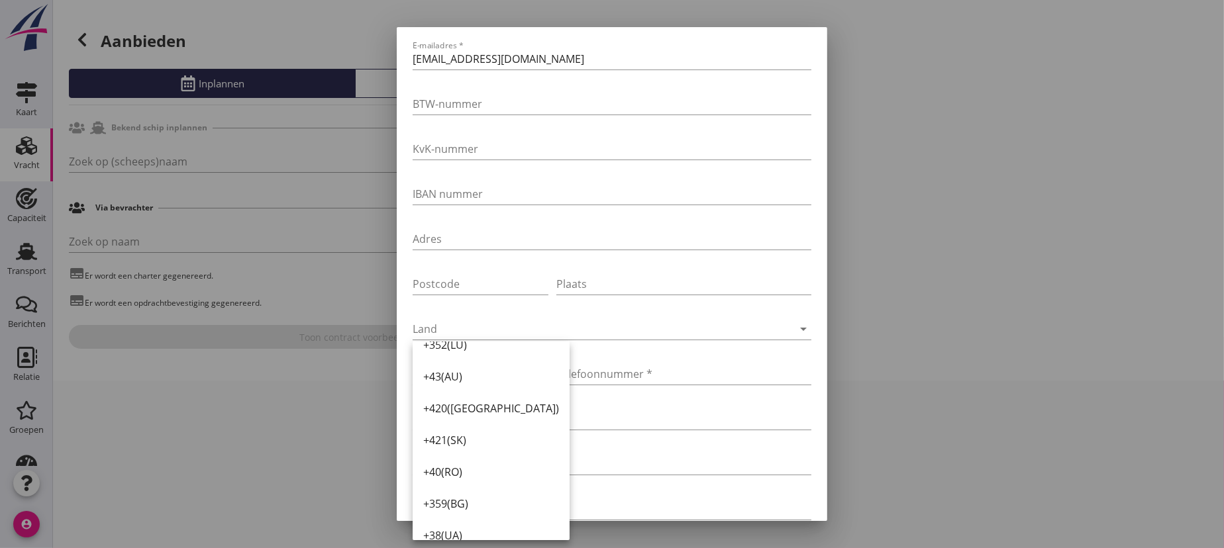
scroll to position [0, 0]
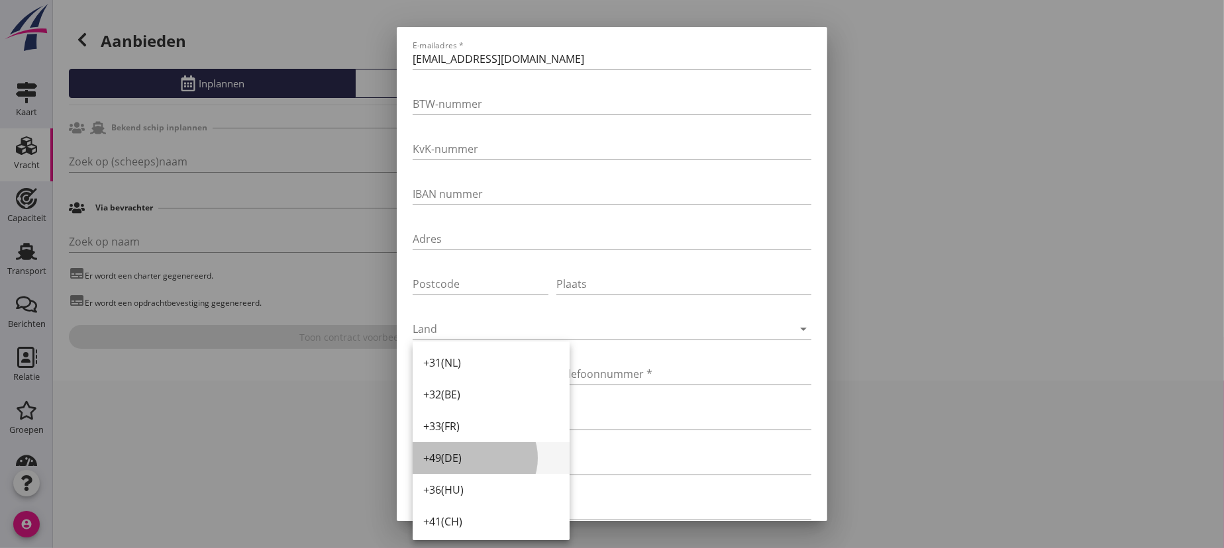
click at [452, 459] on div "+49(DE)" at bounding box center [491, 458] width 136 height 16
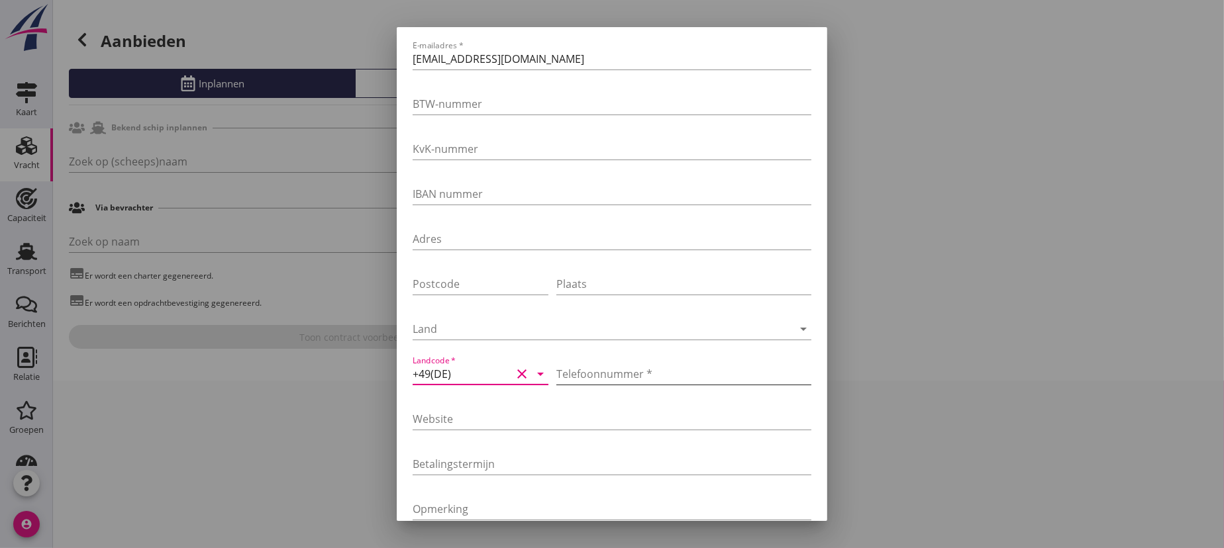
click at [599, 378] on input "Telefoonnummer *" at bounding box center [683, 374] width 255 height 21
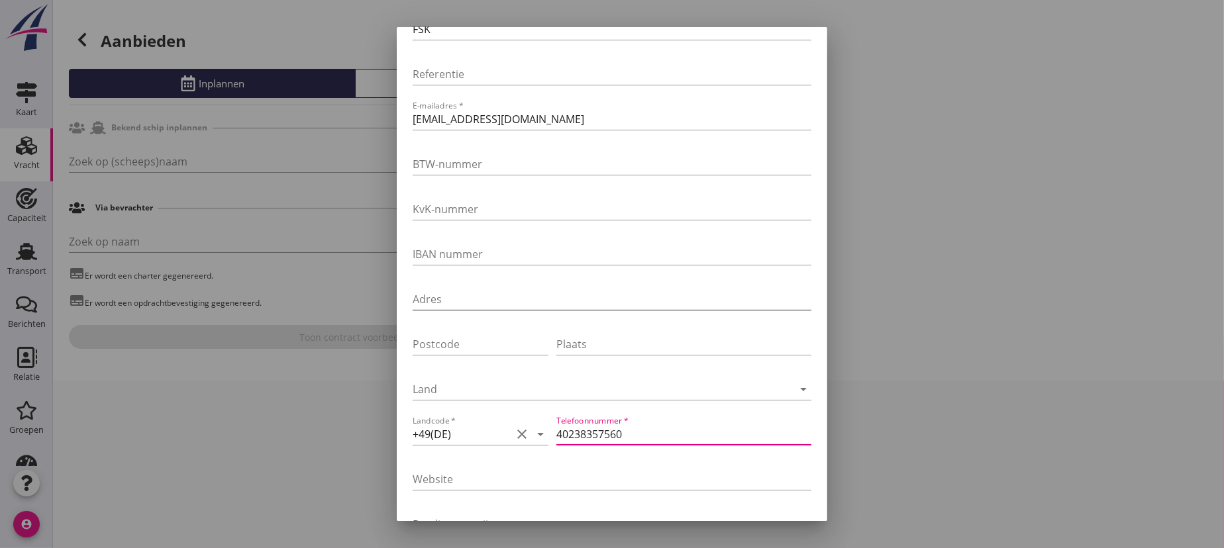
type input "40238357560"
click at [432, 297] on input "Adres" at bounding box center [612, 299] width 399 height 21
type input "[STREET_ADDRESS]"
click at [430, 346] on input "Postcode" at bounding box center [481, 344] width 136 height 21
type input "20095"
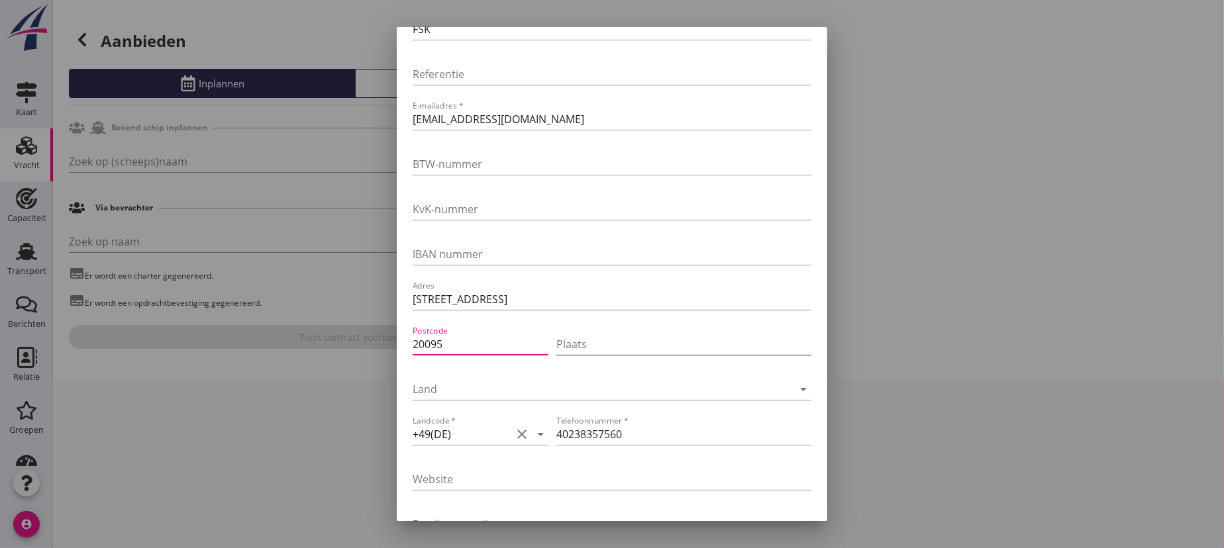
click at [583, 334] on input "Plaats" at bounding box center [683, 344] width 255 height 21
type input "[GEOGRAPHIC_DATA]"
click at [438, 382] on div at bounding box center [594, 389] width 362 height 21
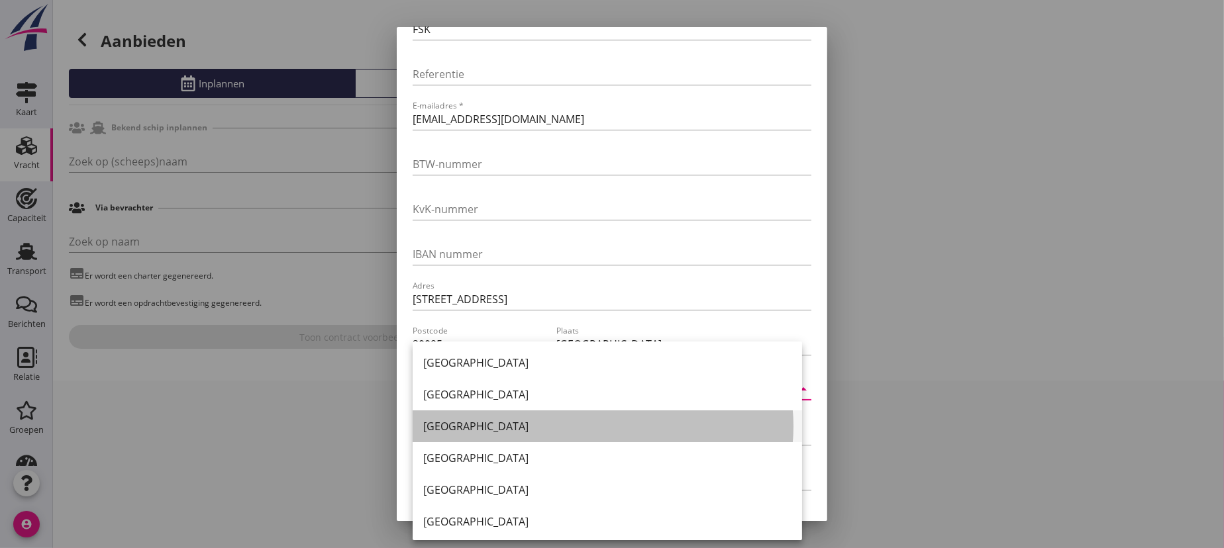
click at [454, 423] on div "[GEOGRAPHIC_DATA]" at bounding box center [607, 426] width 368 height 16
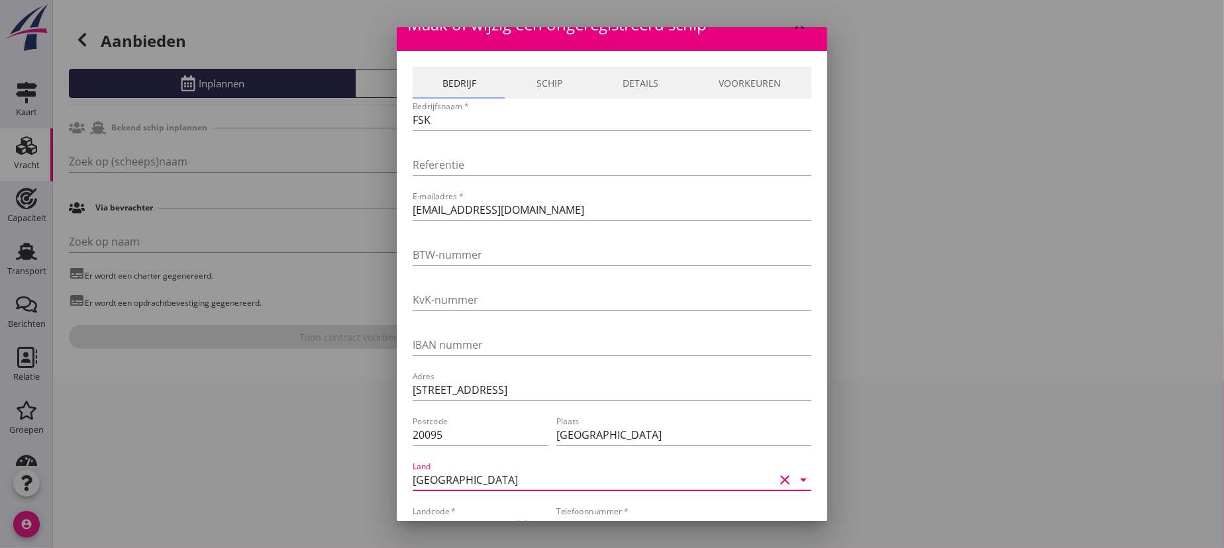
scroll to position [0, 0]
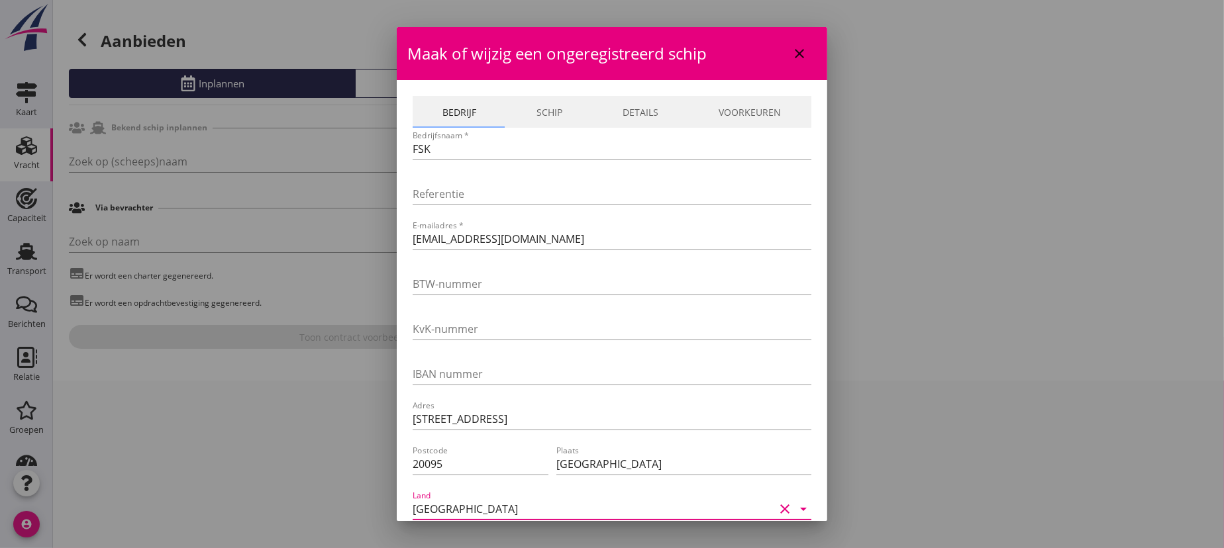
click at [551, 110] on link "Schip" at bounding box center [550, 112] width 86 height 32
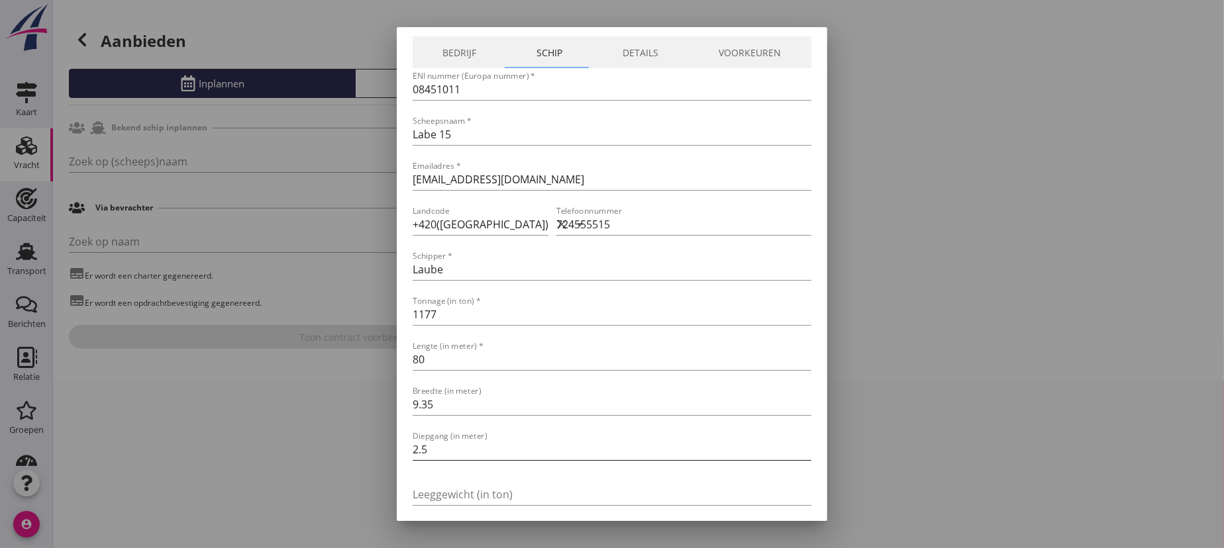
scroll to position [211, 0]
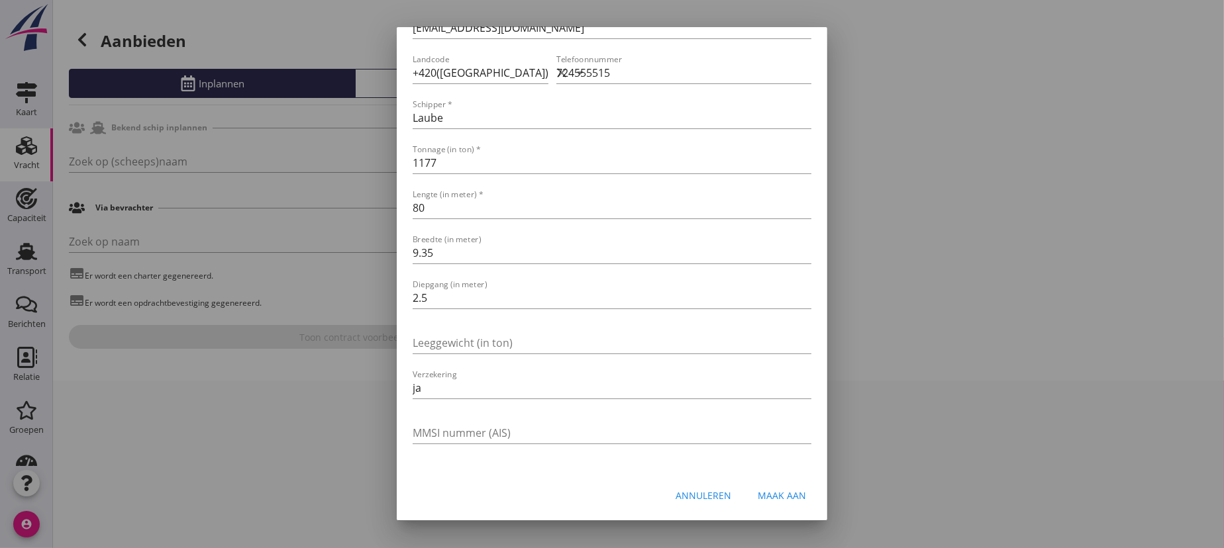
click at [779, 497] on div "Maak aan" at bounding box center [782, 496] width 48 height 14
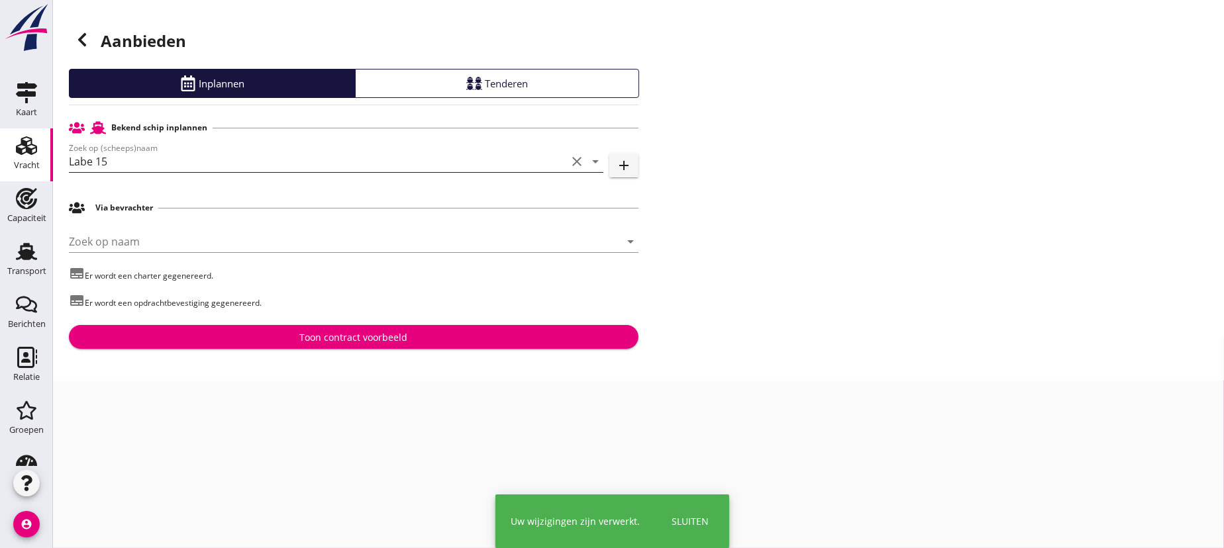
click at [202, 162] on input "Labe 15" at bounding box center [317, 161] width 497 height 21
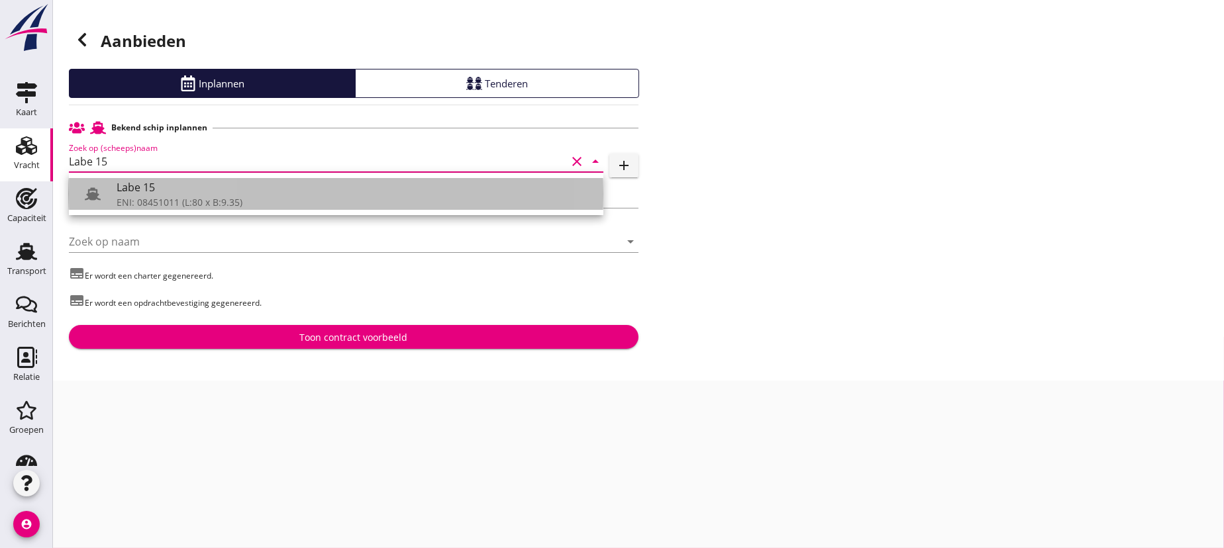
click at [159, 199] on div "ENI: 08451011 (L:80 x B:9.35)" at bounding box center [355, 202] width 476 height 14
type input "Labe 15"
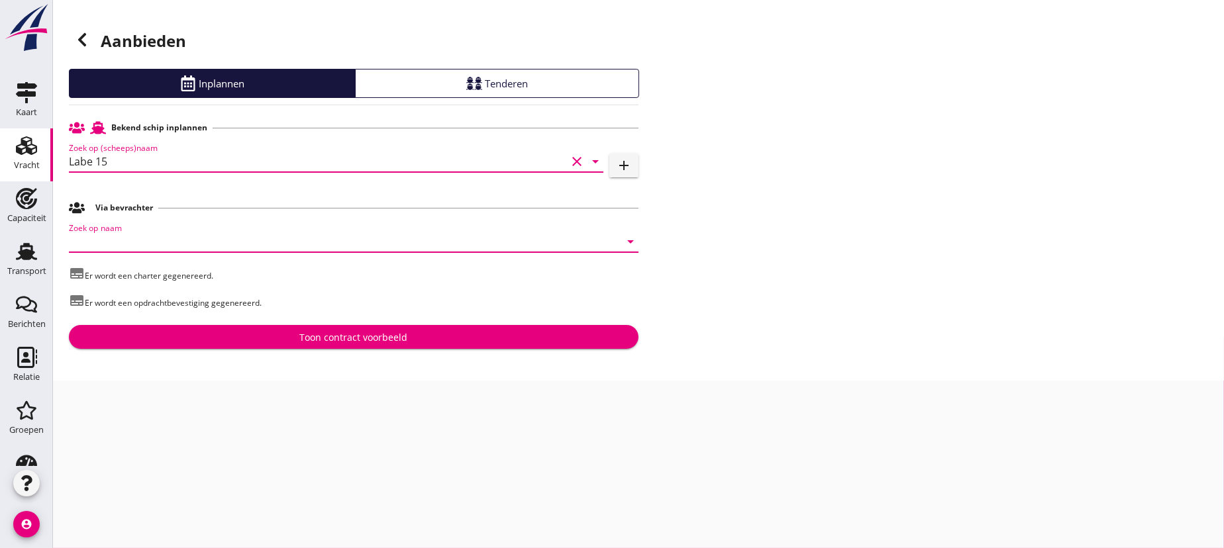
click at [167, 243] on input "Zoek op naam" at bounding box center [335, 241] width 532 height 21
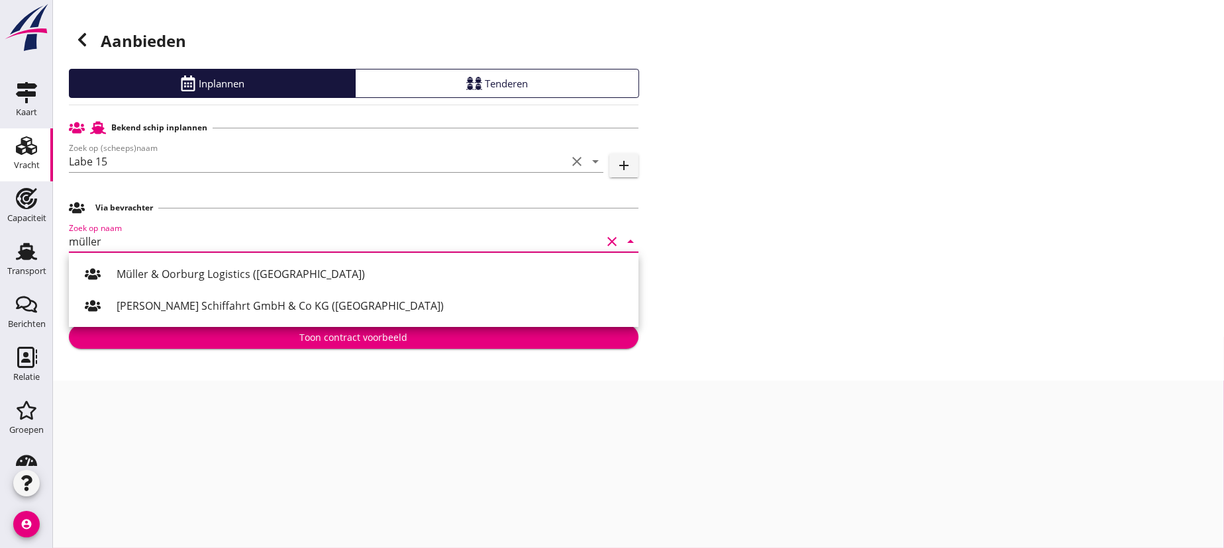
click at [173, 305] on div "[PERSON_NAME] Schiffahrt GmbH & Co KG ([GEOGRAPHIC_DATA])" at bounding box center [372, 306] width 511 height 16
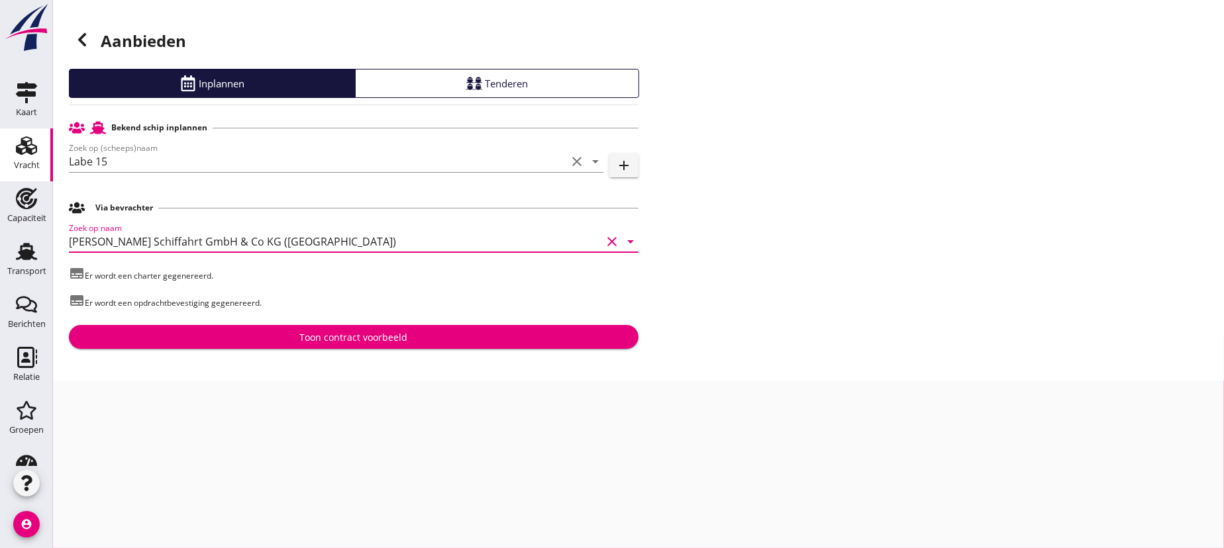
type input "[PERSON_NAME] Schiffahrt GmbH & Co KG ([GEOGRAPHIC_DATA])"
click at [352, 336] on div "Toon contract voorbeeld" at bounding box center [354, 337] width 108 height 14
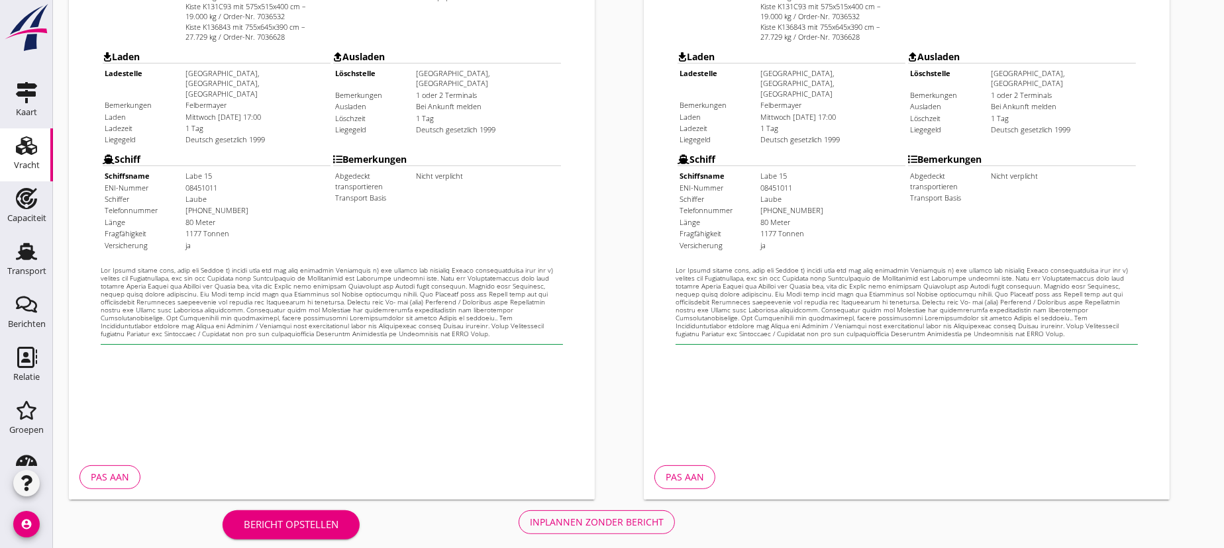
scroll to position [431, 0]
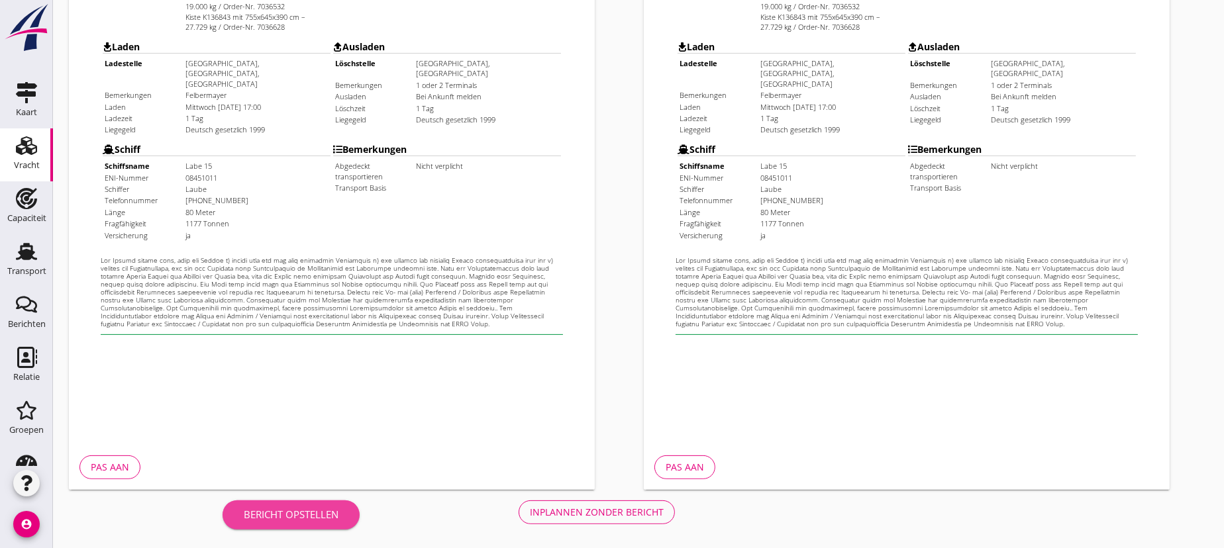
click at [287, 516] on div "Bericht opstellen" at bounding box center [291, 514] width 95 height 15
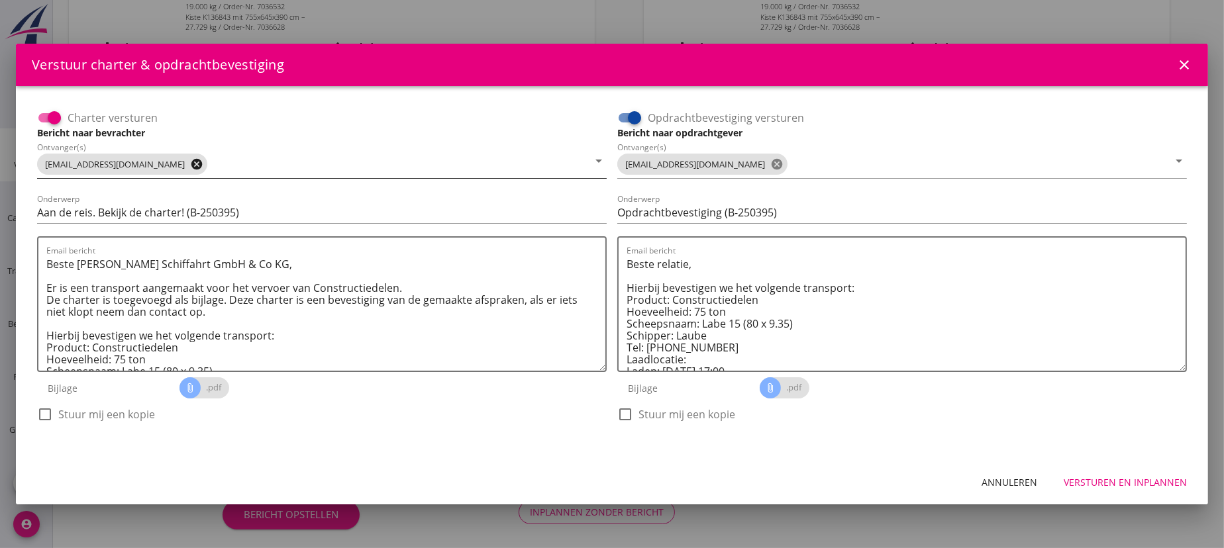
click at [190, 164] on icon "cancel" at bounding box center [196, 164] width 13 height 13
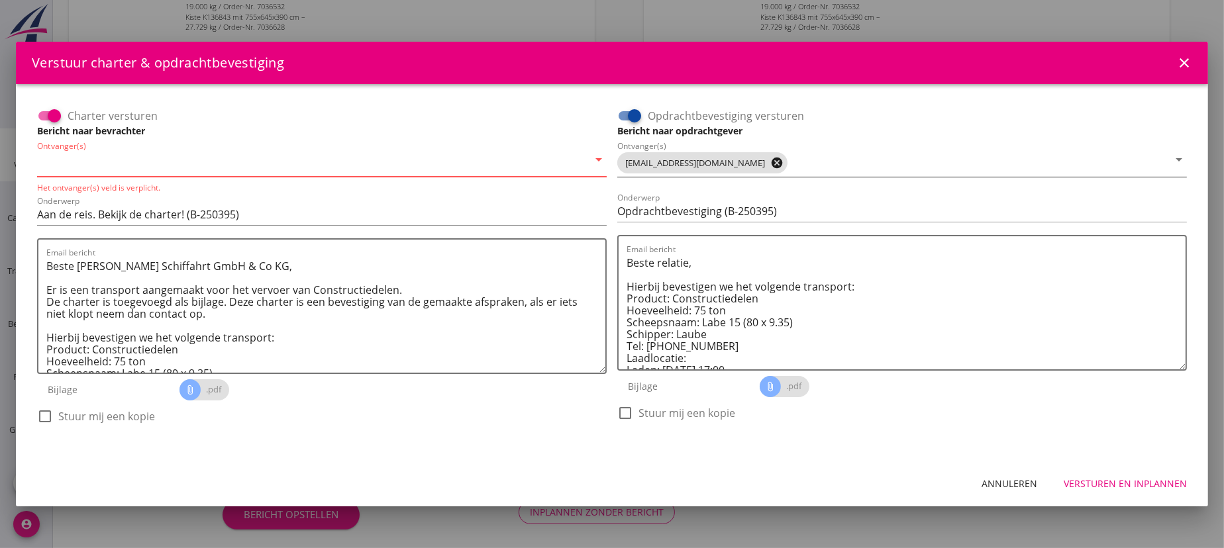
click at [773, 165] on icon "cancel" at bounding box center [776, 162] width 13 height 13
click at [767, 166] on input "Ontvanger(s)" at bounding box center [892, 162] width 551 height 21
type input "[EMAIL_ADDRESS][DOMAIN_NAME]"
click at [420, 168] on input "Ontvanger(s)" at bounding box center [312, 162] width 551 height 21
type input "[EMAIL_ADDRESS][DOMAIN_NAME]"
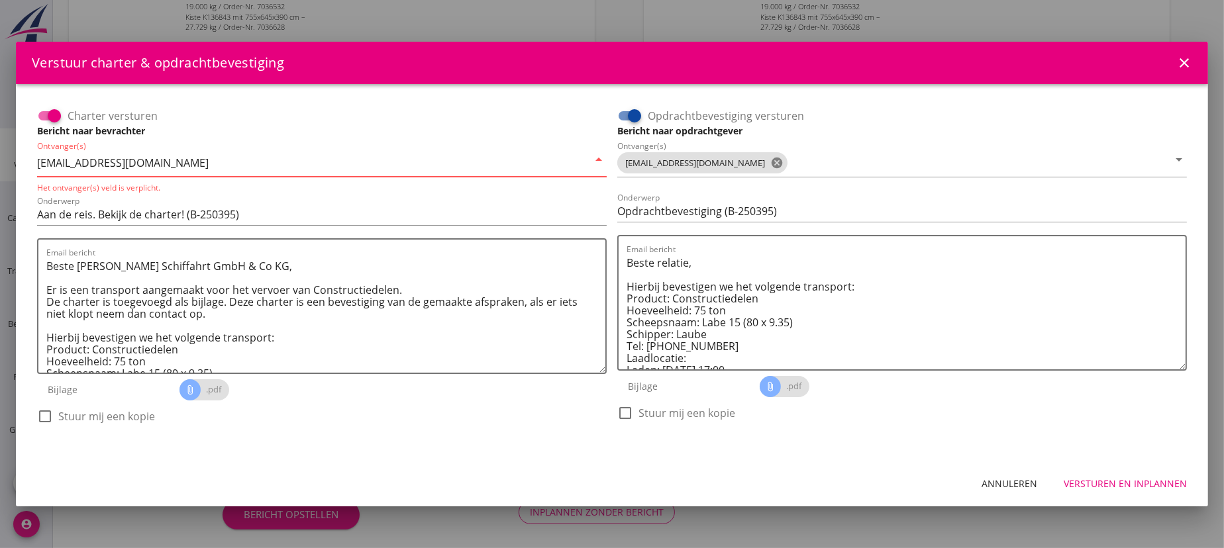
click at [1132, 485] on div "Versturen en inplannen" at bounding box center [1124, 484] width 123 height 14
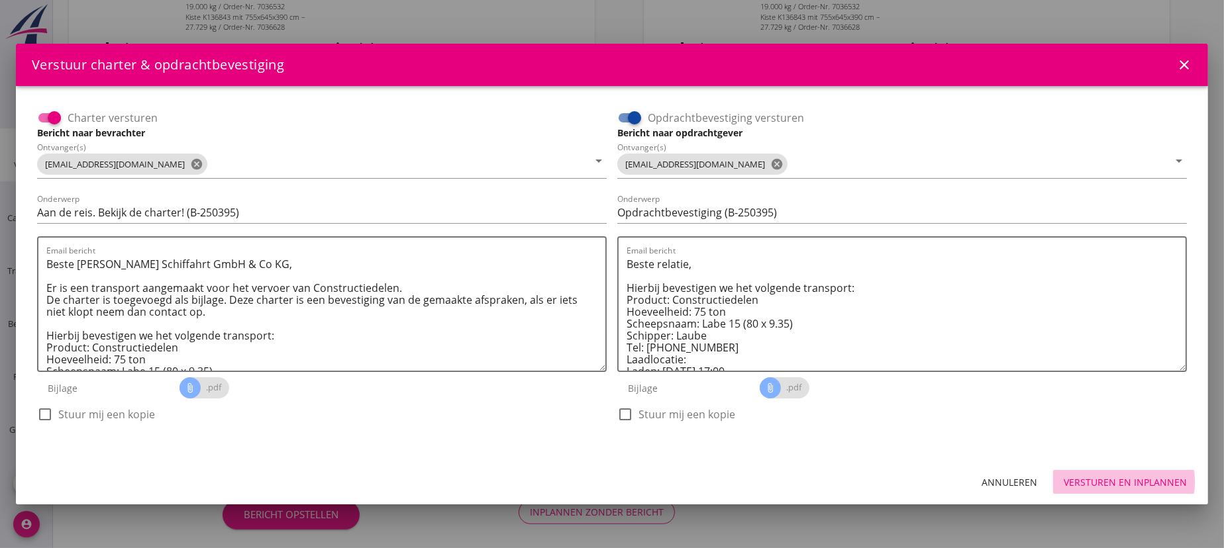
click at [1134, 471] on button "Versturen en inplannen" at bounding box center [1125, 482] width 144 height 24
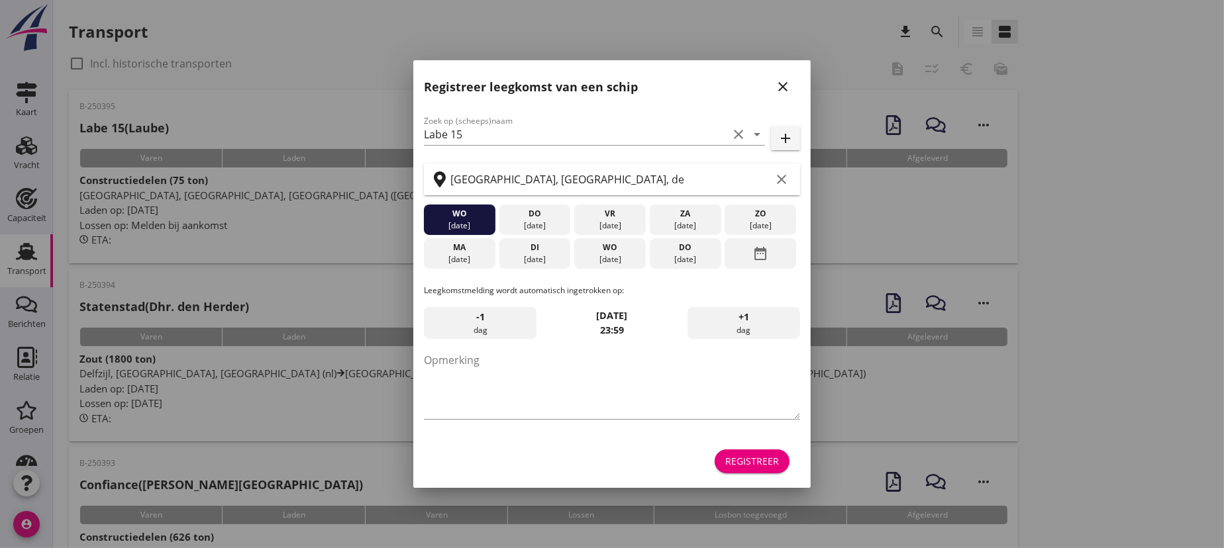
click at [1146, 216] on div at bounding box center [612, 274] width 1224 height 548
click at [783, 85] on icon "close" at bounding box center [783, 87] width 16 height 16
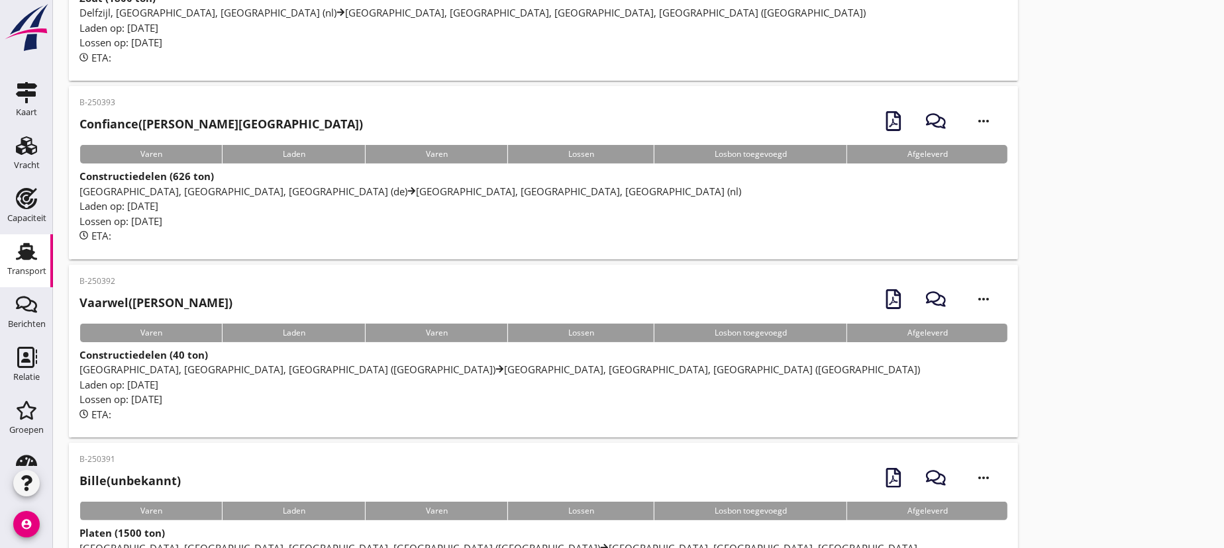
scroll to position [421, 0]
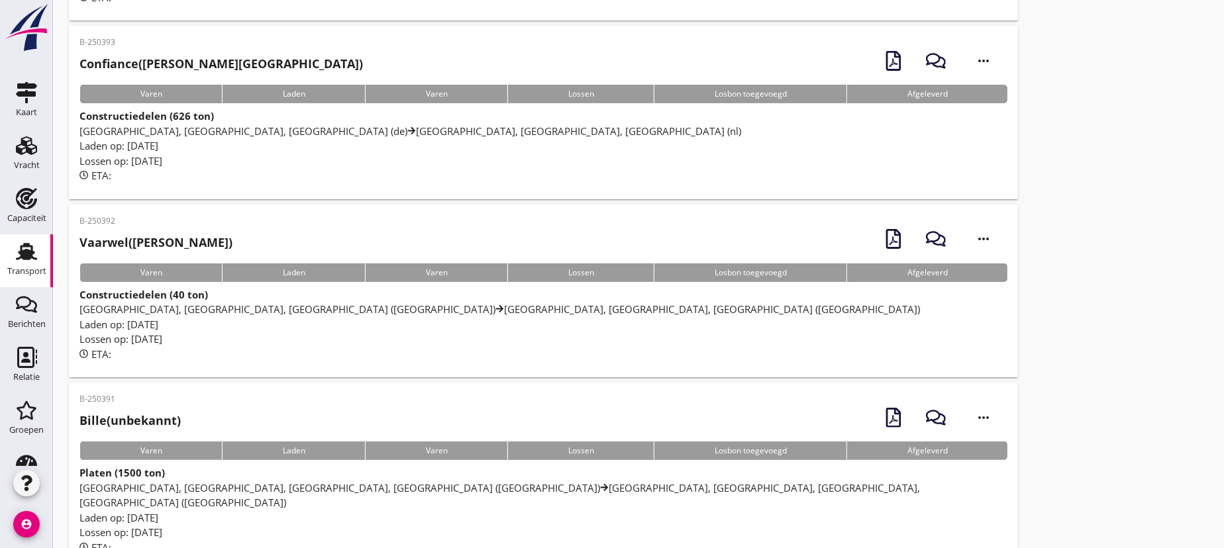
click at [148, 305] on span "[GEOGRAPHIC_DATA], [GEOGRAPHIC_DATA], [GEOGRAPHIC_DATA] ([GEOGRAPHIC_DATA]) [GE…" at bounding box center [499, 309] width 840 height 13
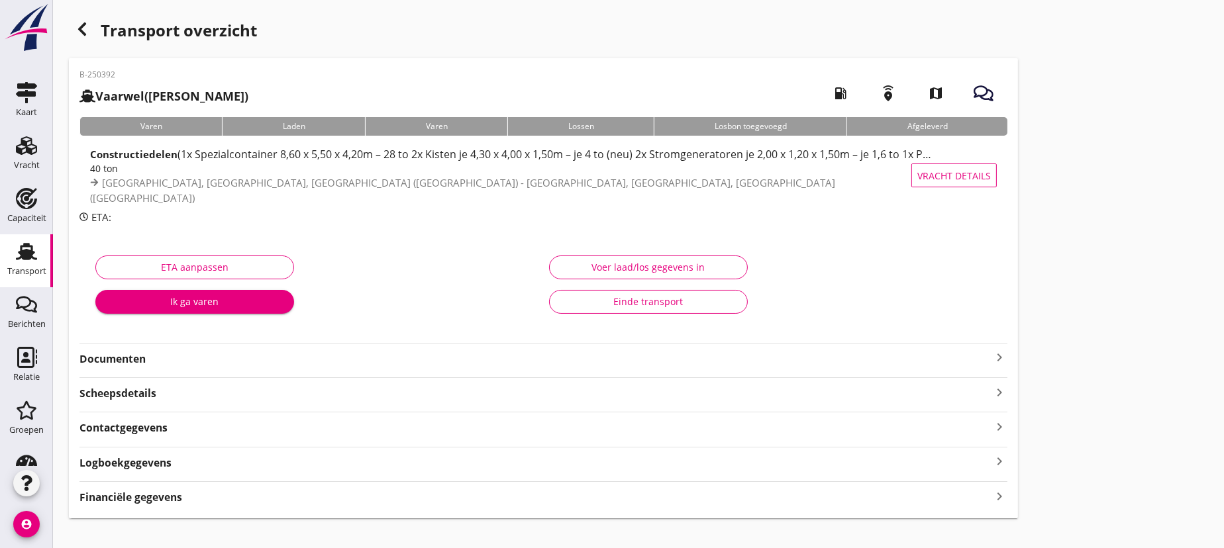
click at [1146, 132] on div "Transport overzicht B-250392 Vaarwel (P.H. van der Voet) local_gas_station emer…" at bounding box center [638, 267] width 1171 height 534
